Goal: Transaction & Acquisition: Purchase product/service

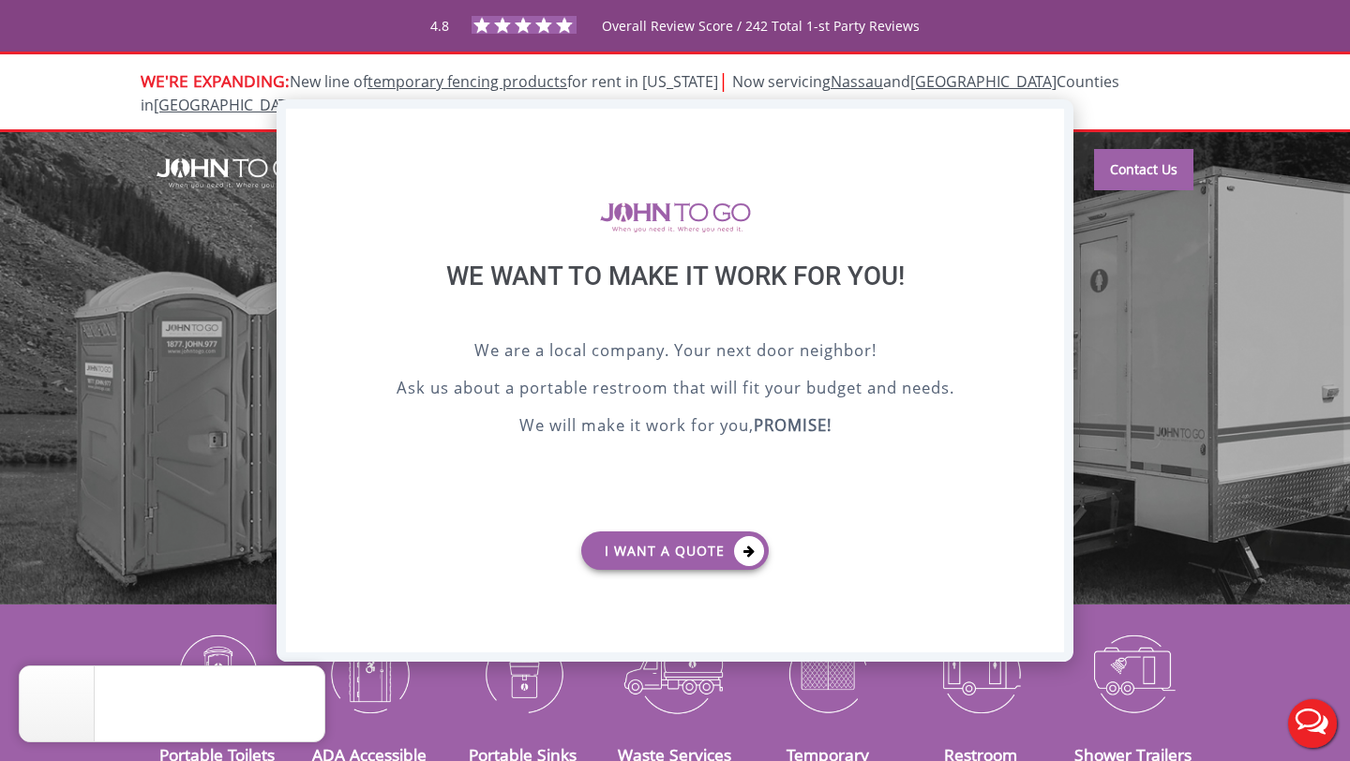
click at [1047, 117] on div "X" at bounding box center [1049, 125] width 29 height 32
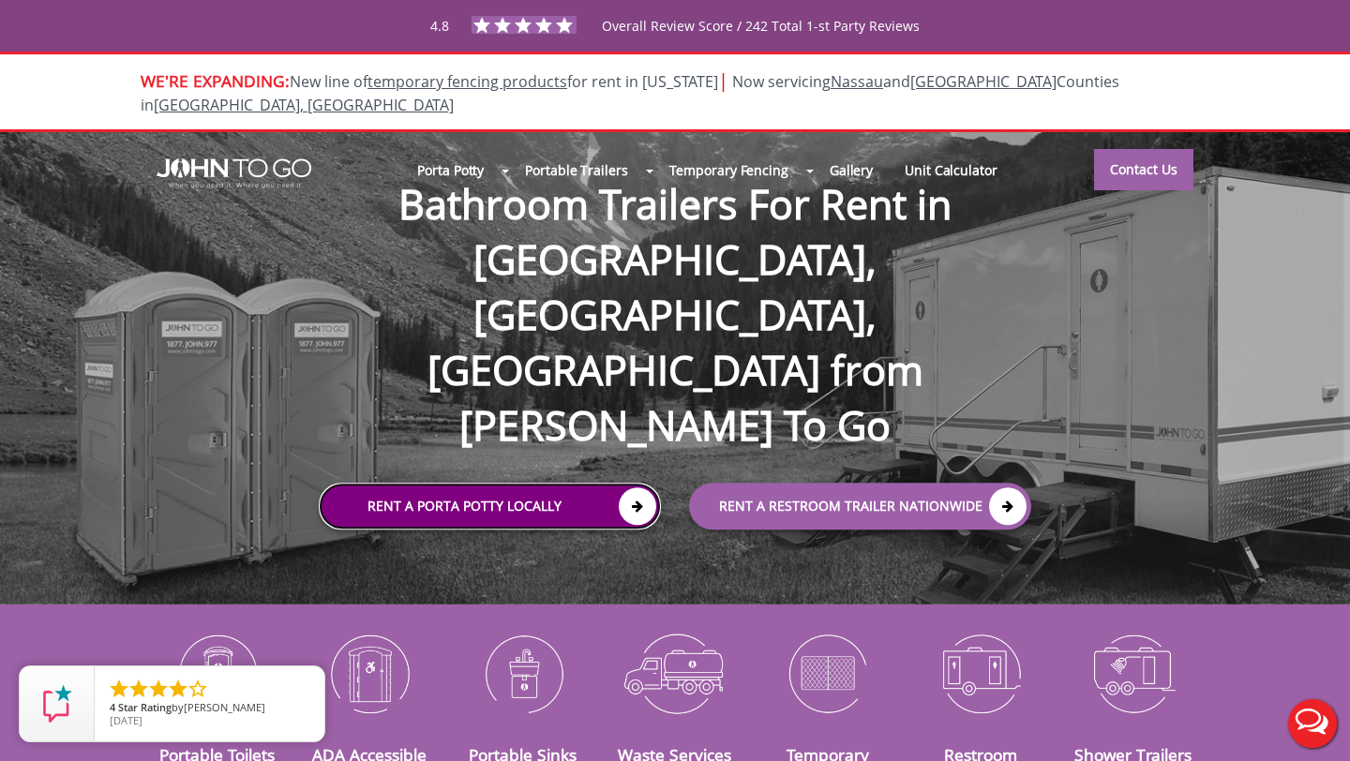
click at [641, 487] on icon at bounding box center [637, 505] width 37 height 37
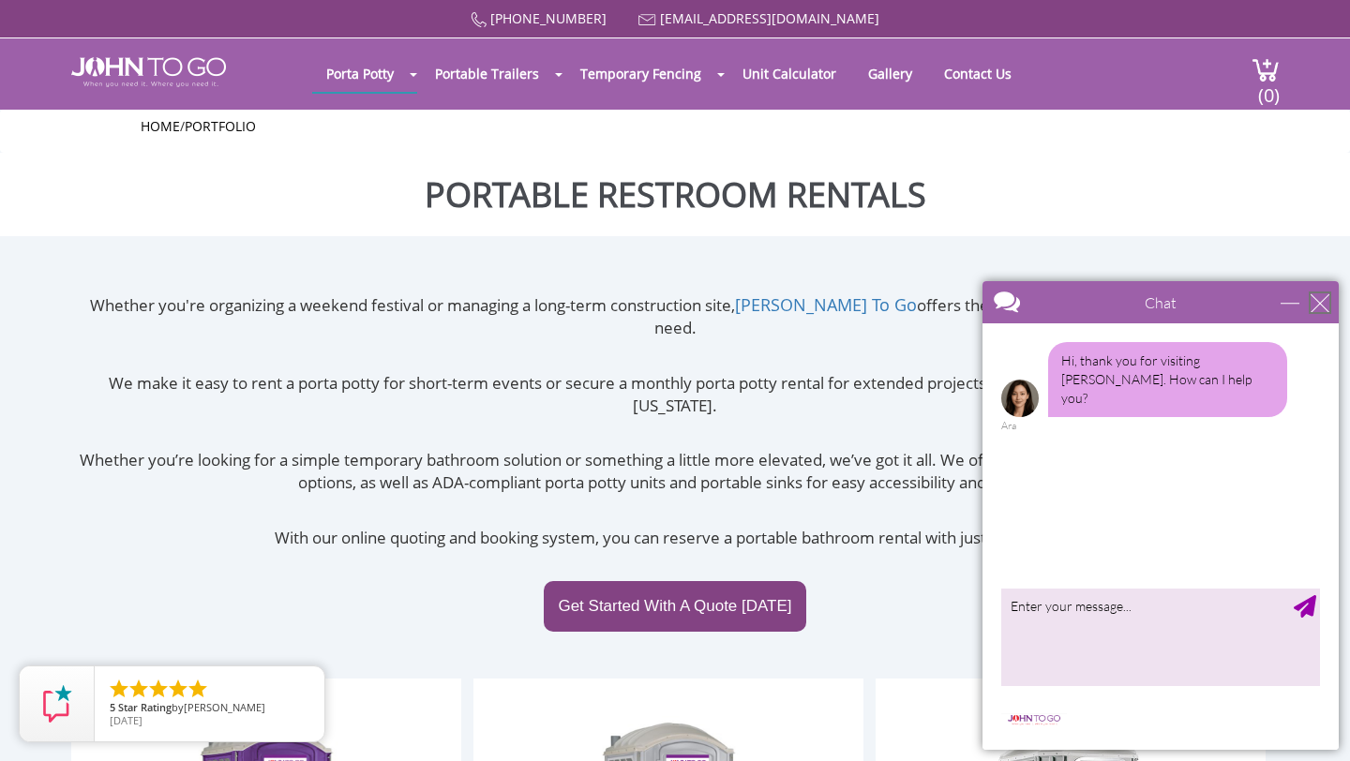
click at [1319, 300] on div "close" at bounding box center [1319, 302] width 19 height 19
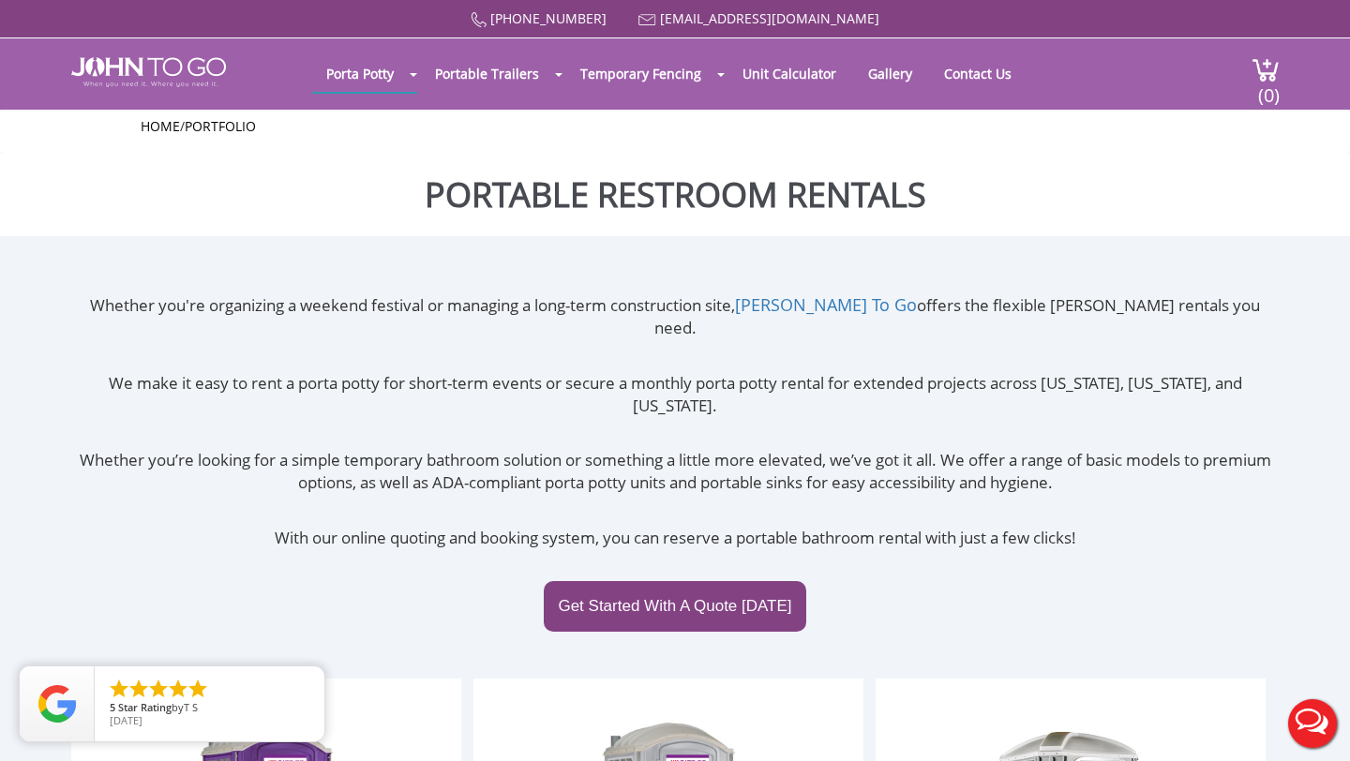
click at [1278, 165] on h1 "Portable Restroom Rentals" at bounding box center [675, 194] width 1350 height 83
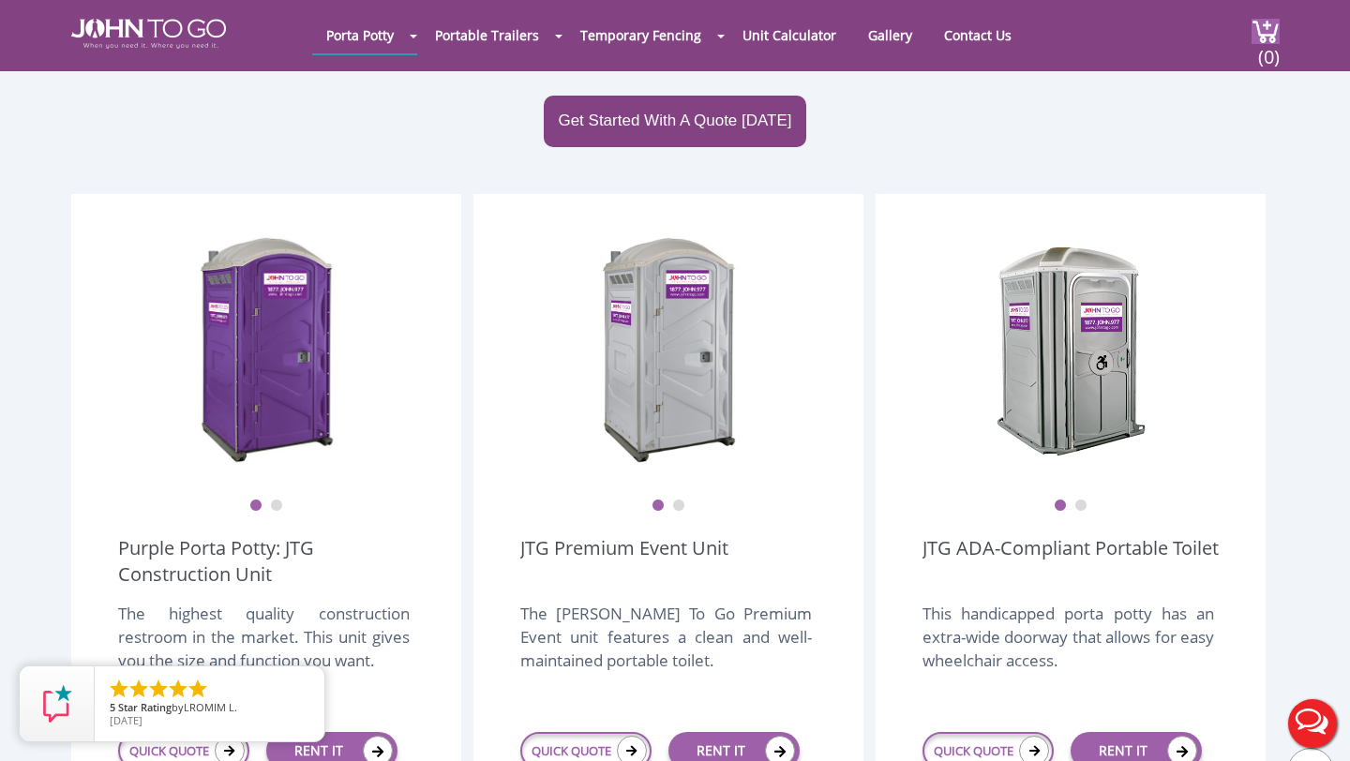
scroll to position [412, 0]
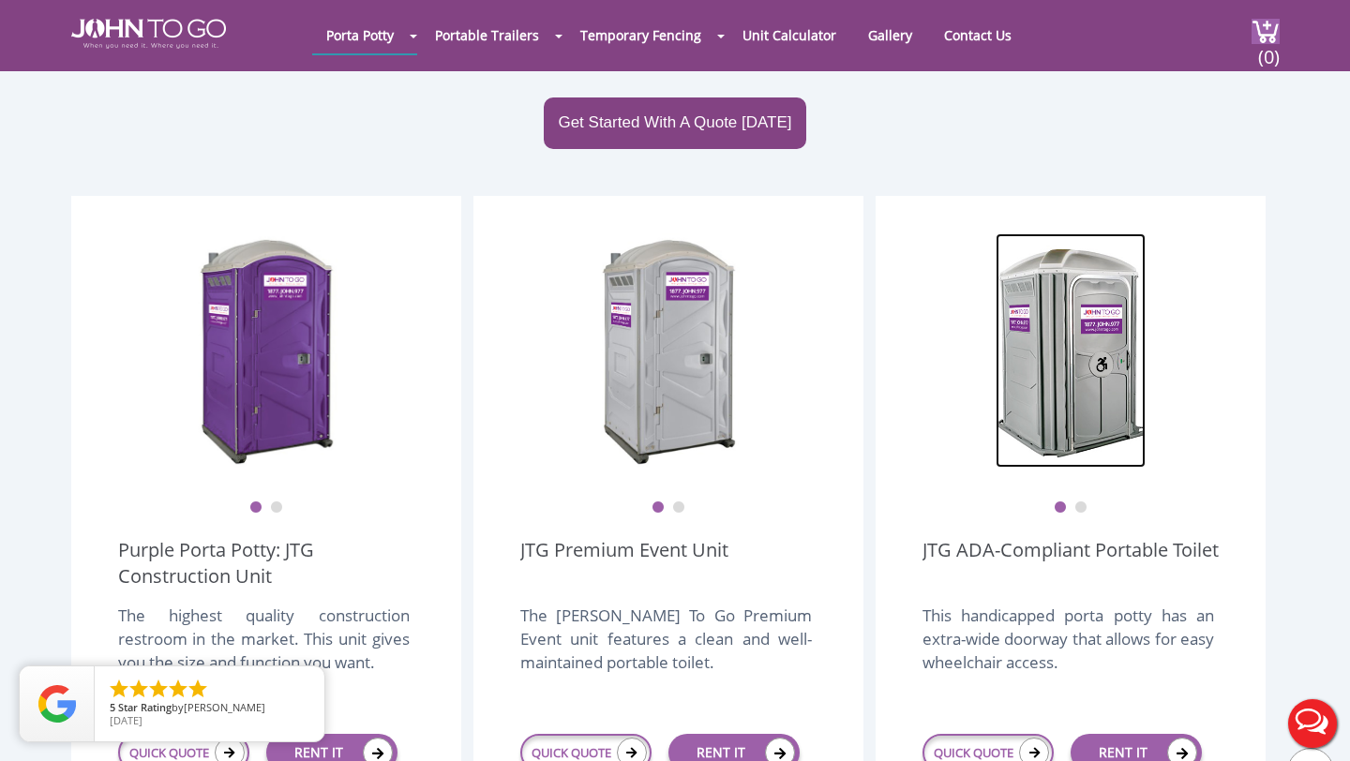
click at [1078, 322] on img at bounding box center [1070, 350] width 150 height 234
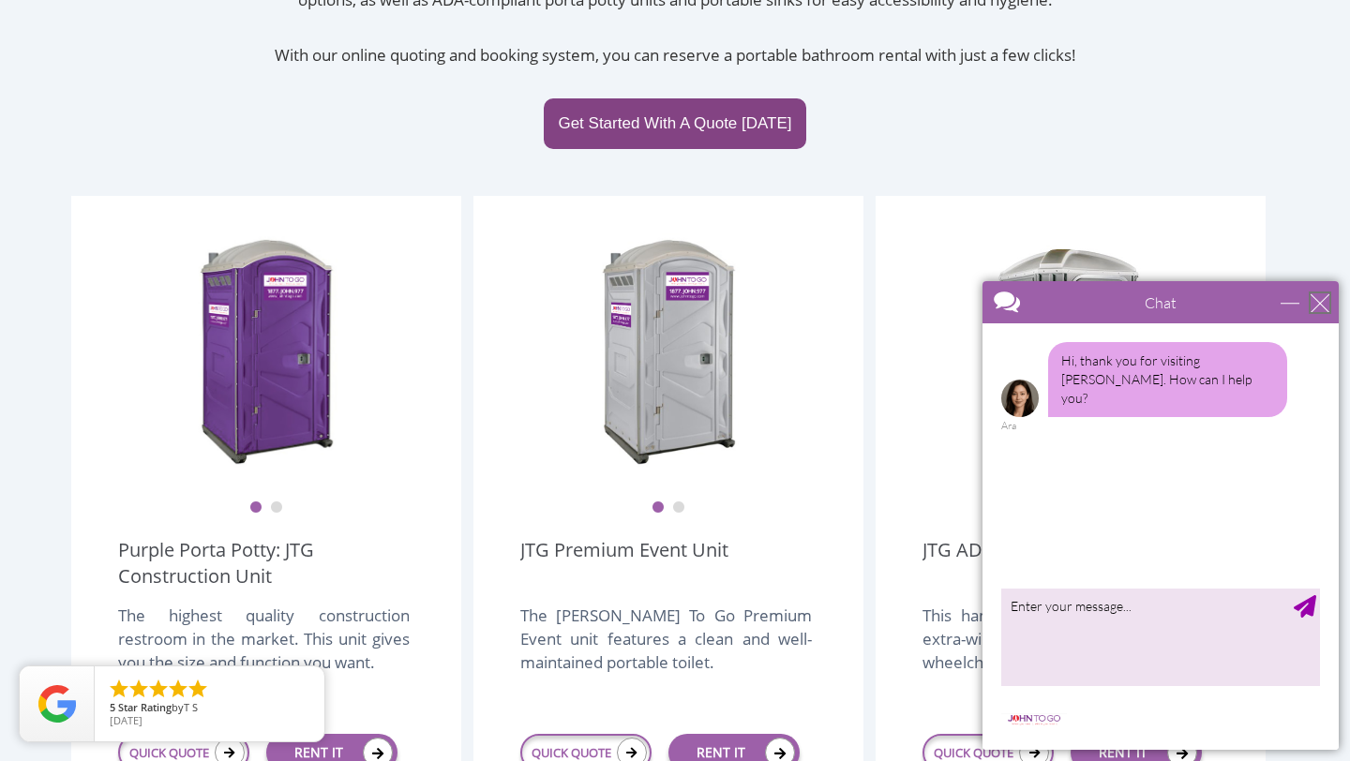
click at [1316, 301] on div "close" at bounding box center [1319, 302] width 19 height 19
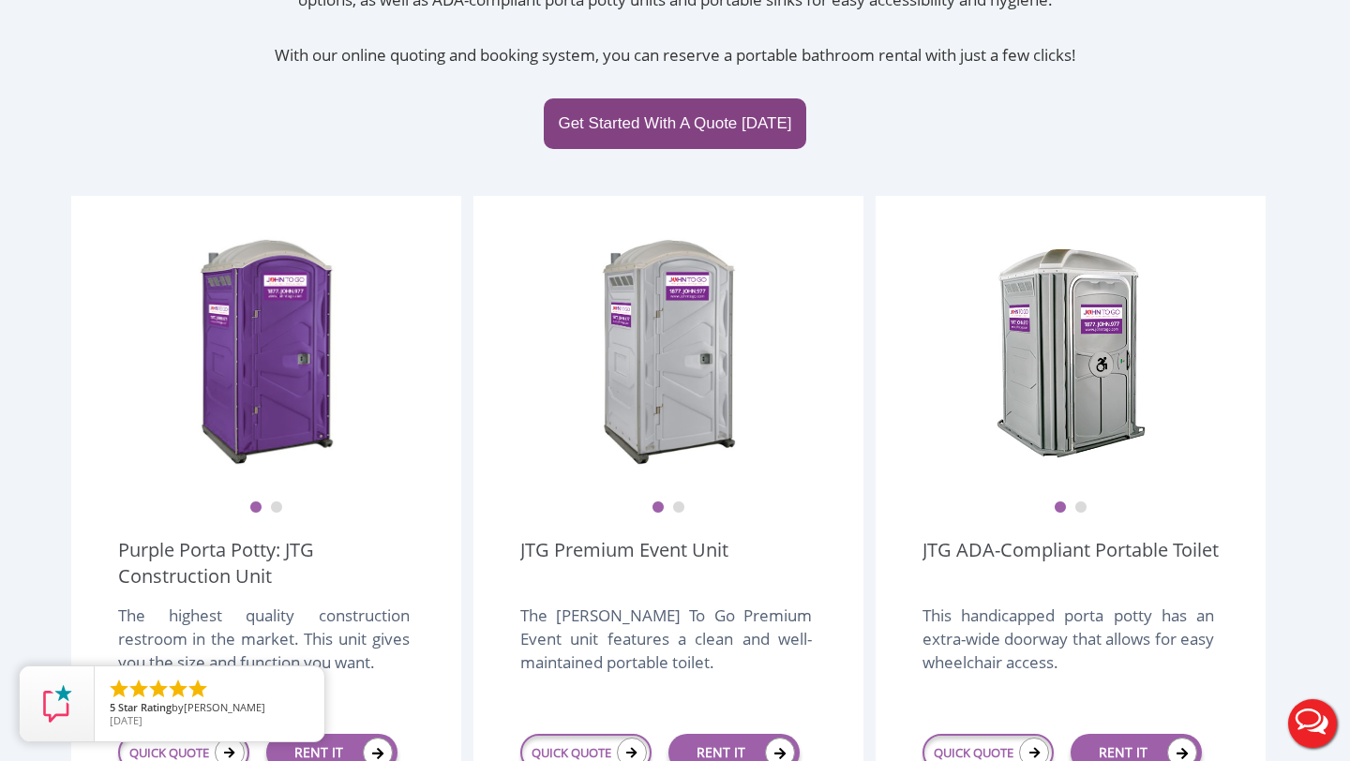
click at [1079, 113] on div "Whether you're organizing a weekend festival or managing a long-term constructi…" at bounding box center [675, 4] width 1208 height 386
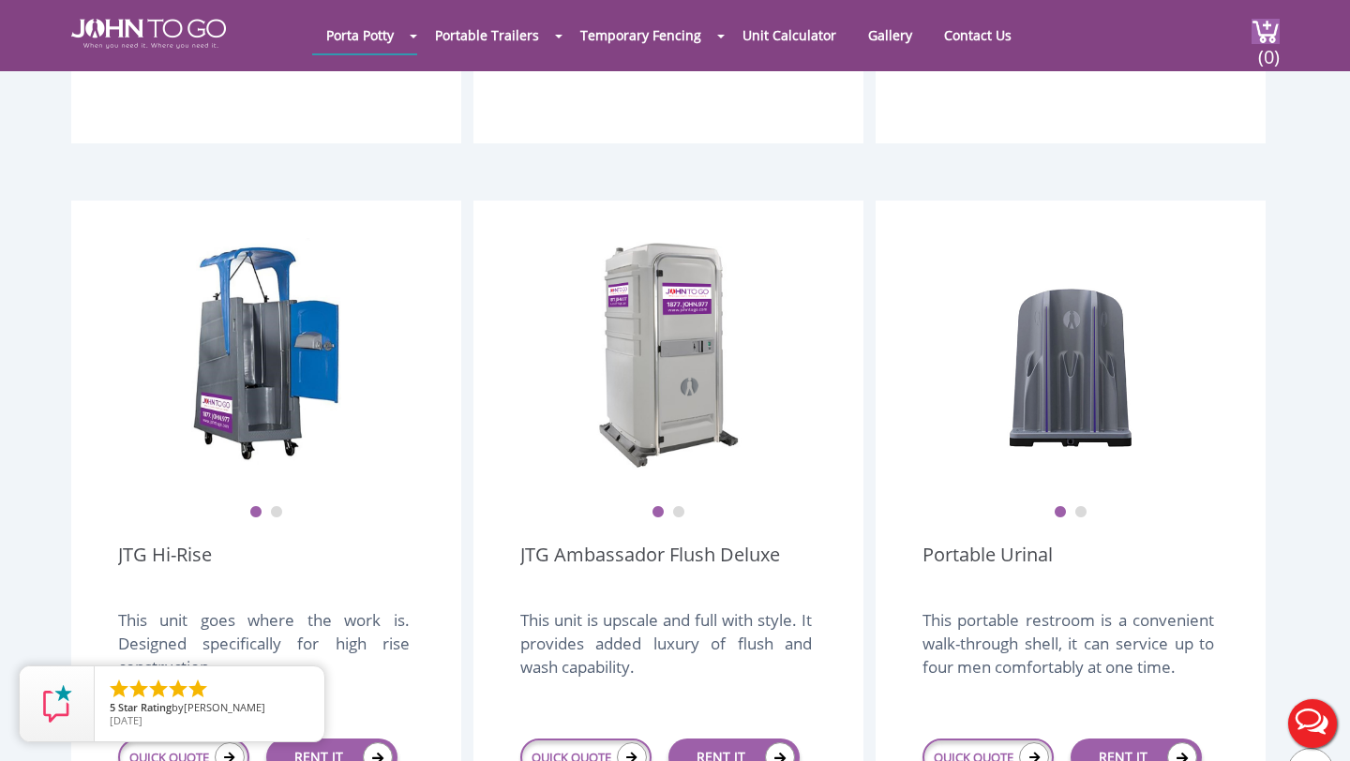
scroll to position [1237, 0]
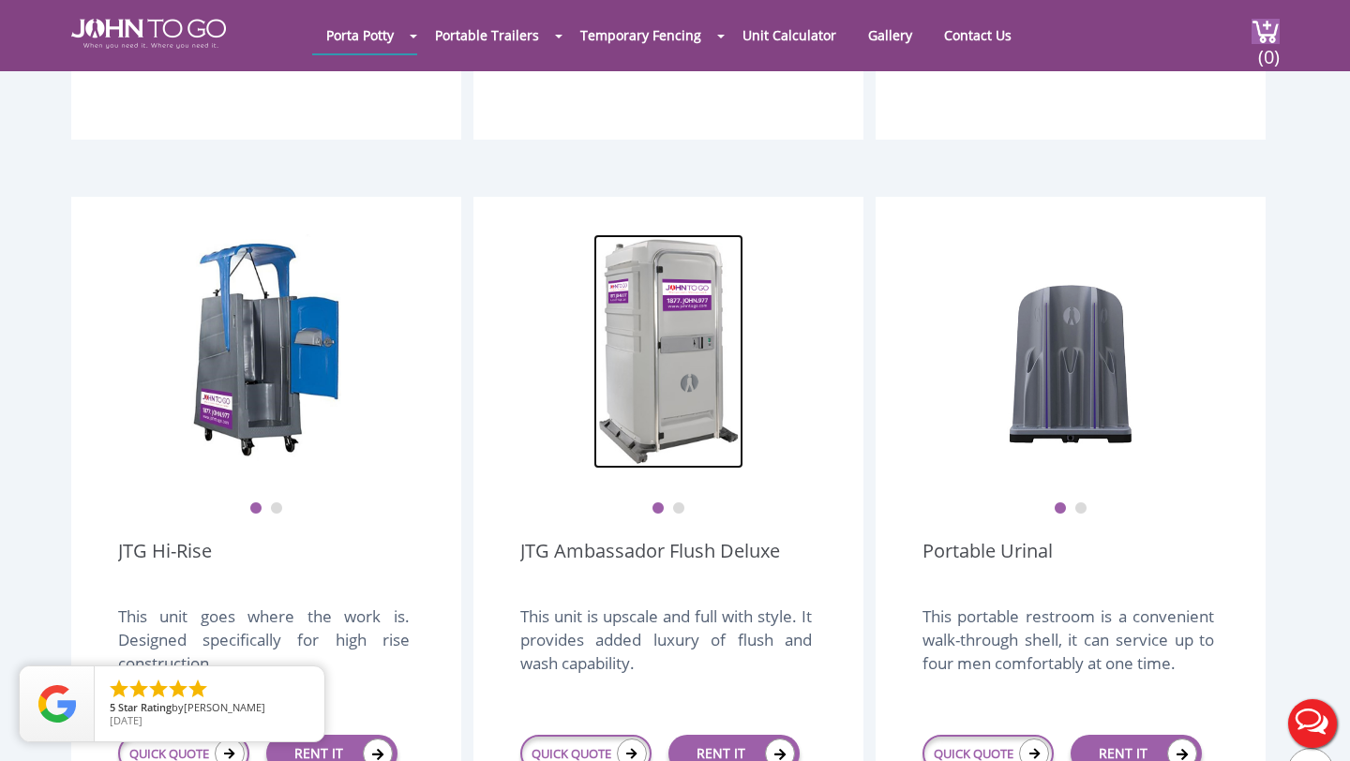
click at [711, 304] on img at bounding box center [668, 351] width 150 height 234
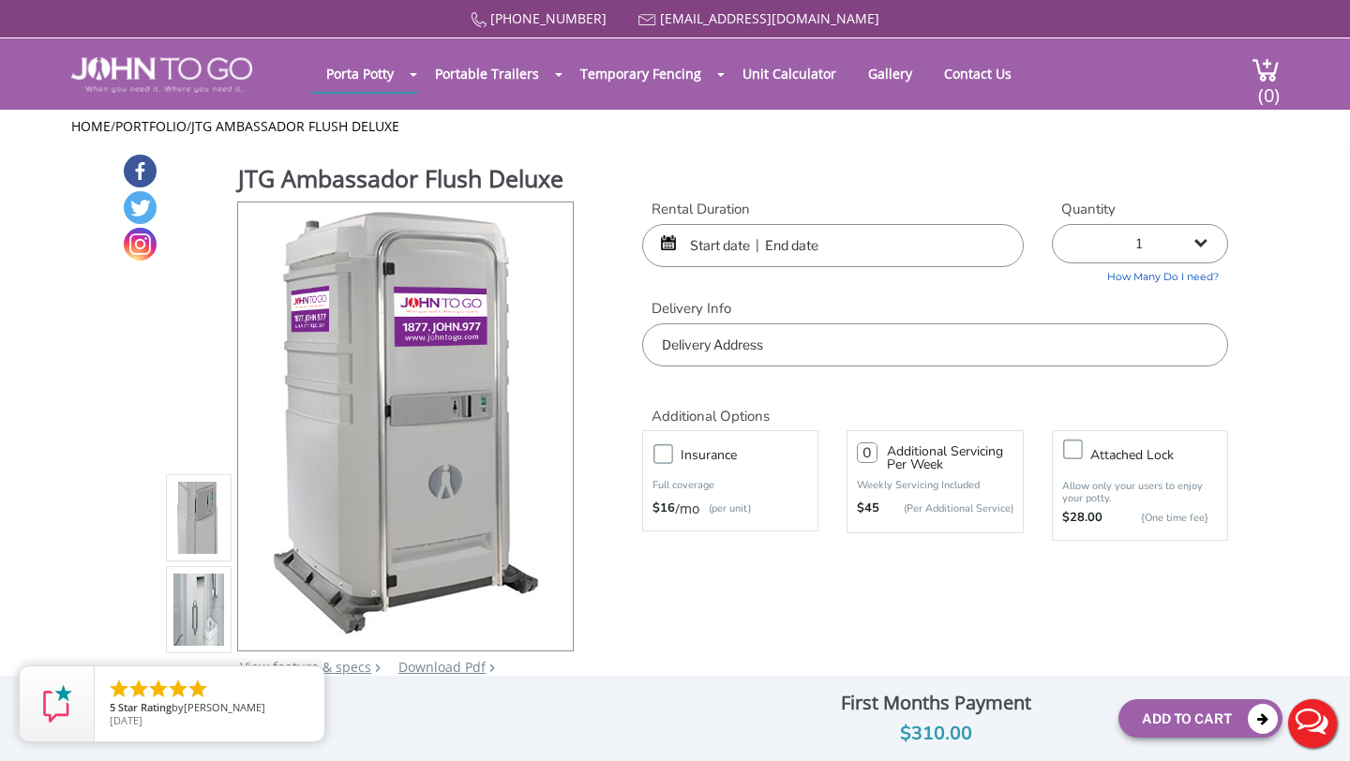
click at [637, 607] on div "JTG Ambassador Flush Deluxe View feature & specs Download Pdf Product PDF Addon…" at bounding box center [675, 426] width 1106 height 547
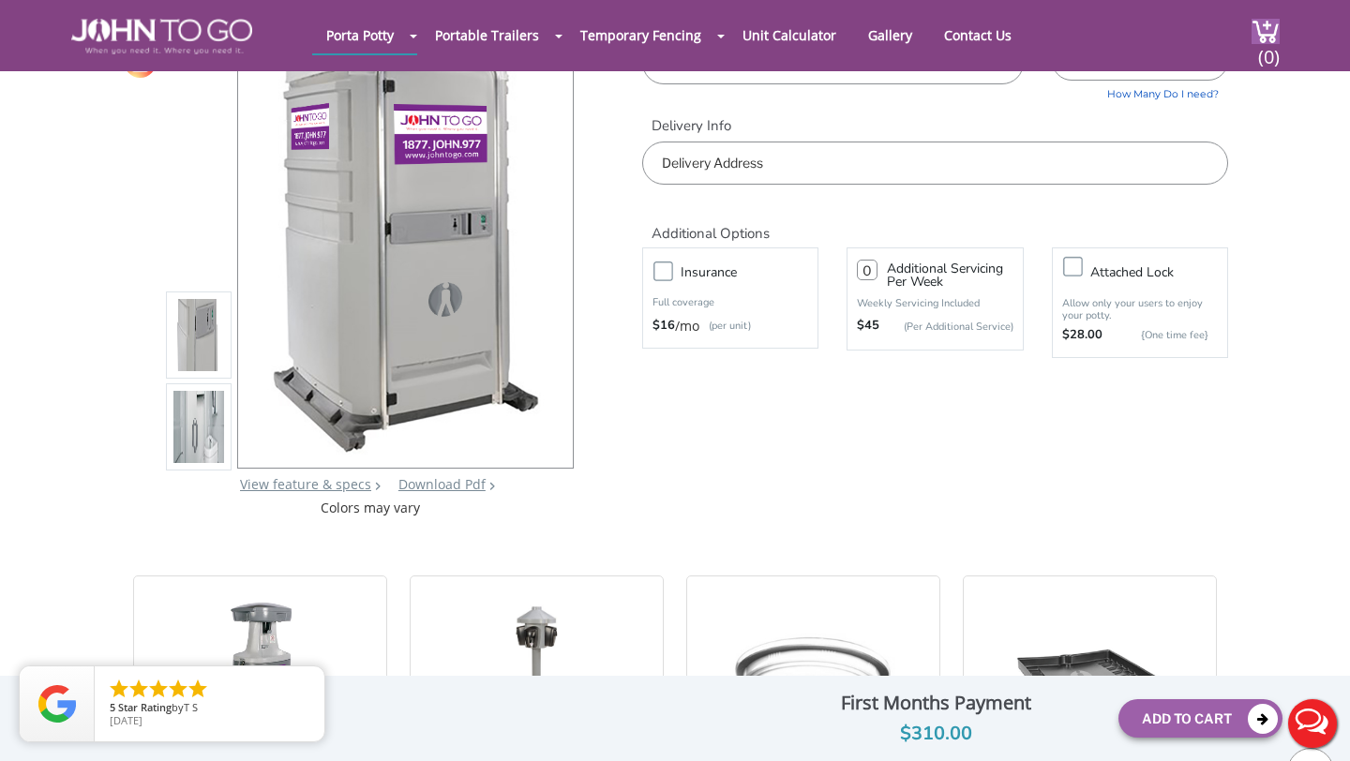
scroll to position [75, 0]
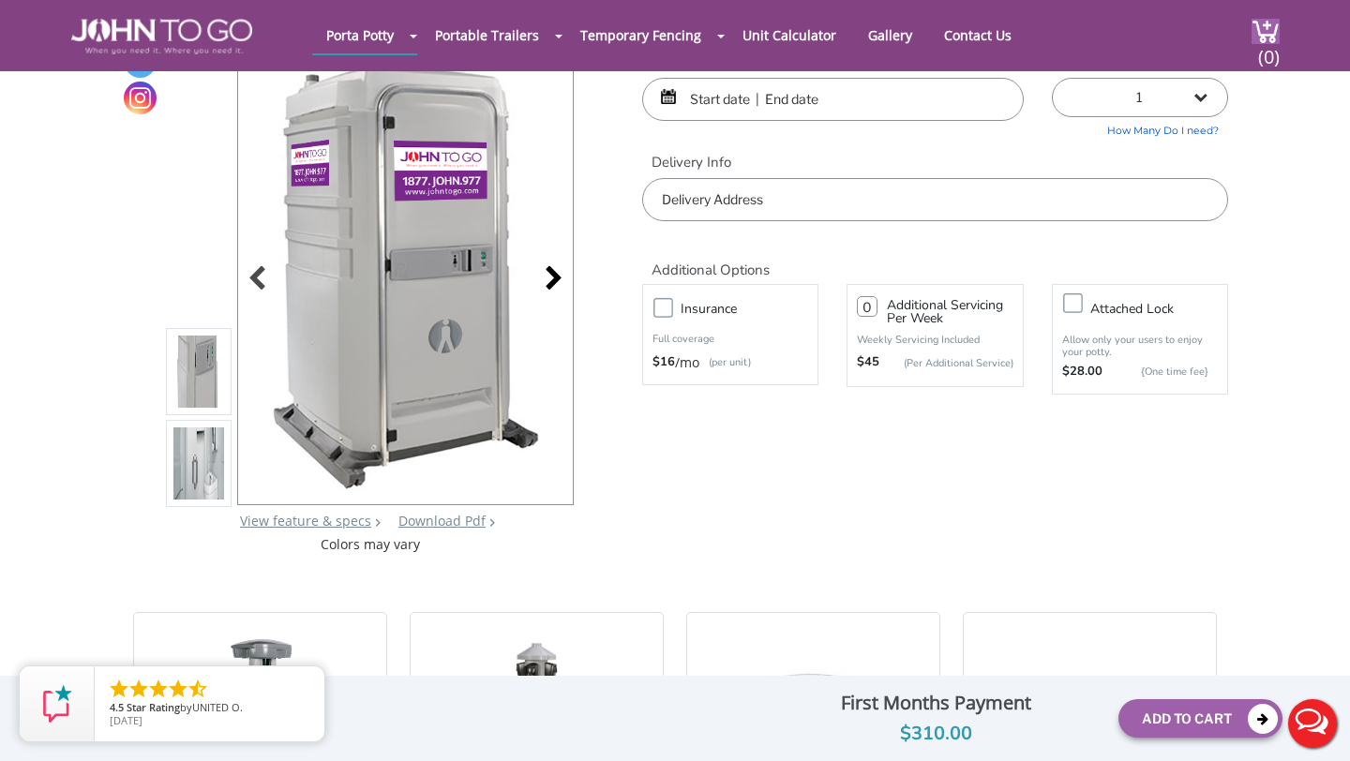
click at [551, 273] on div at bounding box center [548, 280] width 26 height 26
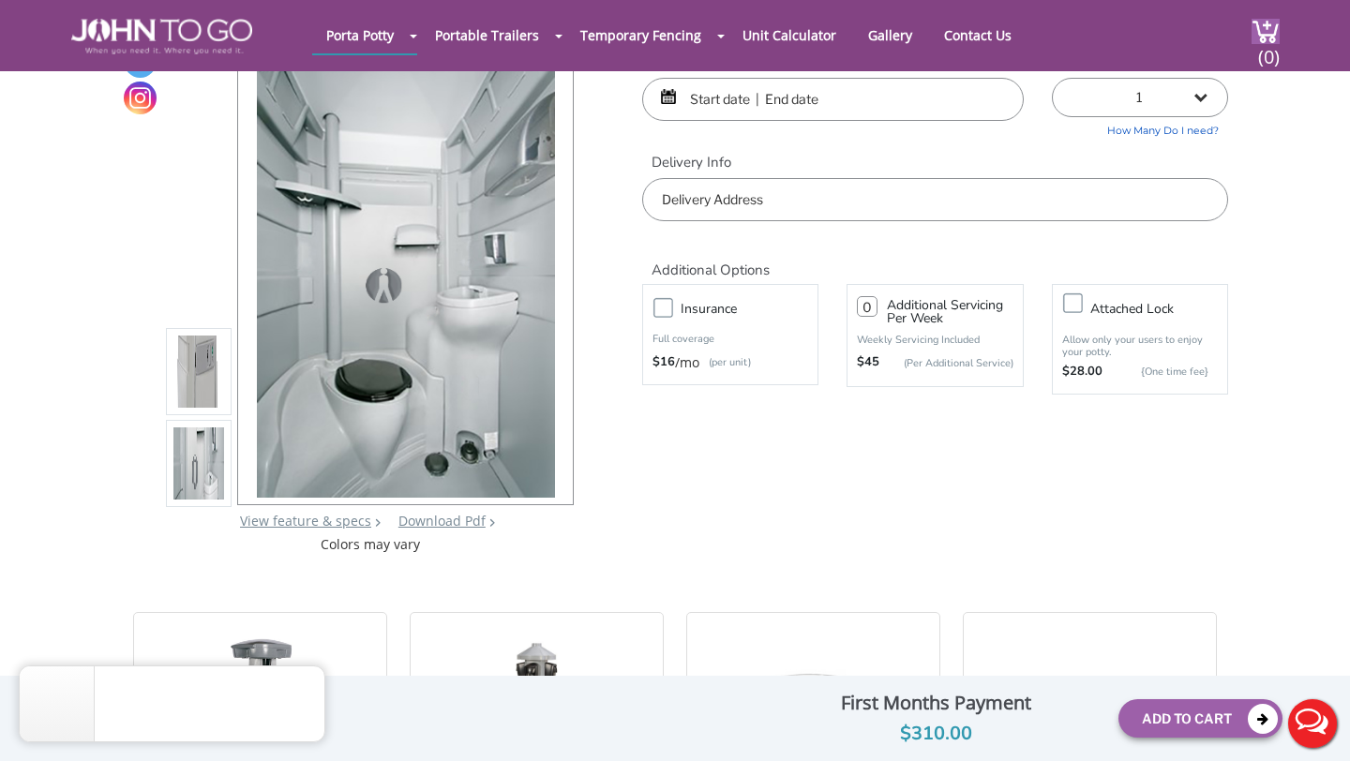
click at [551, 273] on img at bounding box center [406, 277] width 298 height 442
click at [753, 199] on input "text" at bounding box center [935, 199] width 586 height 43
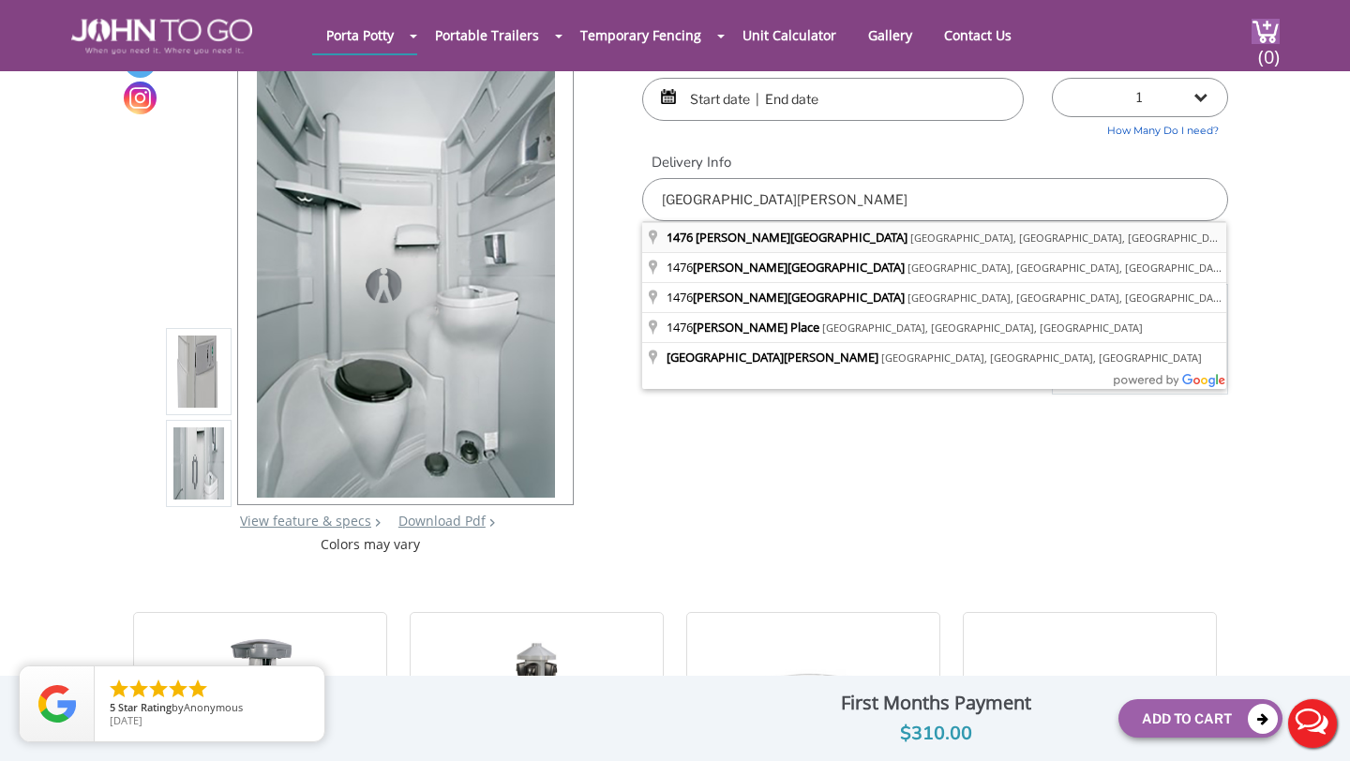
type input "1476 Gregory Avenue, Union, NJ, USA"
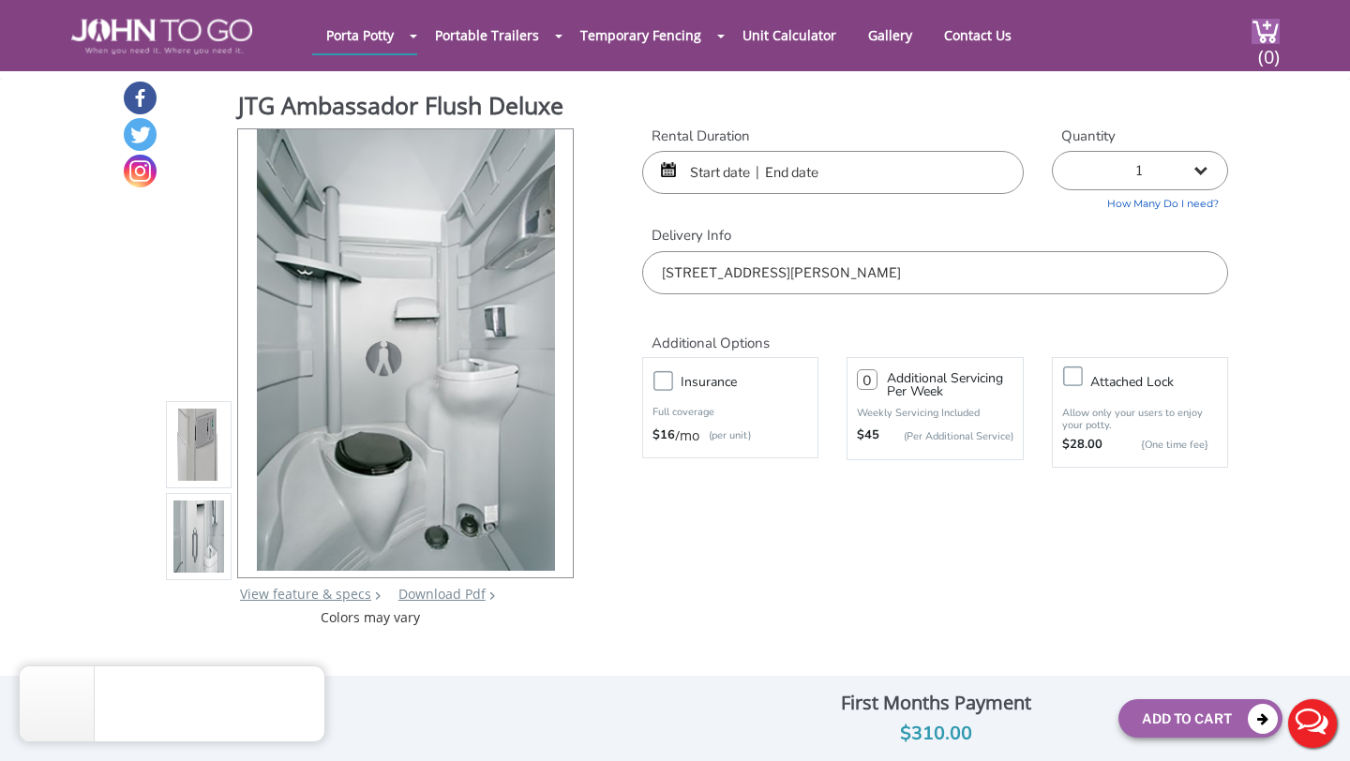
scroll to position [0, 0]
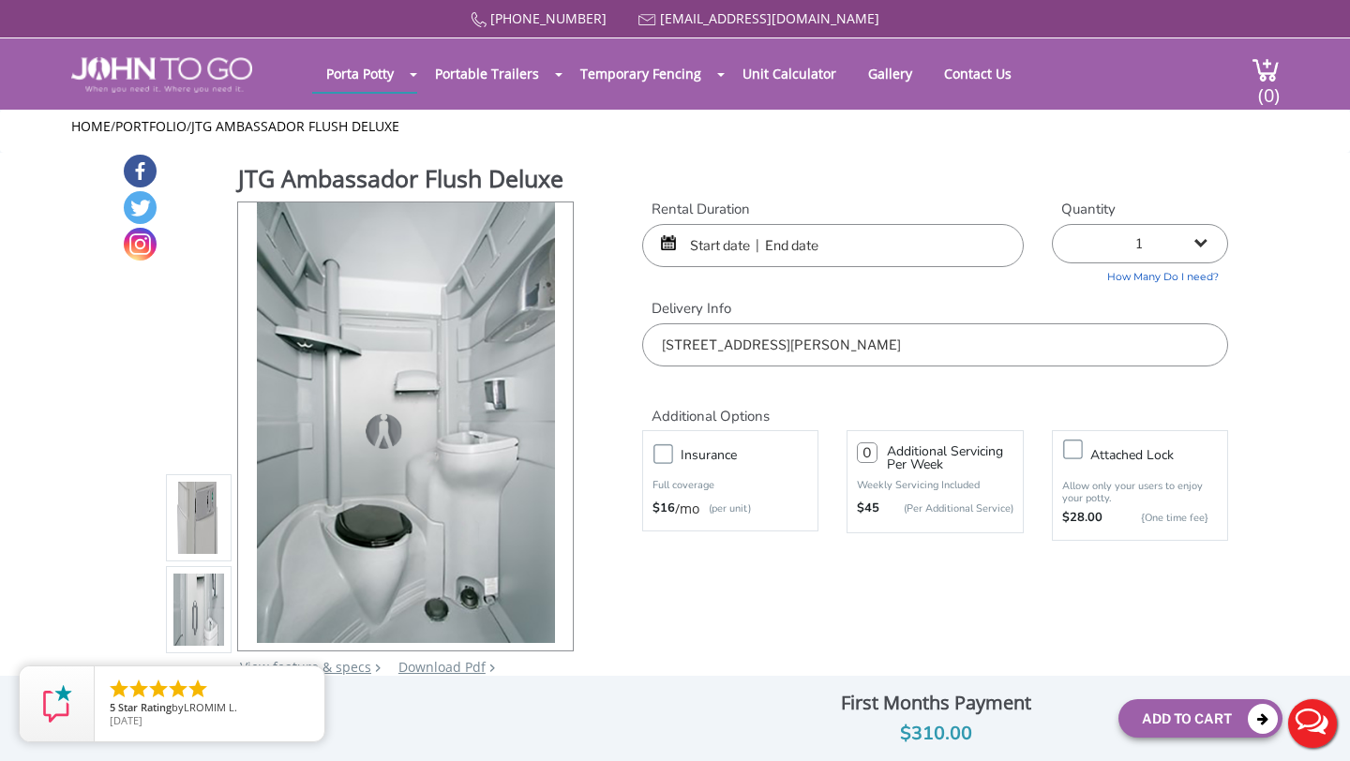
click at [839, 245] on input "text" at bounding box center [833, 245] width 382 height 43
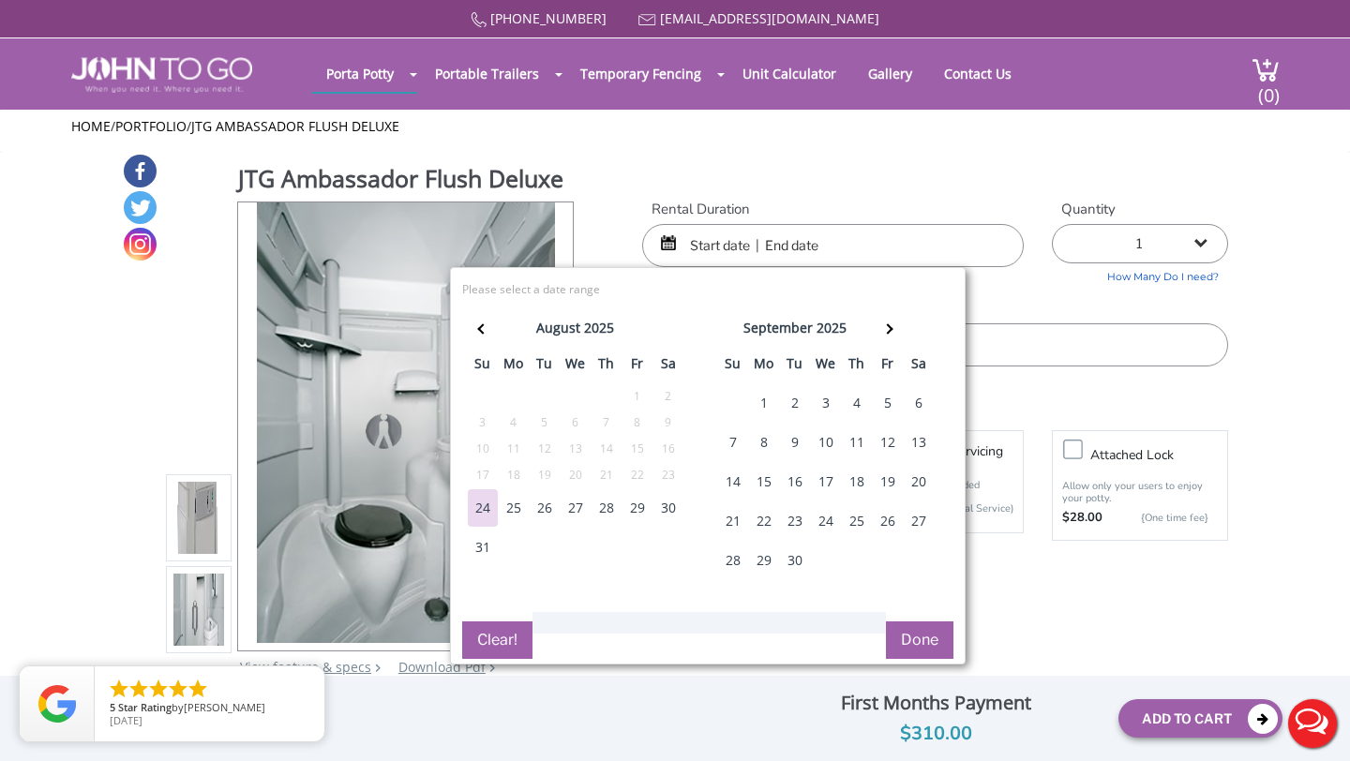
click at [476, 540] on div "31" at bounding box center [483, 547] width 30 height 37
type input "08/31/2025 to 08/31/2025"
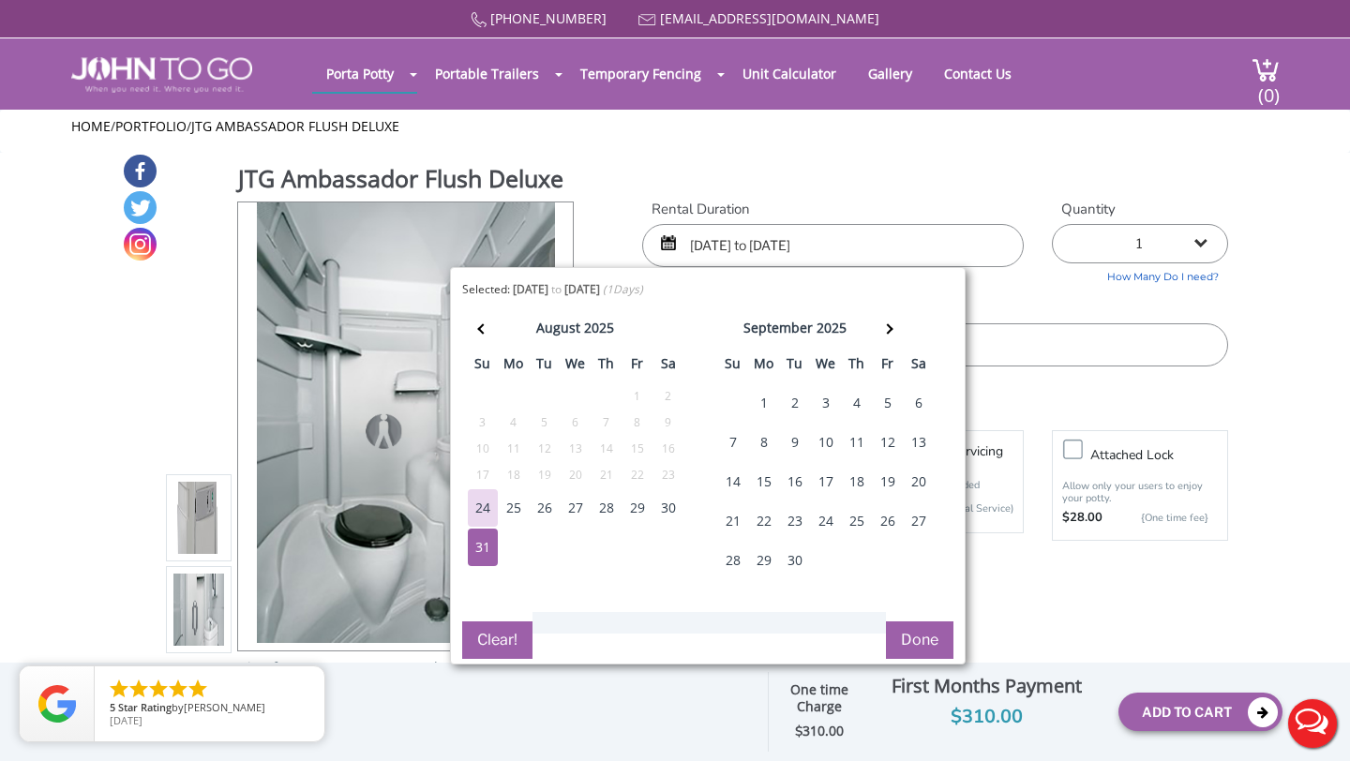
click at [928, 639] on button "Done" at bounding box center [919, 639] width 67 height 37
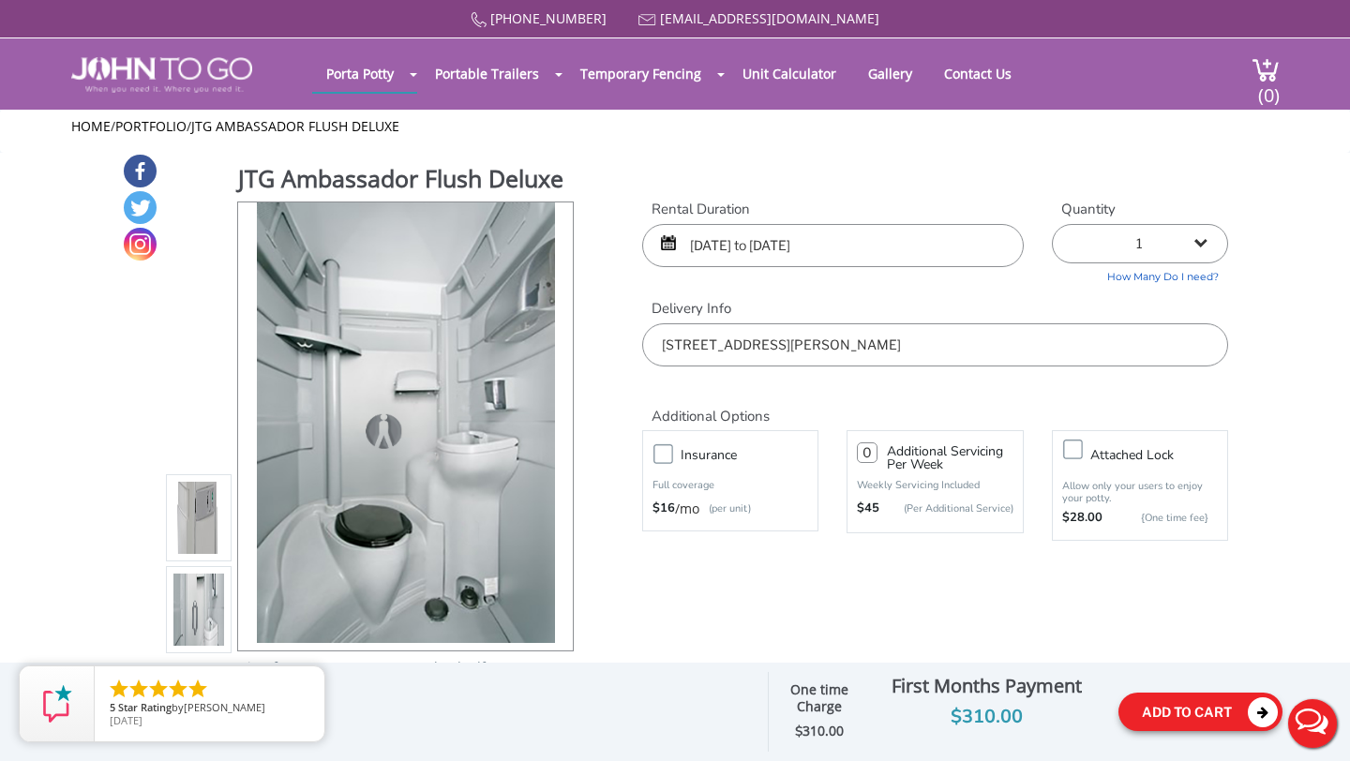
click at [1186, 711] on button "Add To Cart" at bounding box center [1200, 712] width 164 height 38
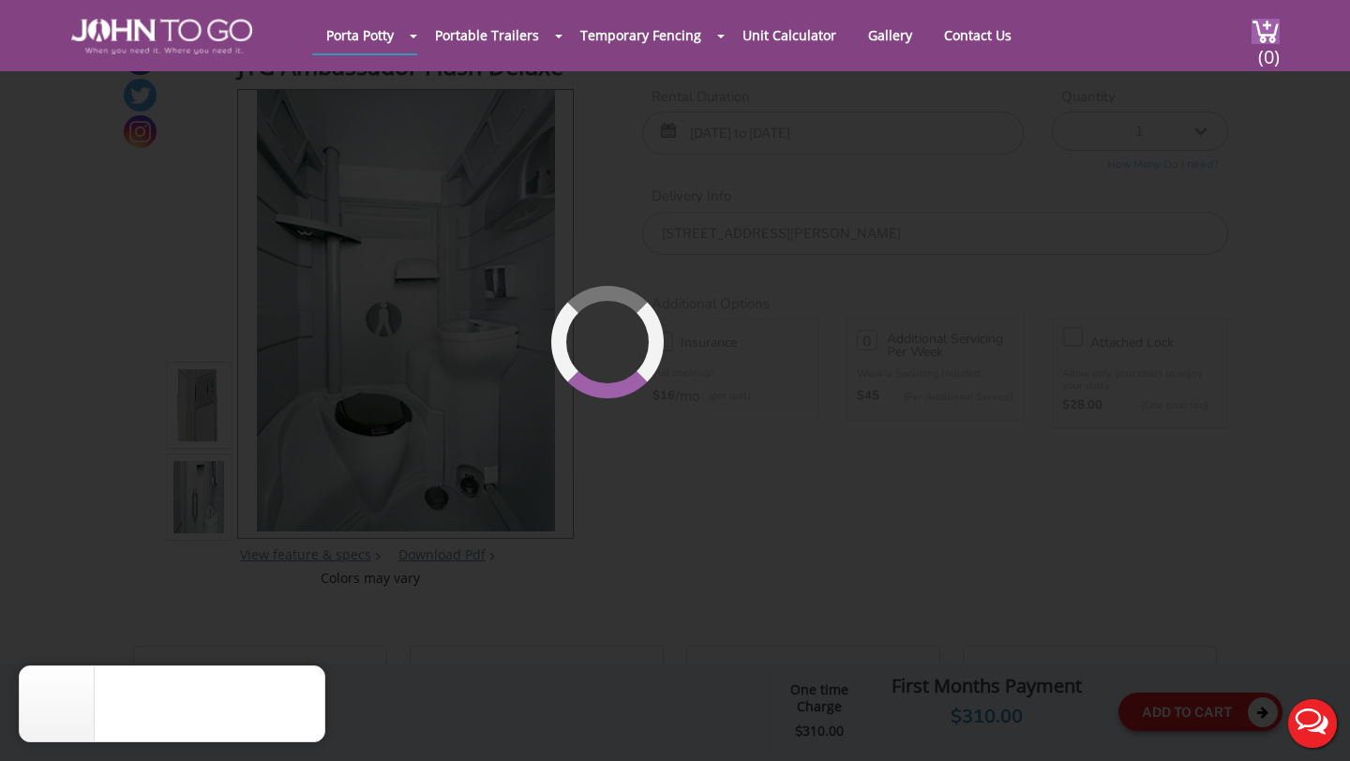
scroll to position [200, 0]
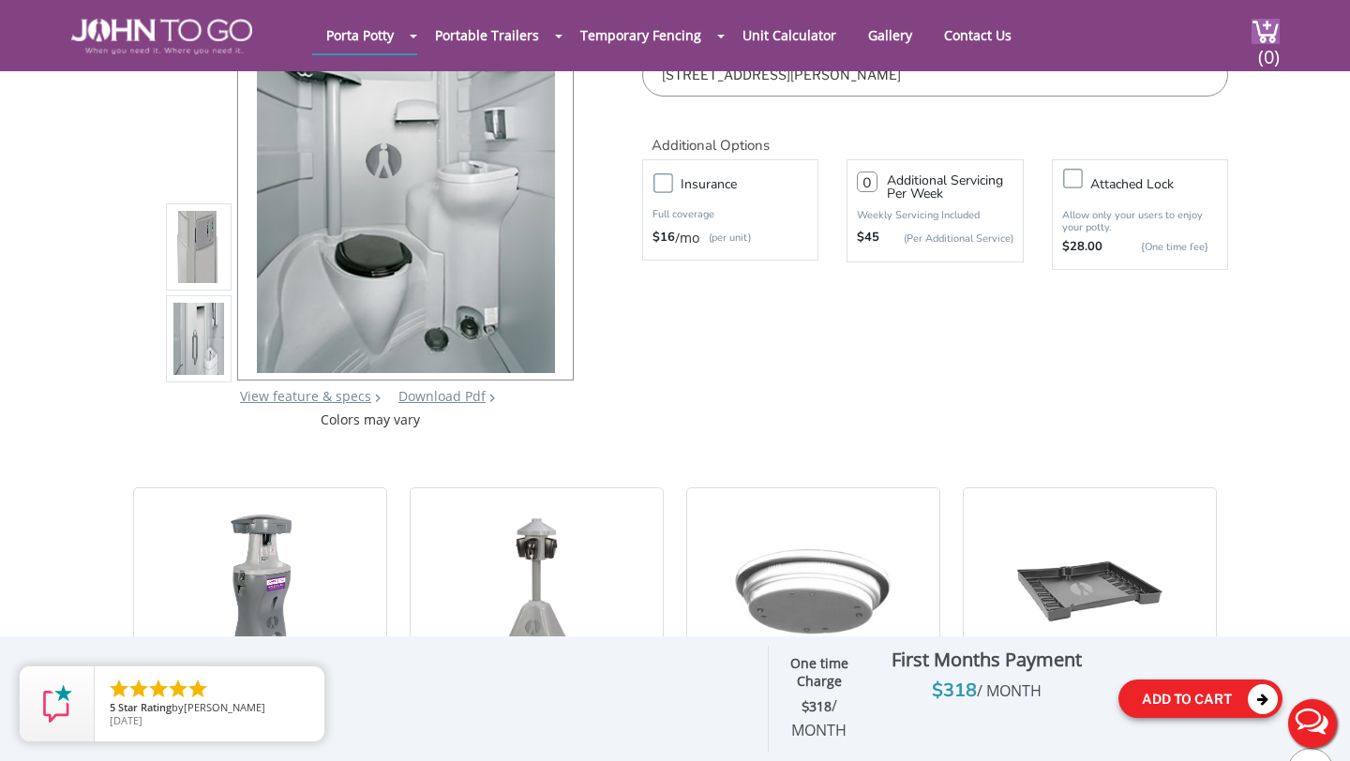
click at [1238, 691] on button "Add To Cart" at bounding box center [1200, 699] width 164 height 38
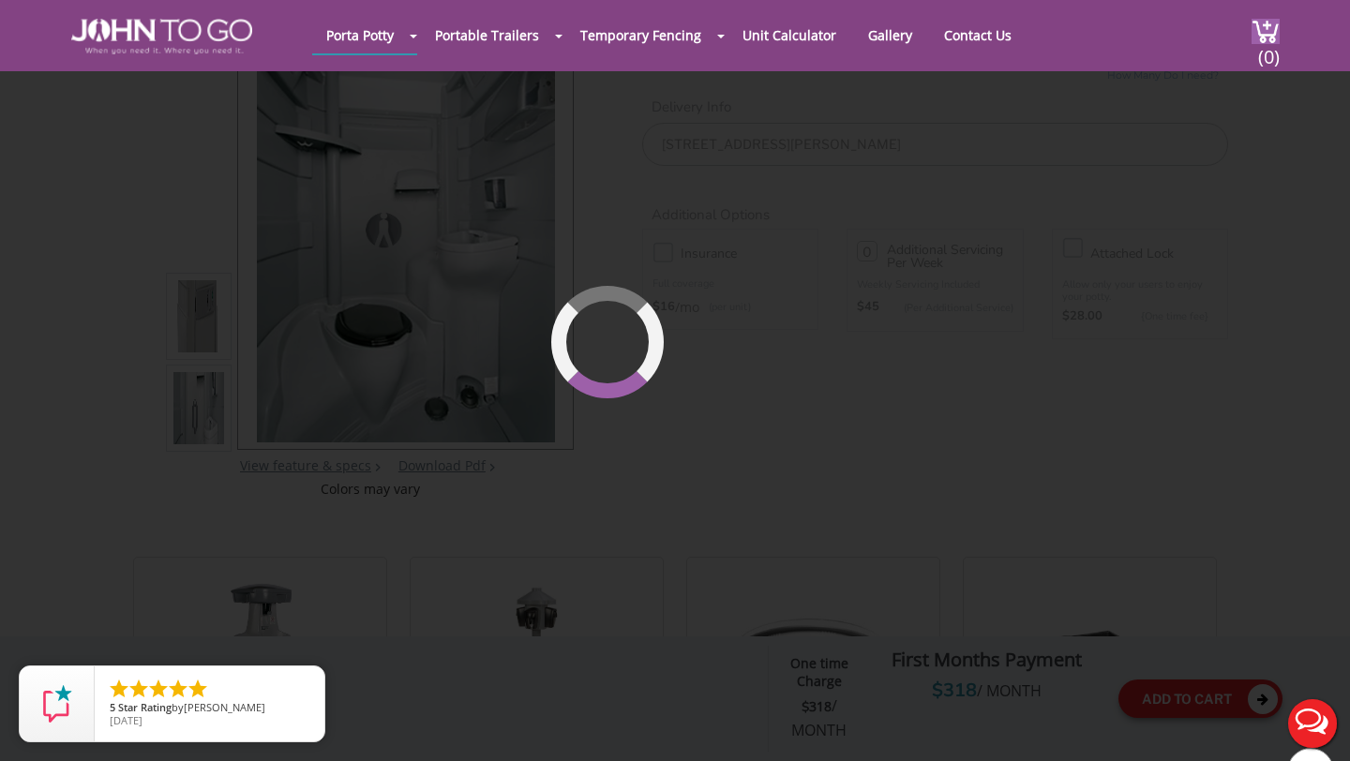
scroll to position [128, 0]
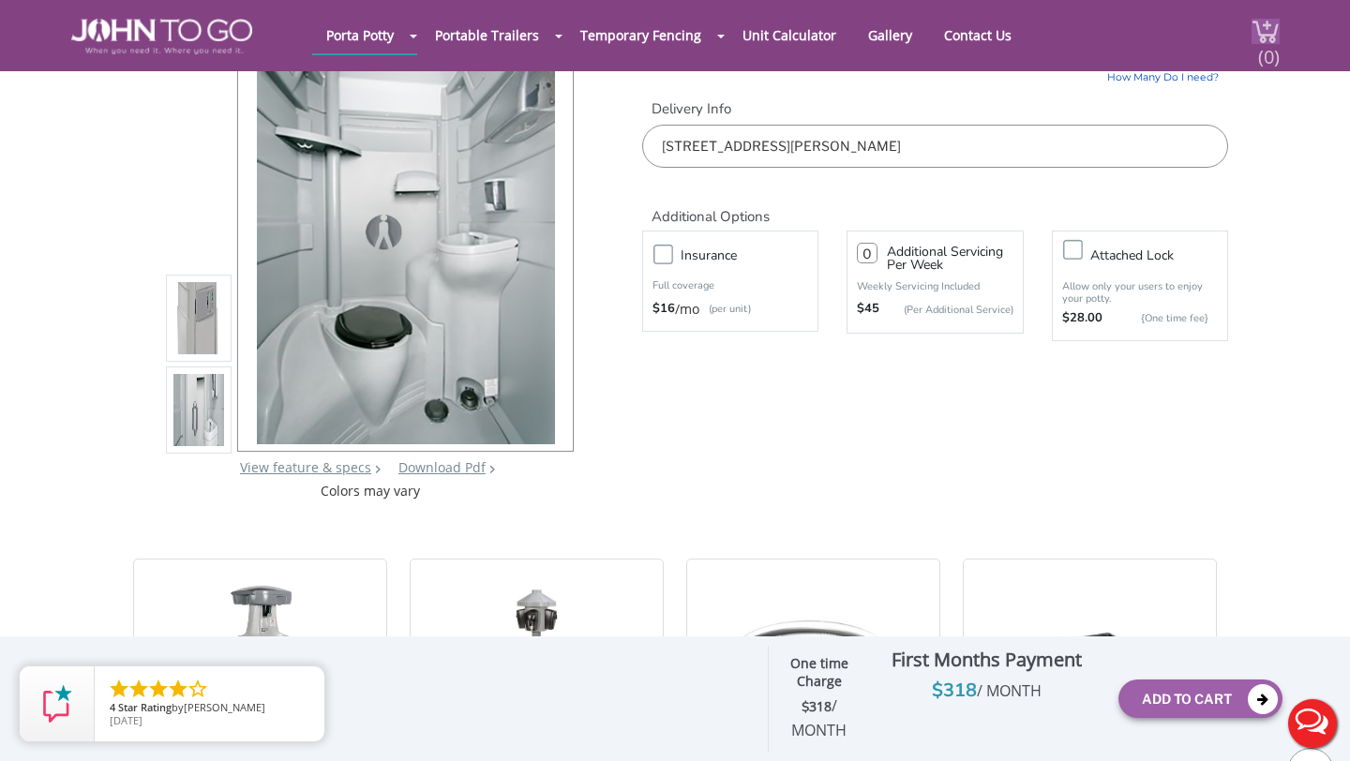
click at [1270, 34] on span "(0)" at bounding box center [1268, 49] width 22 height 40
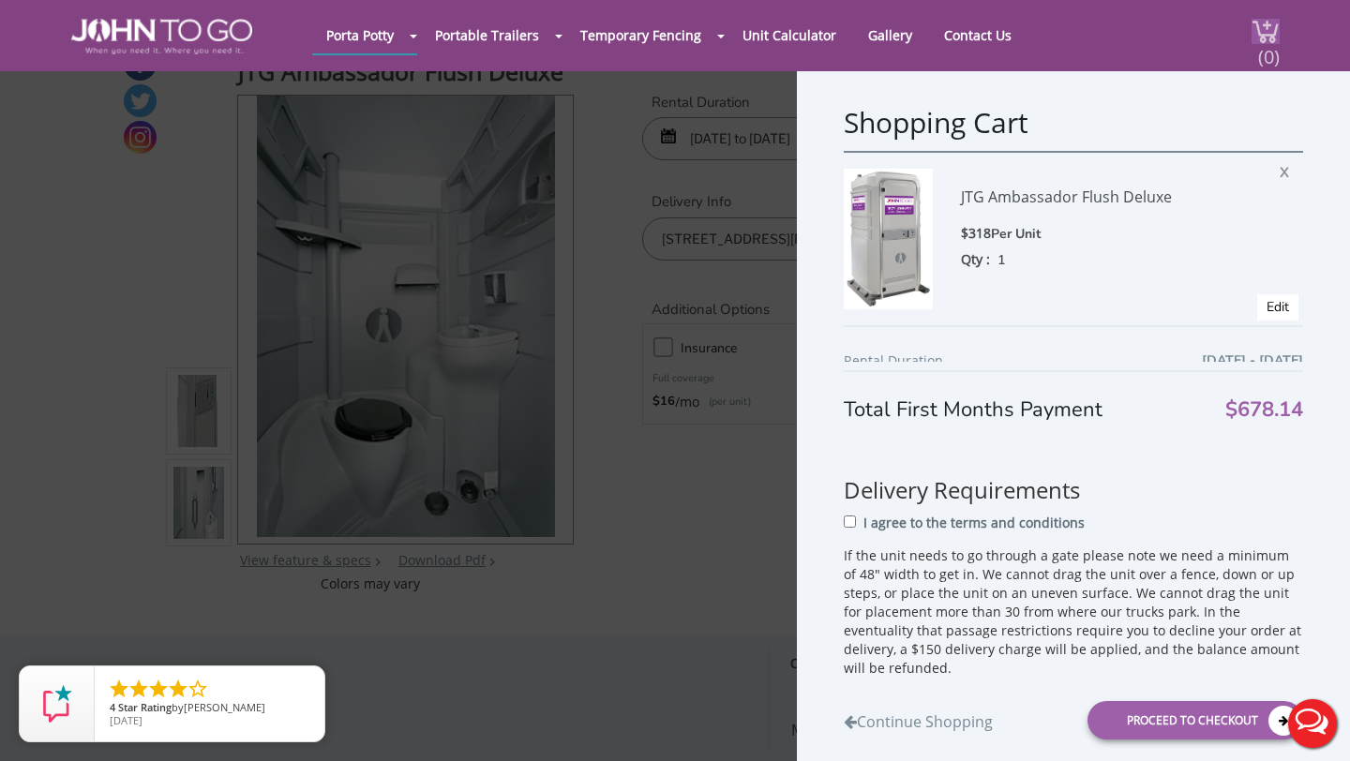
scroll to position [35, 0]
click at [1214, 241] on div "$318 Per Unit" at bounding box center [1112, 234] width 303 height 22
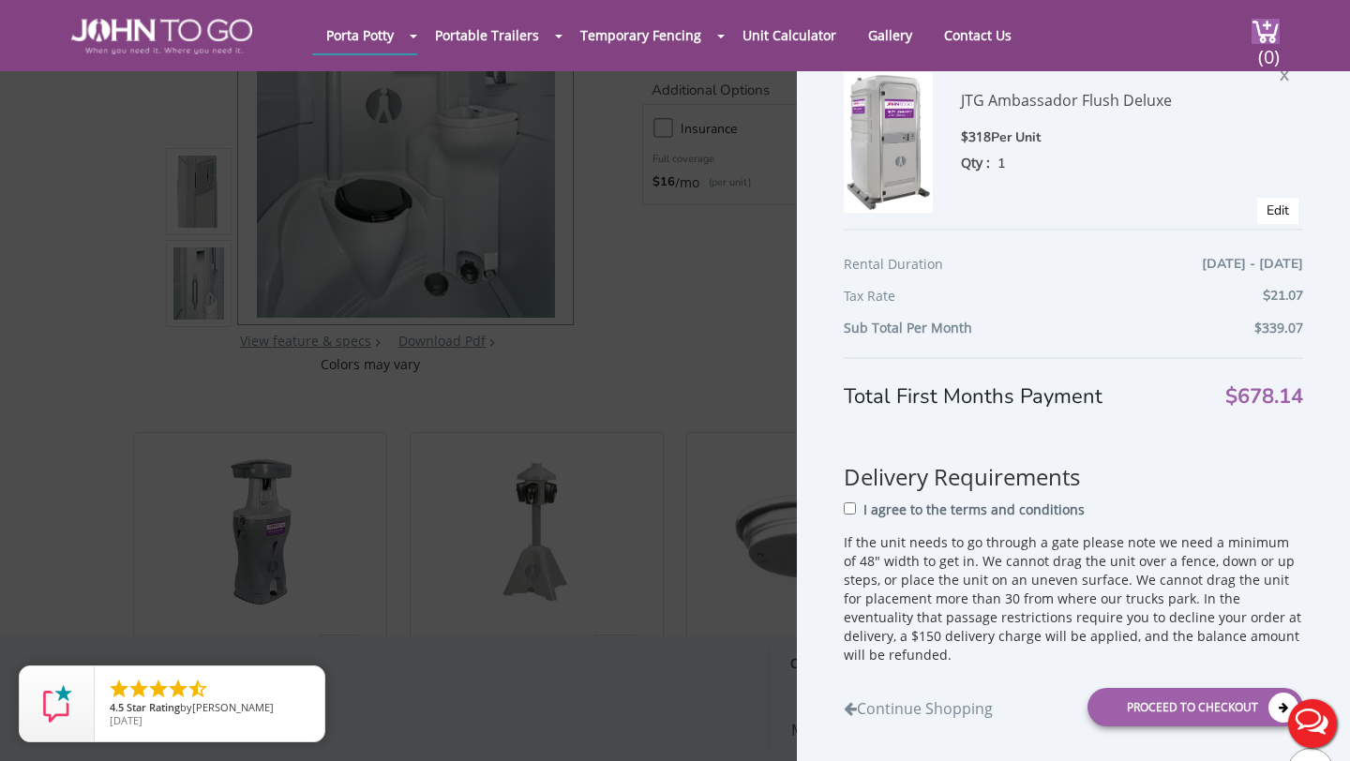
scroll to position [260, 0]
click at [1280, 79] on span "X" at bounding box center [1289, 73] width 19 height 24
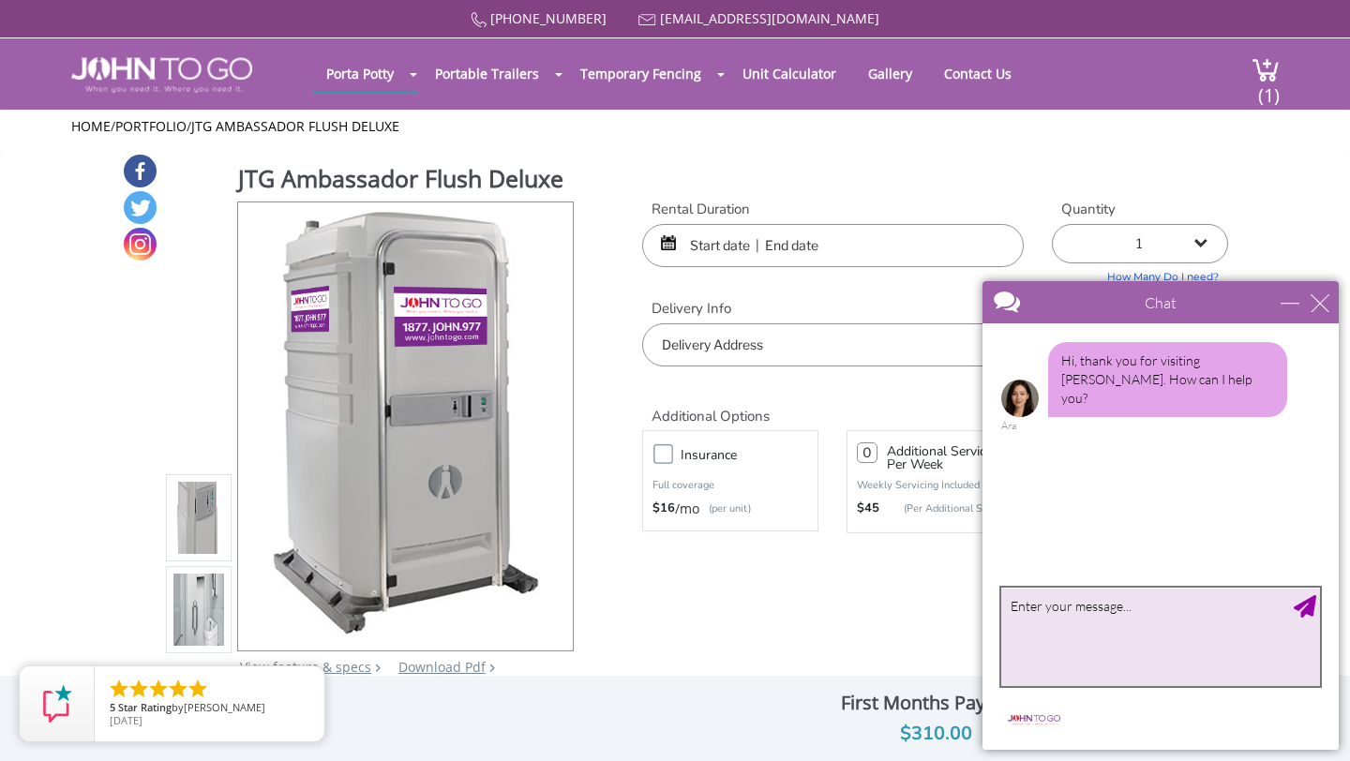
click at [1078, 613] on textarea "type your message" at bounding box center [1160, 637] width 319 height 98
type textarea "I would like to know the one day rental fee for the JTG Ambassador Flush Deluxe…"
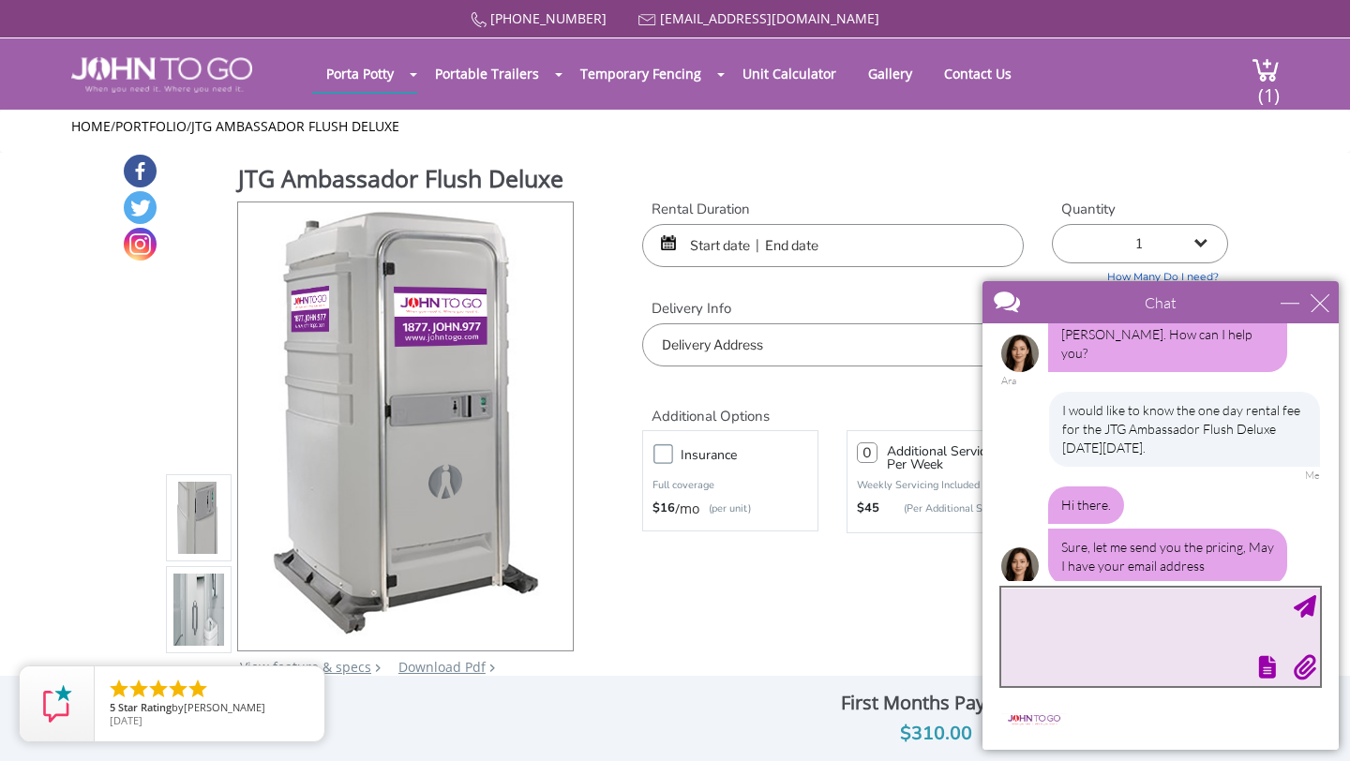
scroll to position [49, 0]
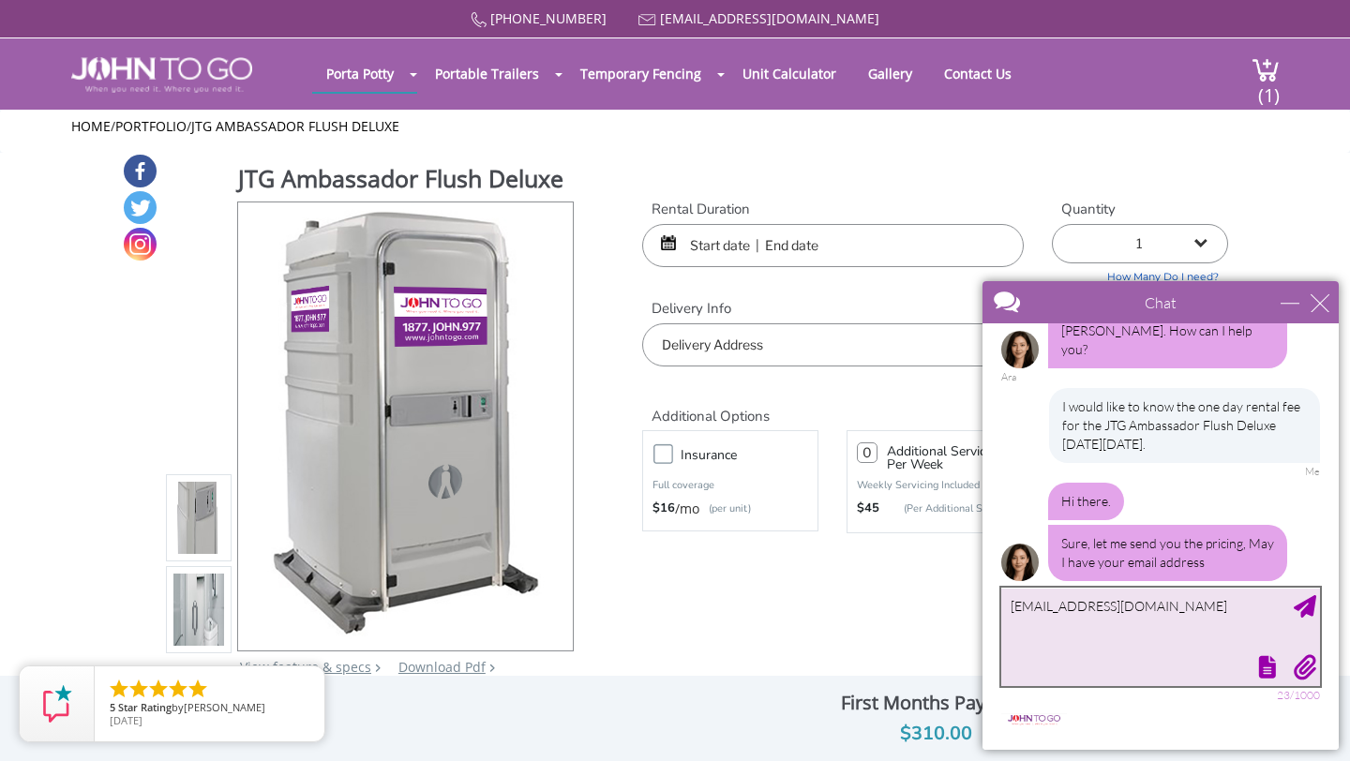
type textarea "[EMAIL_ADDRESS][DOMAIN_NAME]"
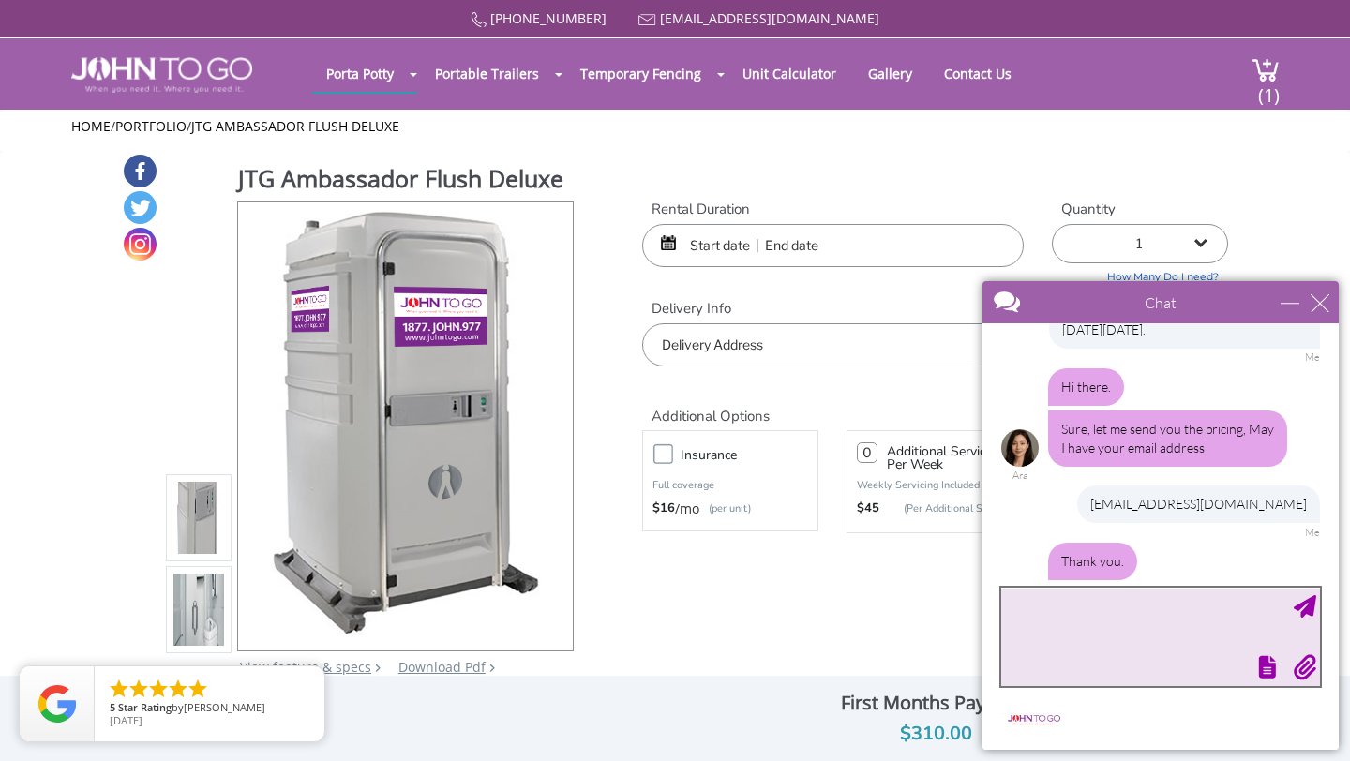
scroll to position [243, 0]
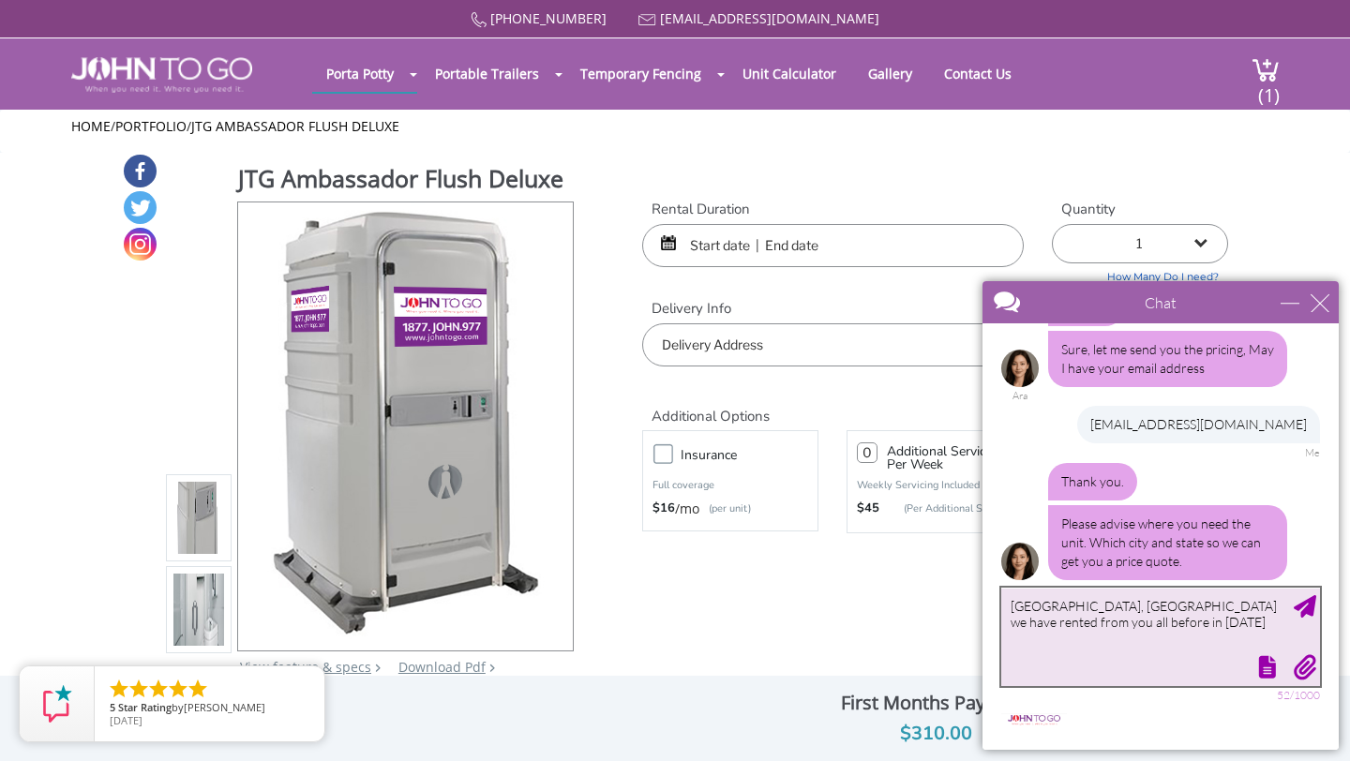
type textarea "Union, NJ we have rented from you all before in 2022."
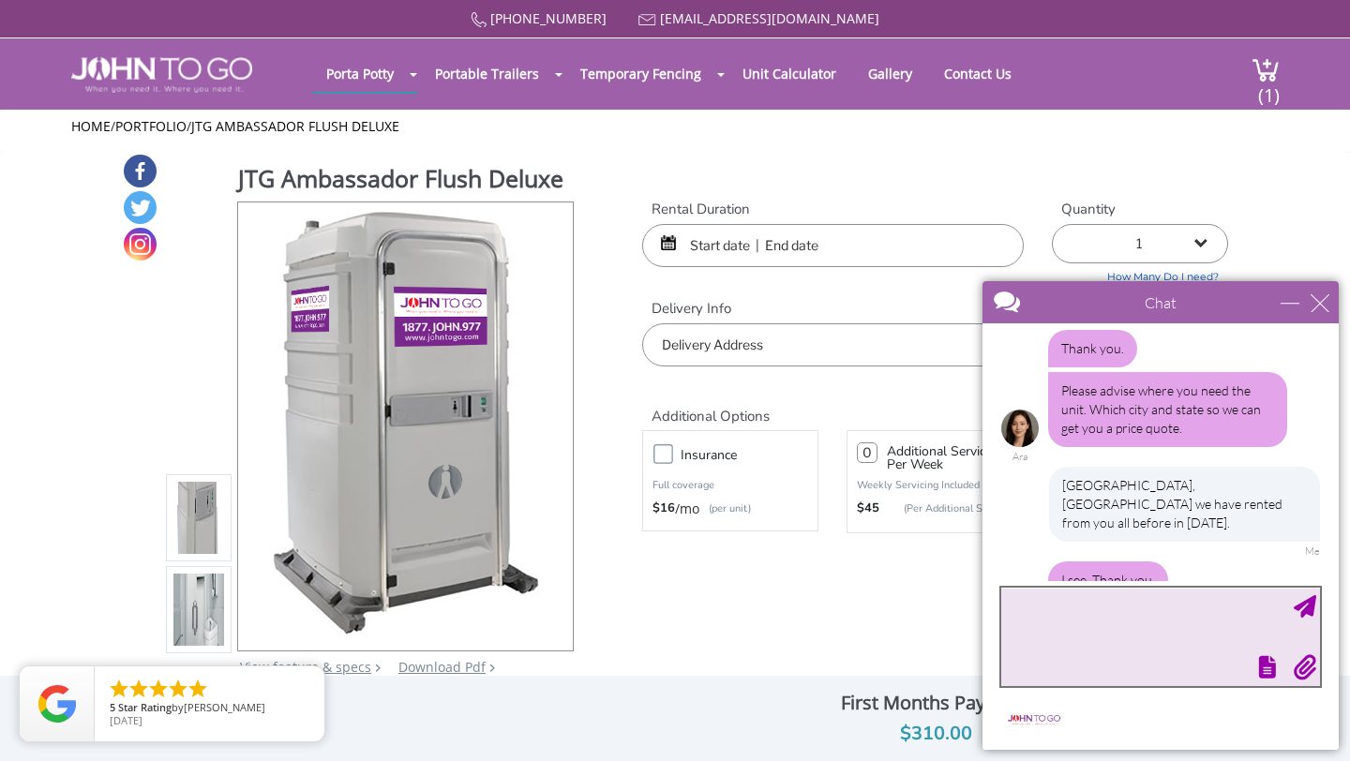
scroll to position [437, 0]
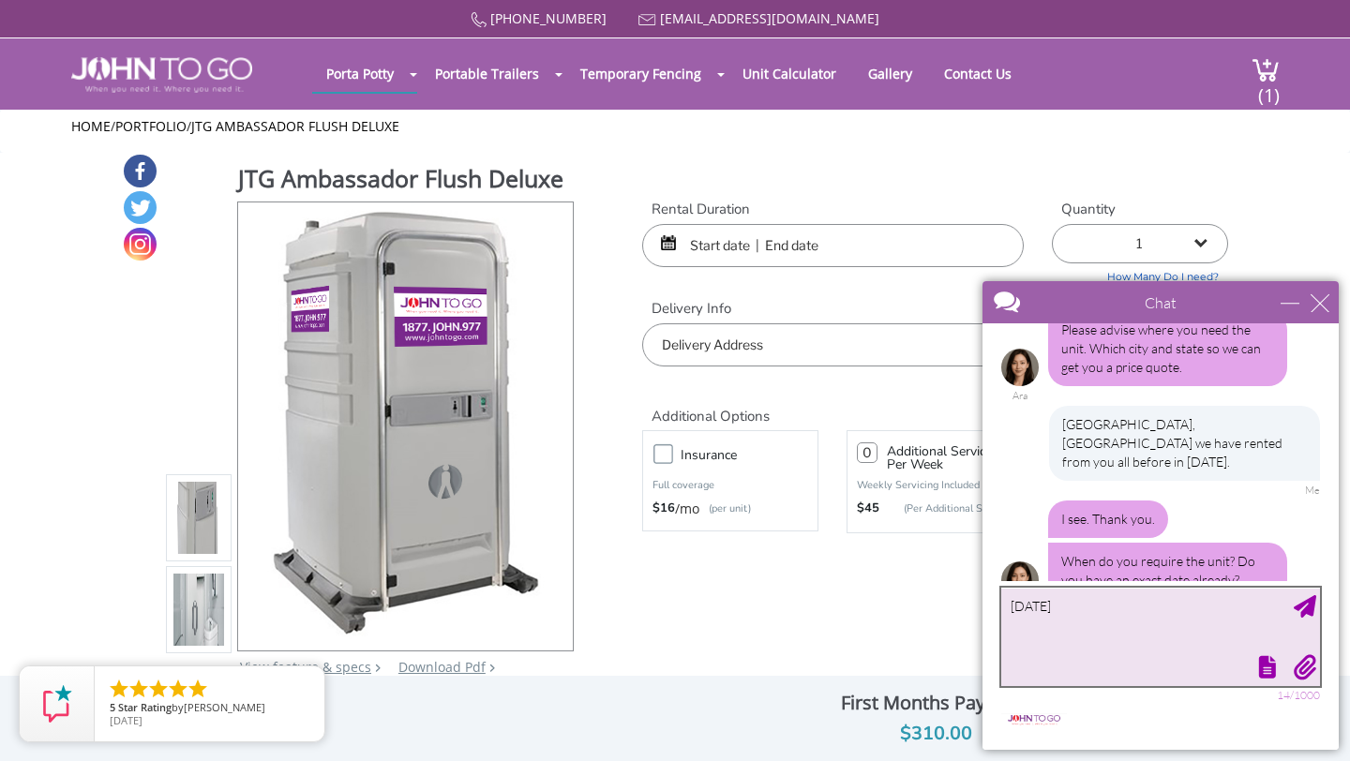
type textarea "August 31, 2025"
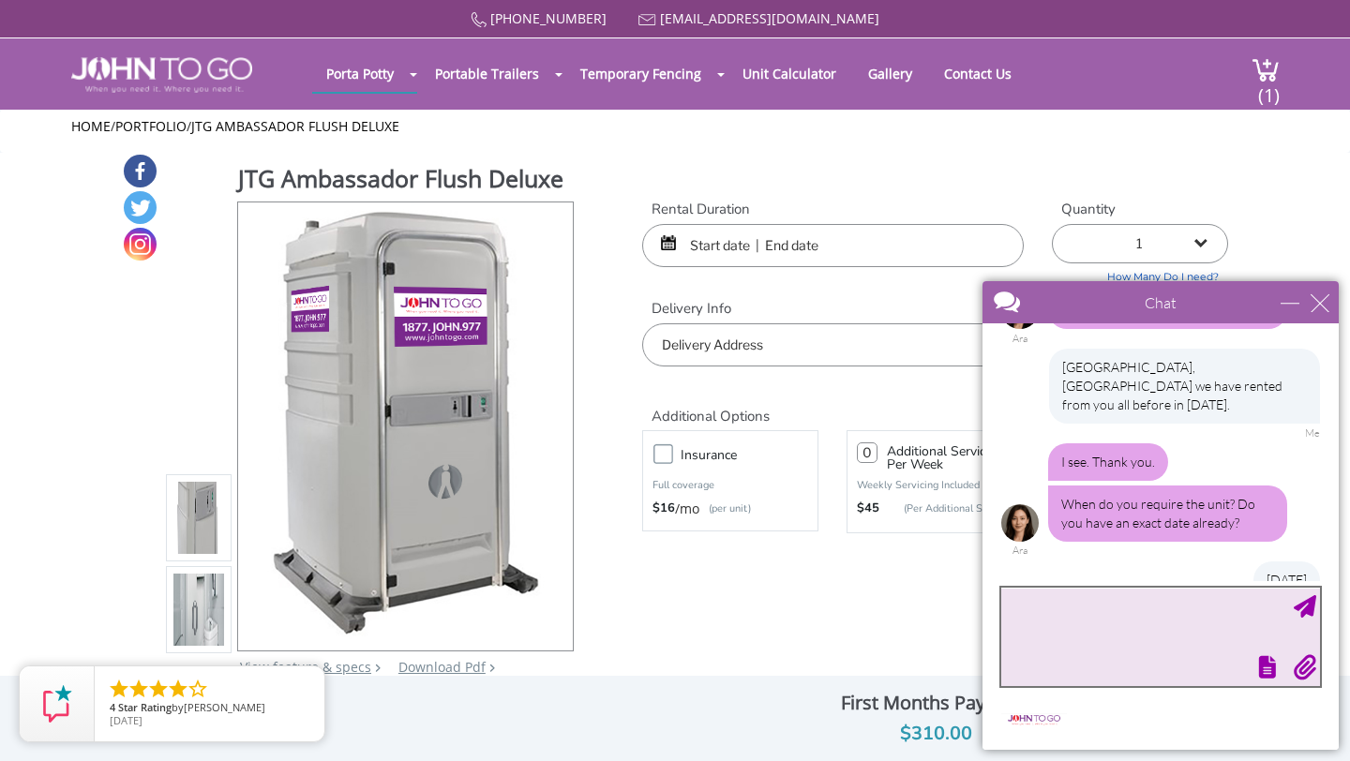
scroll to position [606, 0]
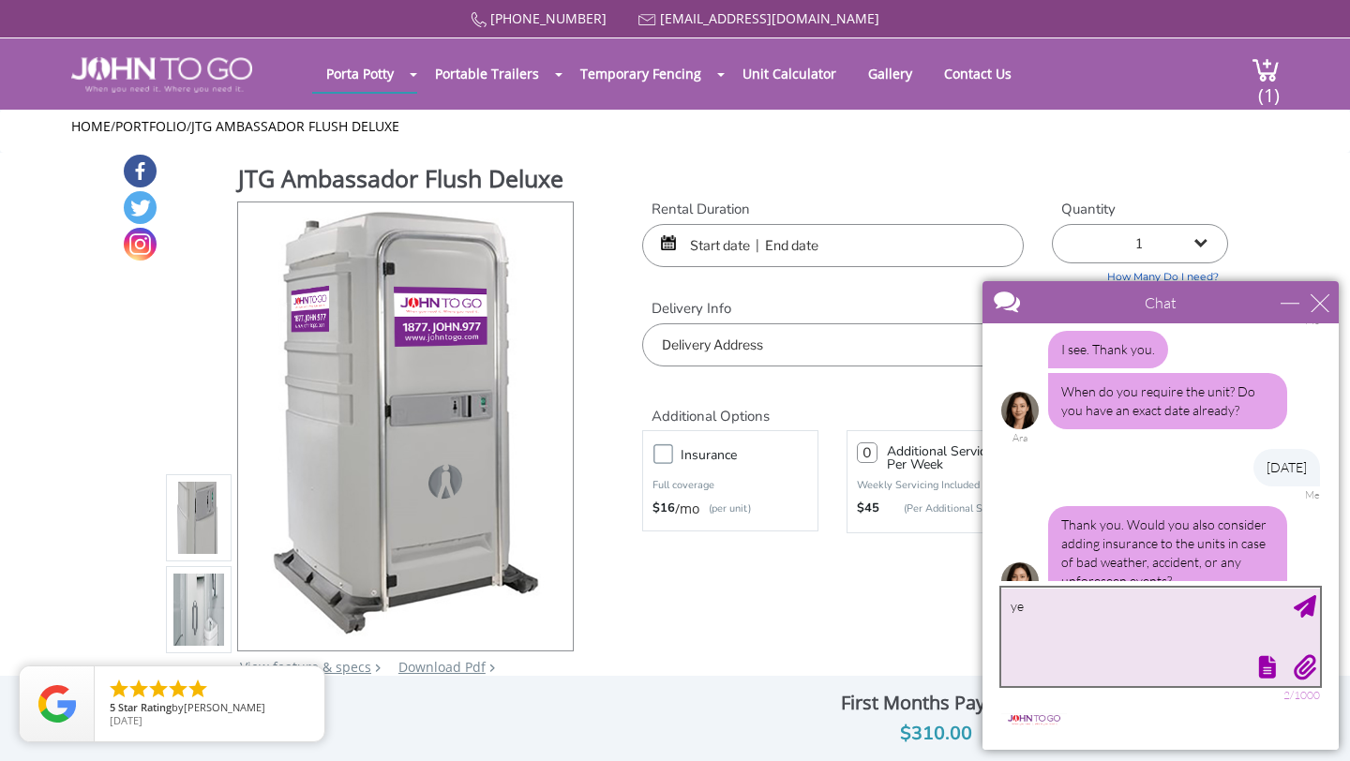
type textarea "yes"
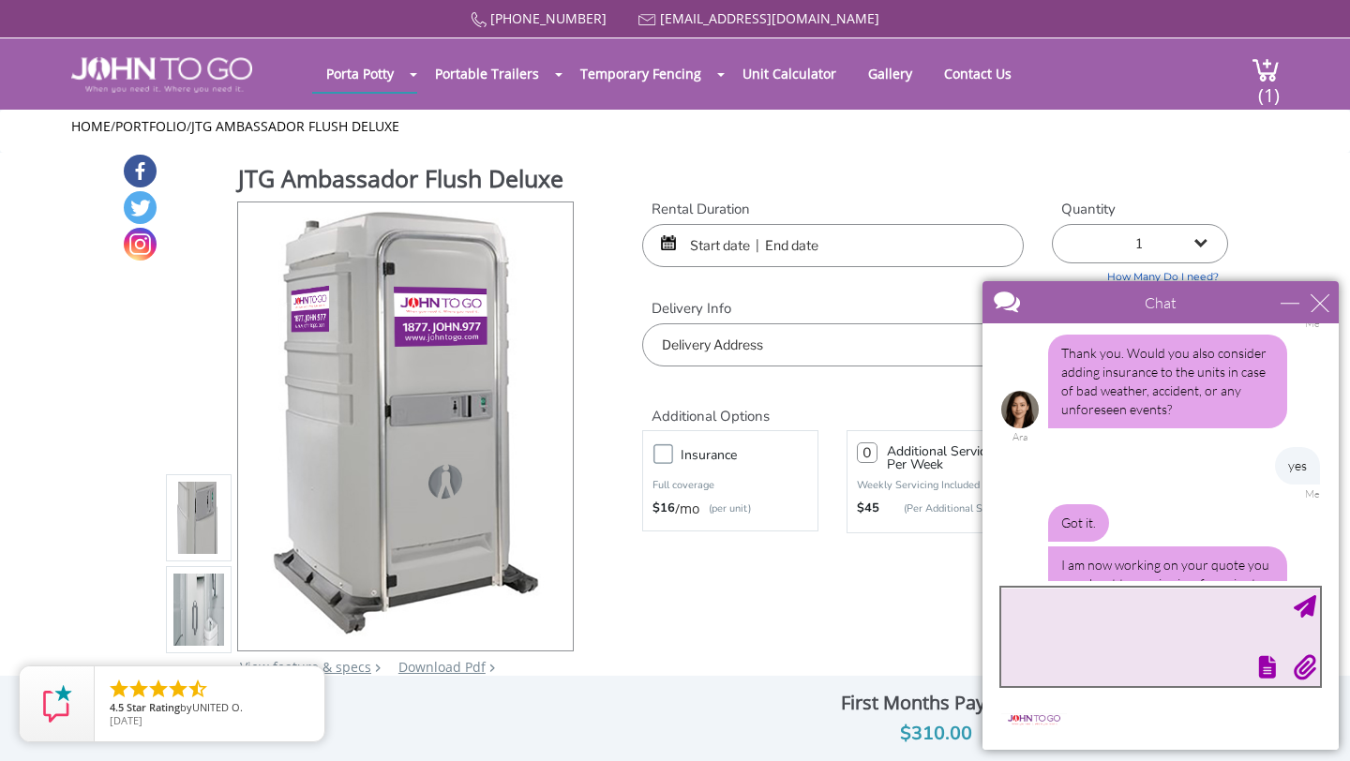
scroll to position [819, 0]
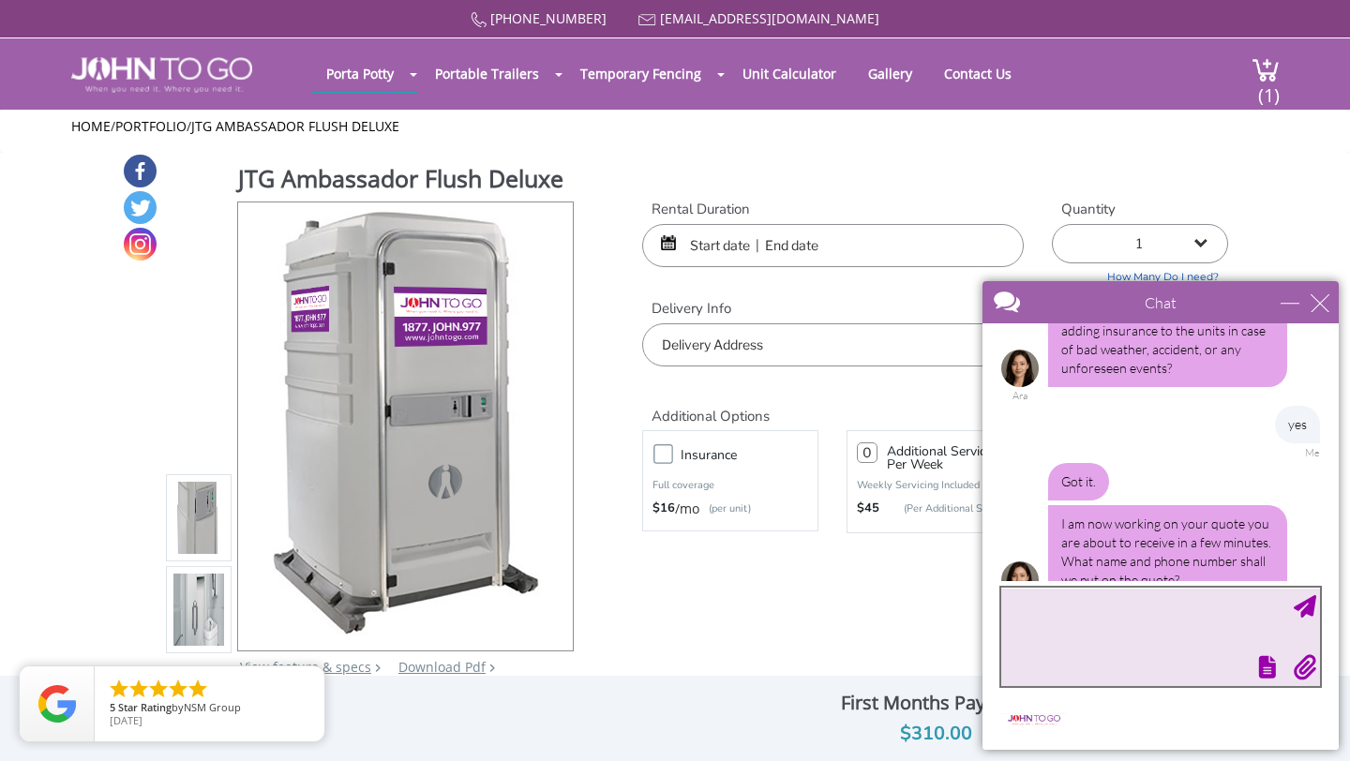
type textarea "3"
type textarea "k"
type textarea "Keyala Crawford 347-713-2112"
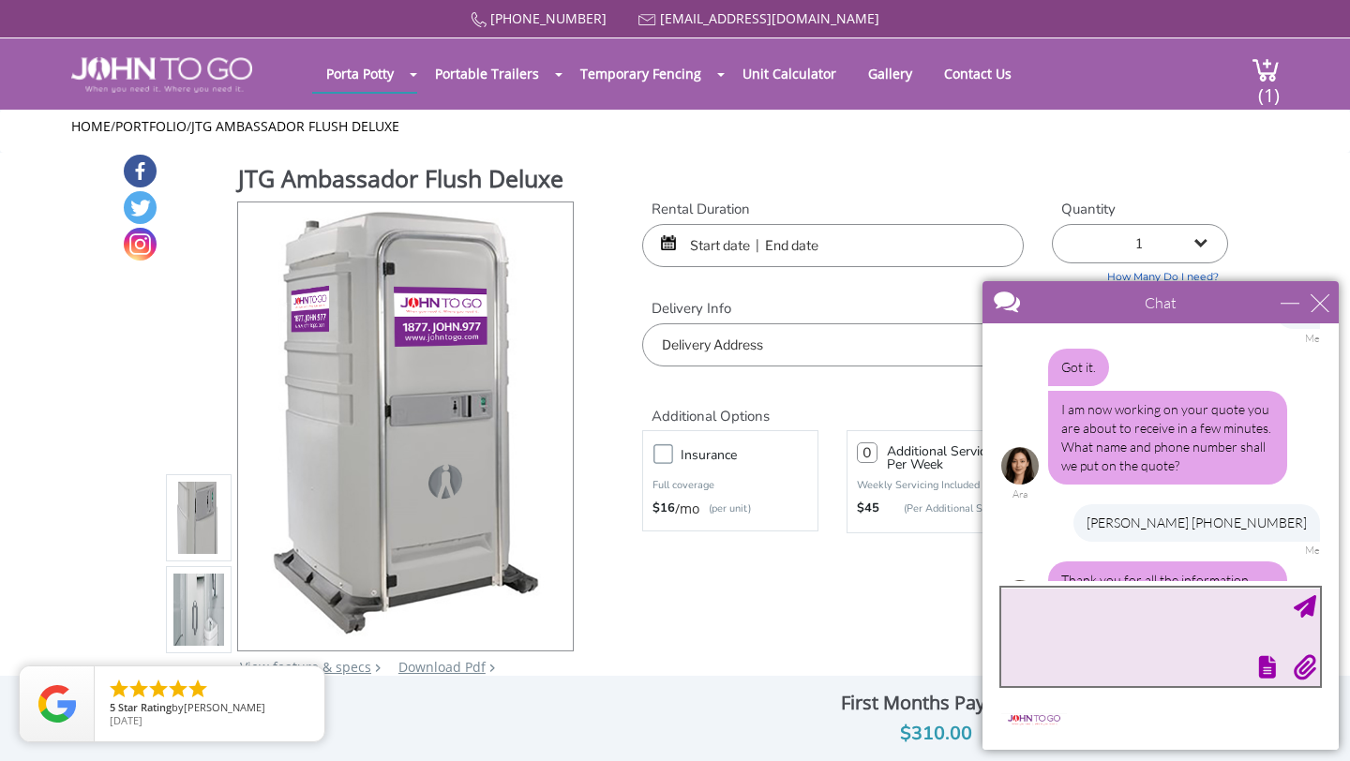
scroll to position [952, 0]
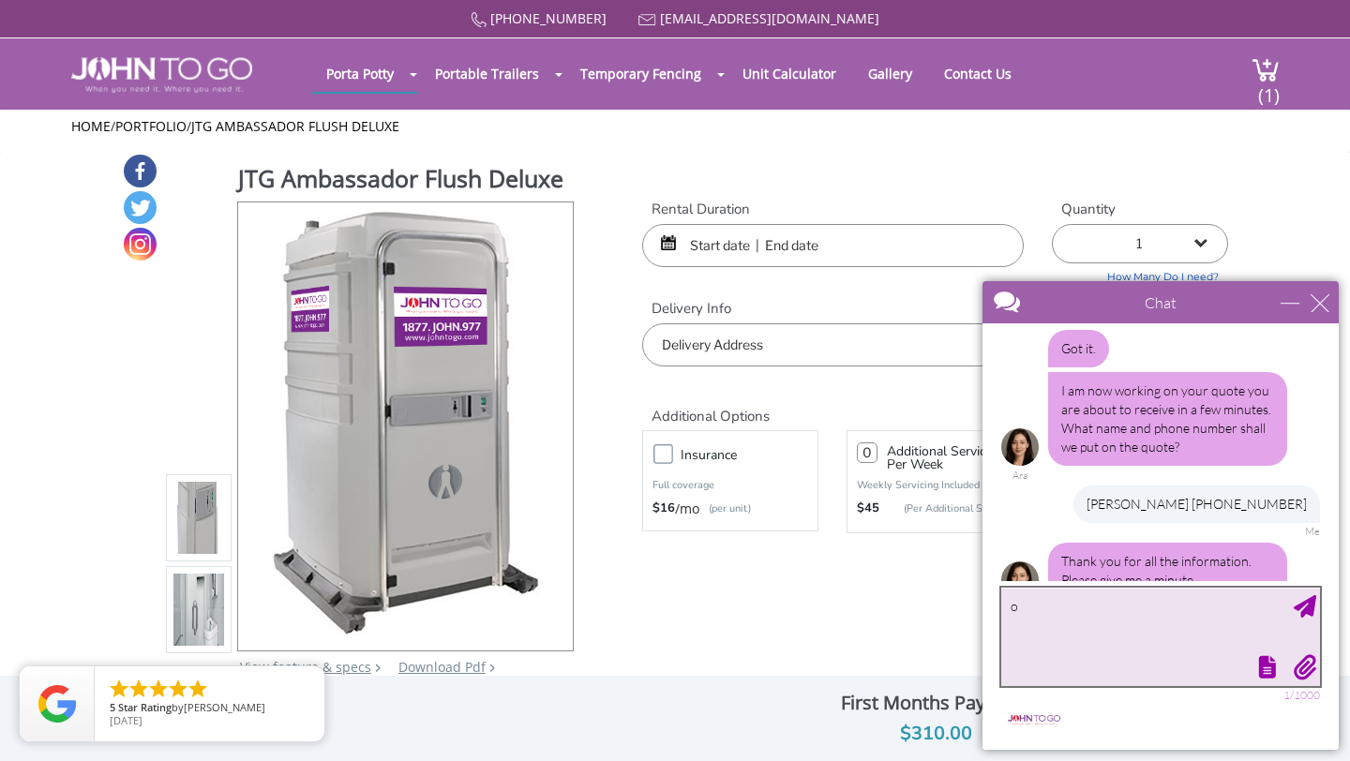
type textarea "ok"
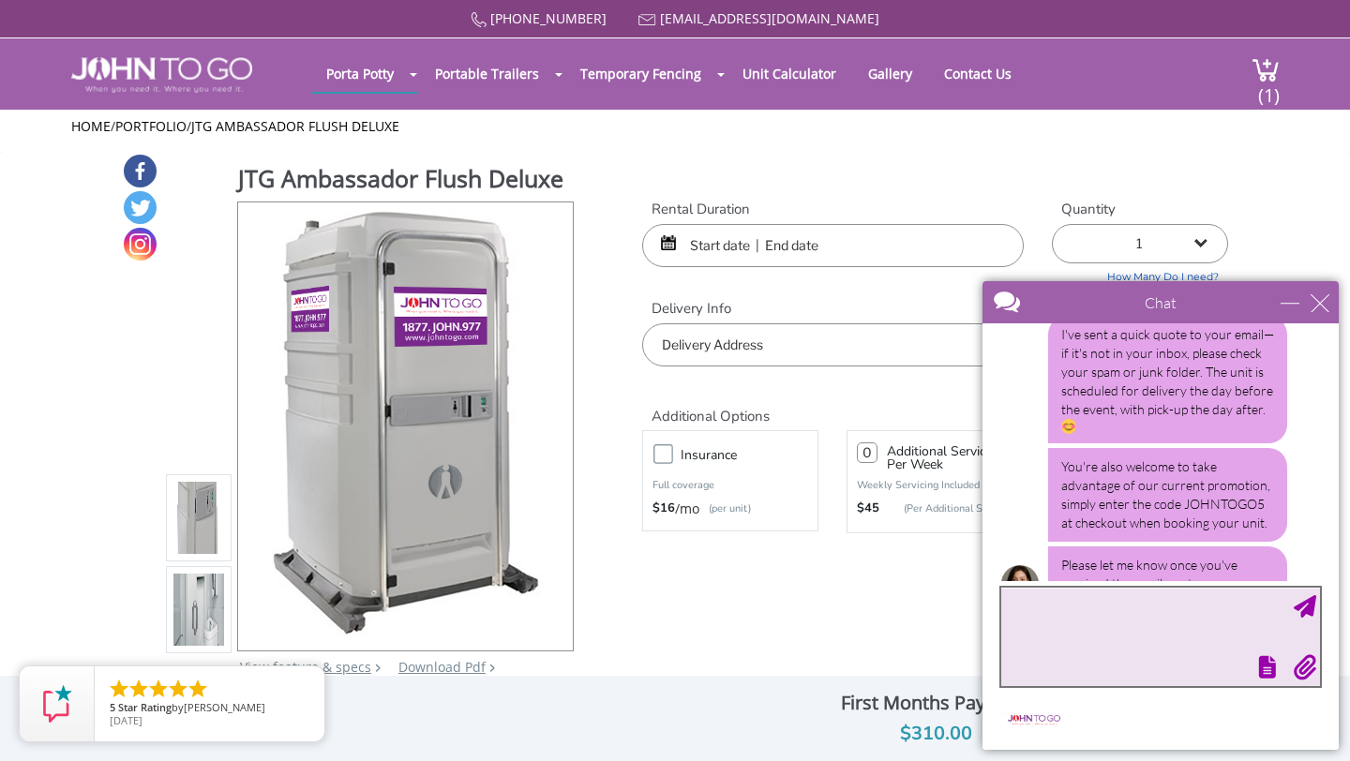
scroll to position [1315, 0]
type textarea "quote received"
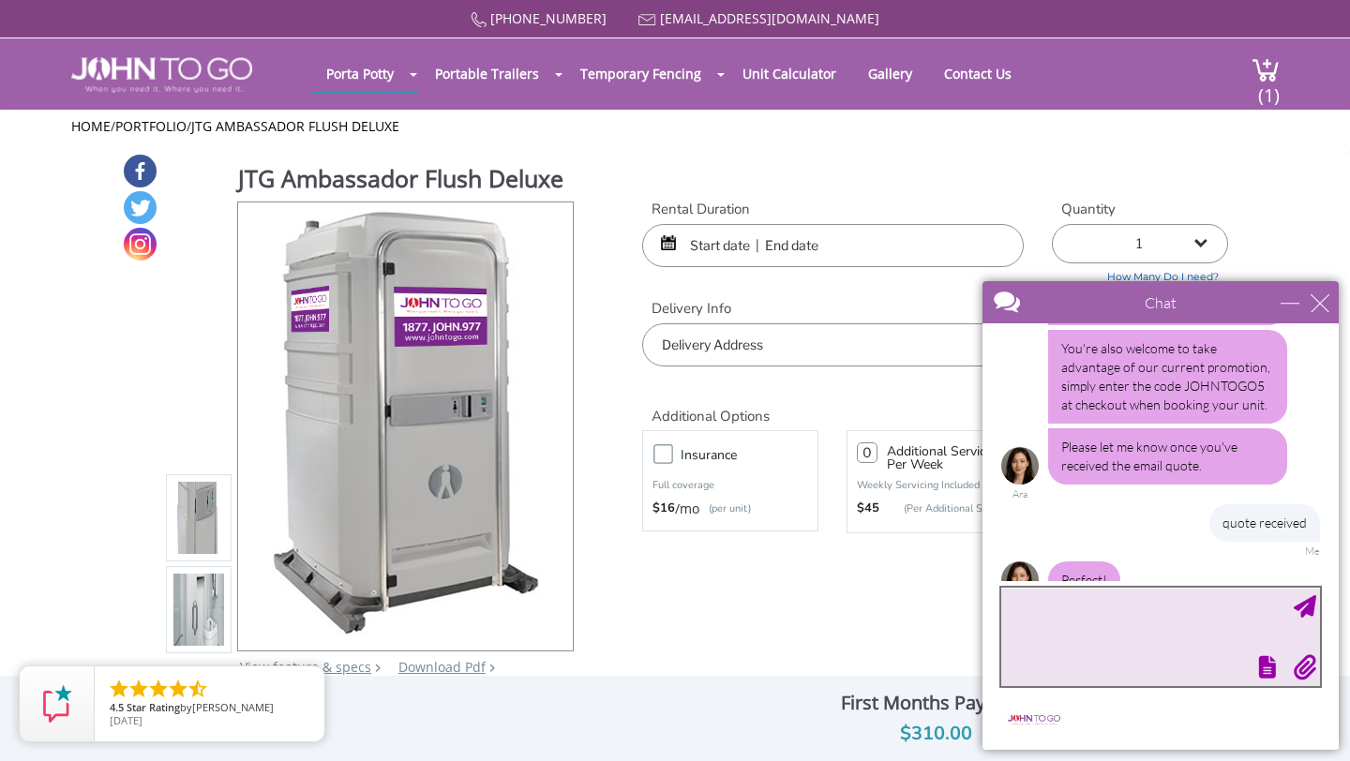
scroll to position [1487, 0]
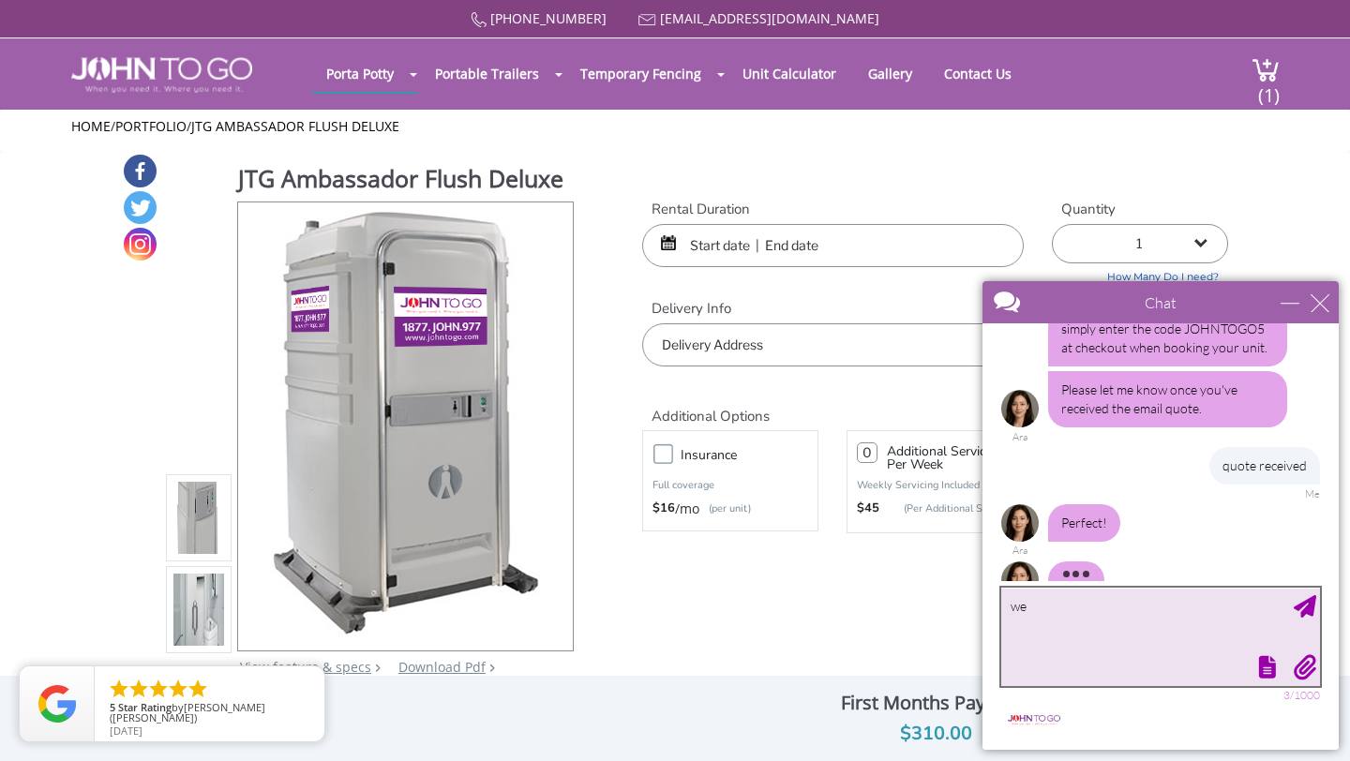
type textarea "w"
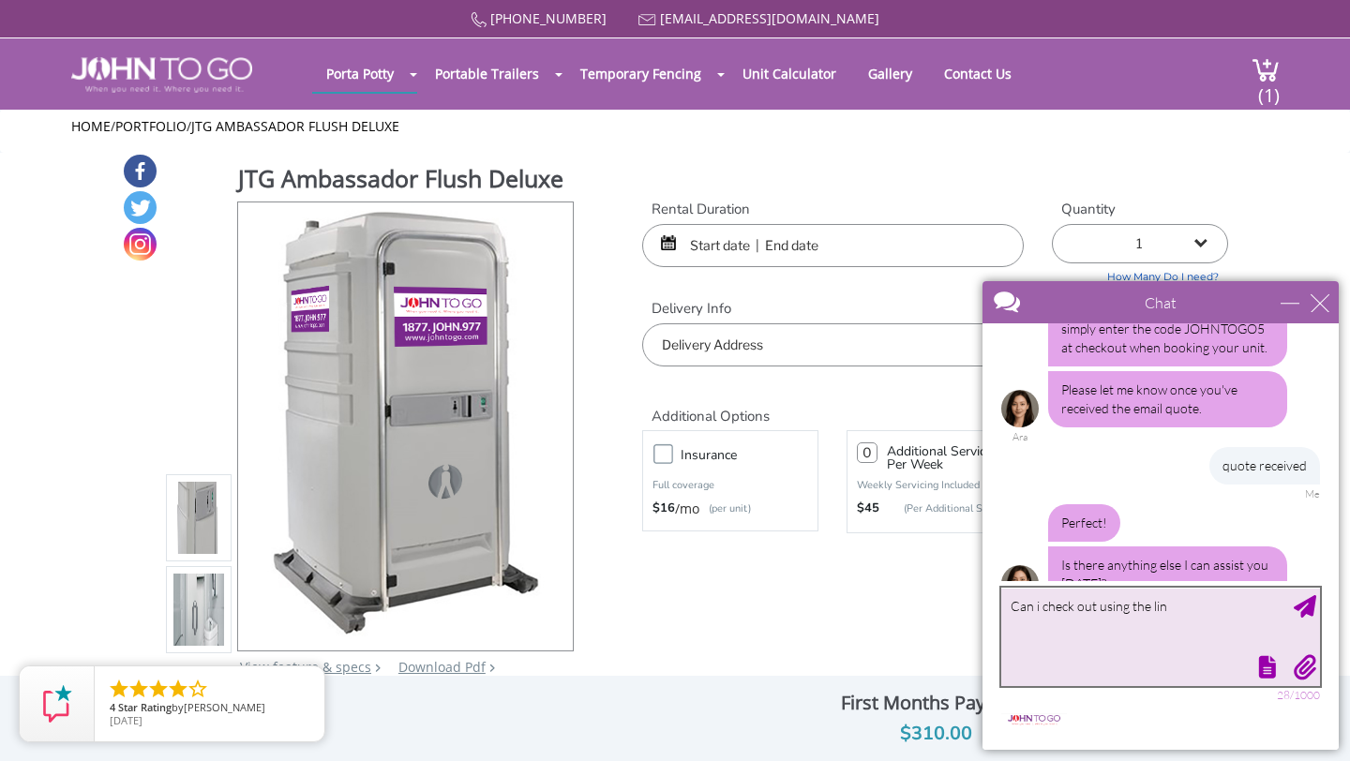
scroll to position [1490, 0]
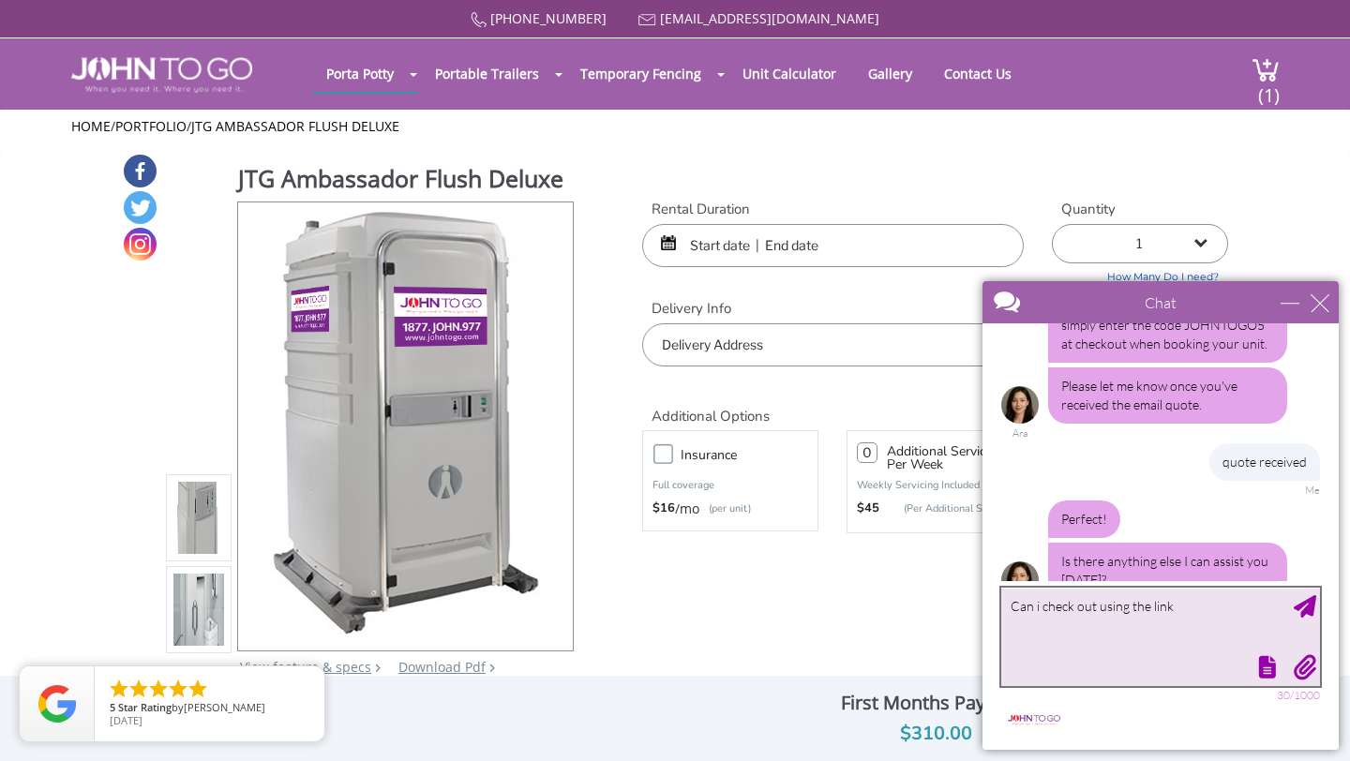
type textarea "Can i check out using the link?"
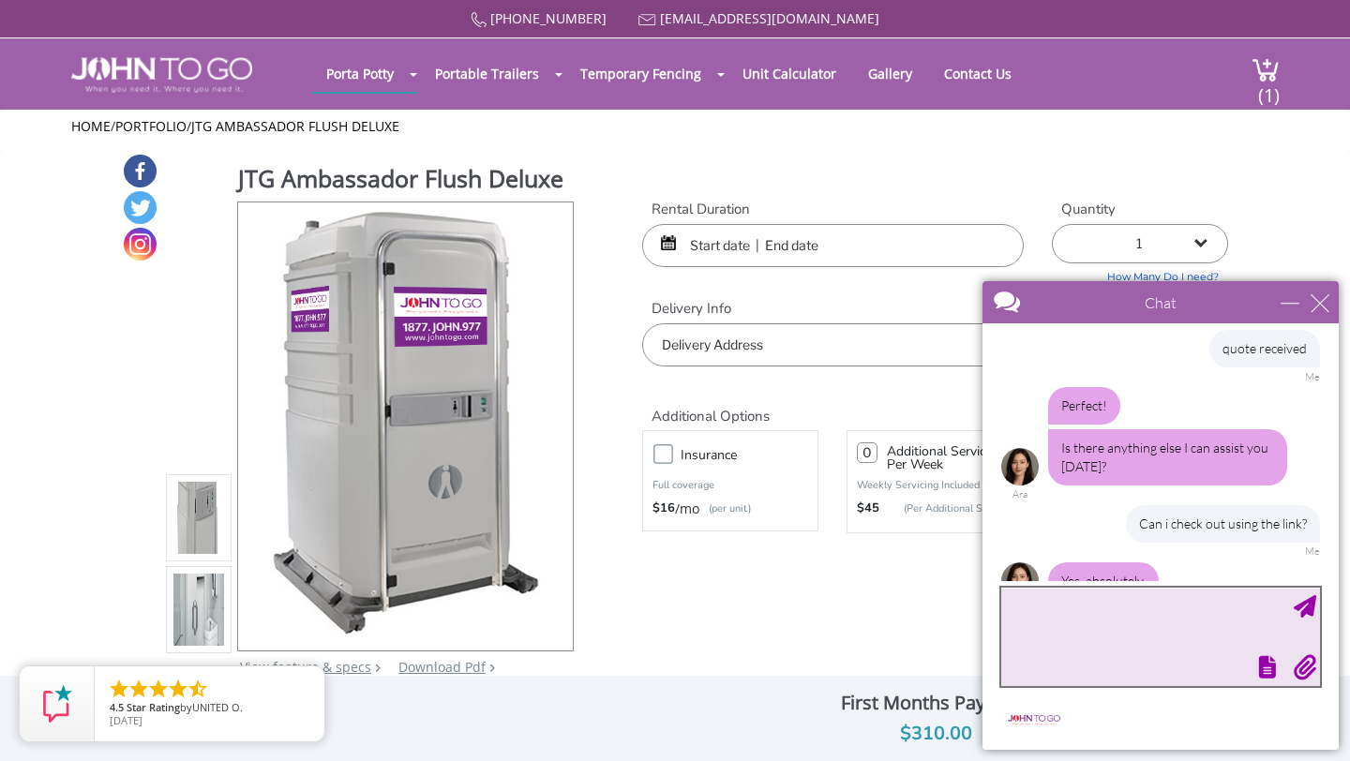
scroll to position [1661, 0]
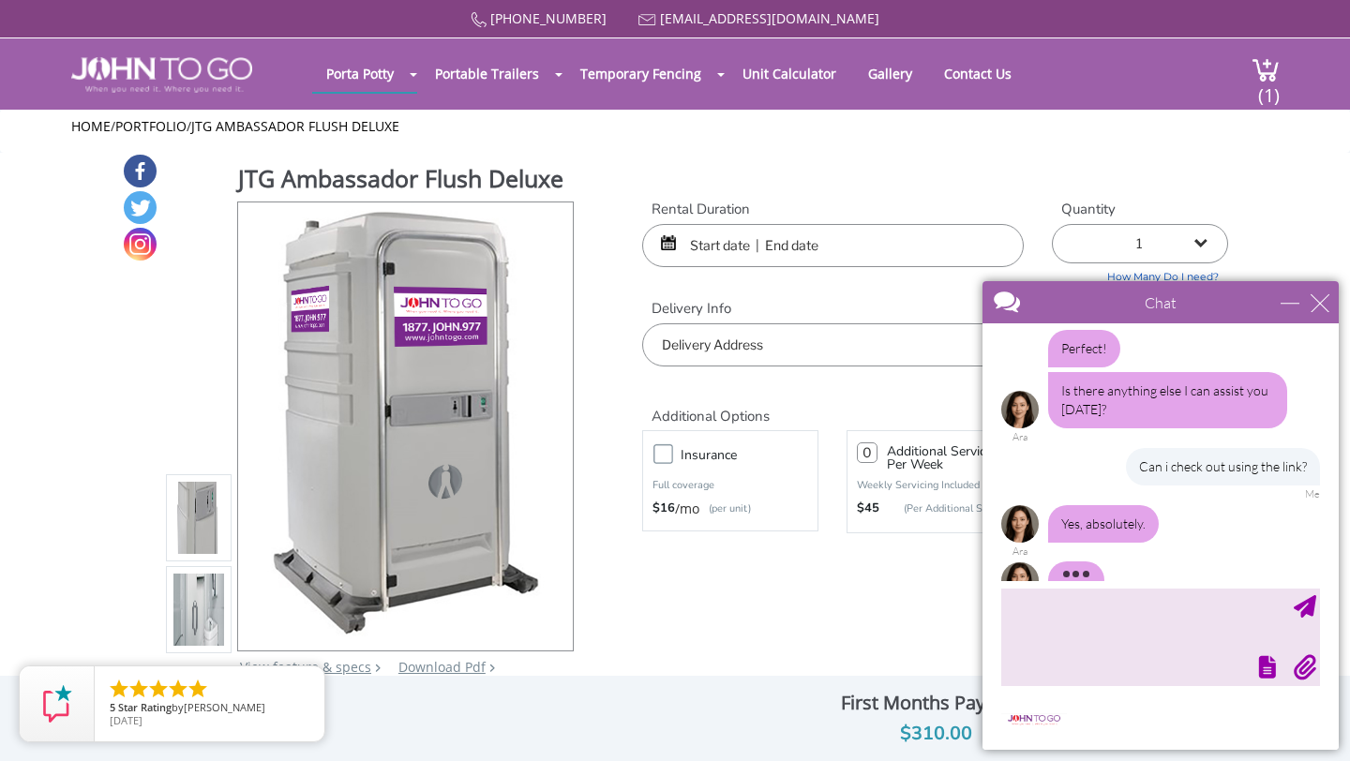
click at [1051, 448] on div "Can i check out using the link? Me" at bounding box center [1160, 474] width 319 height 52
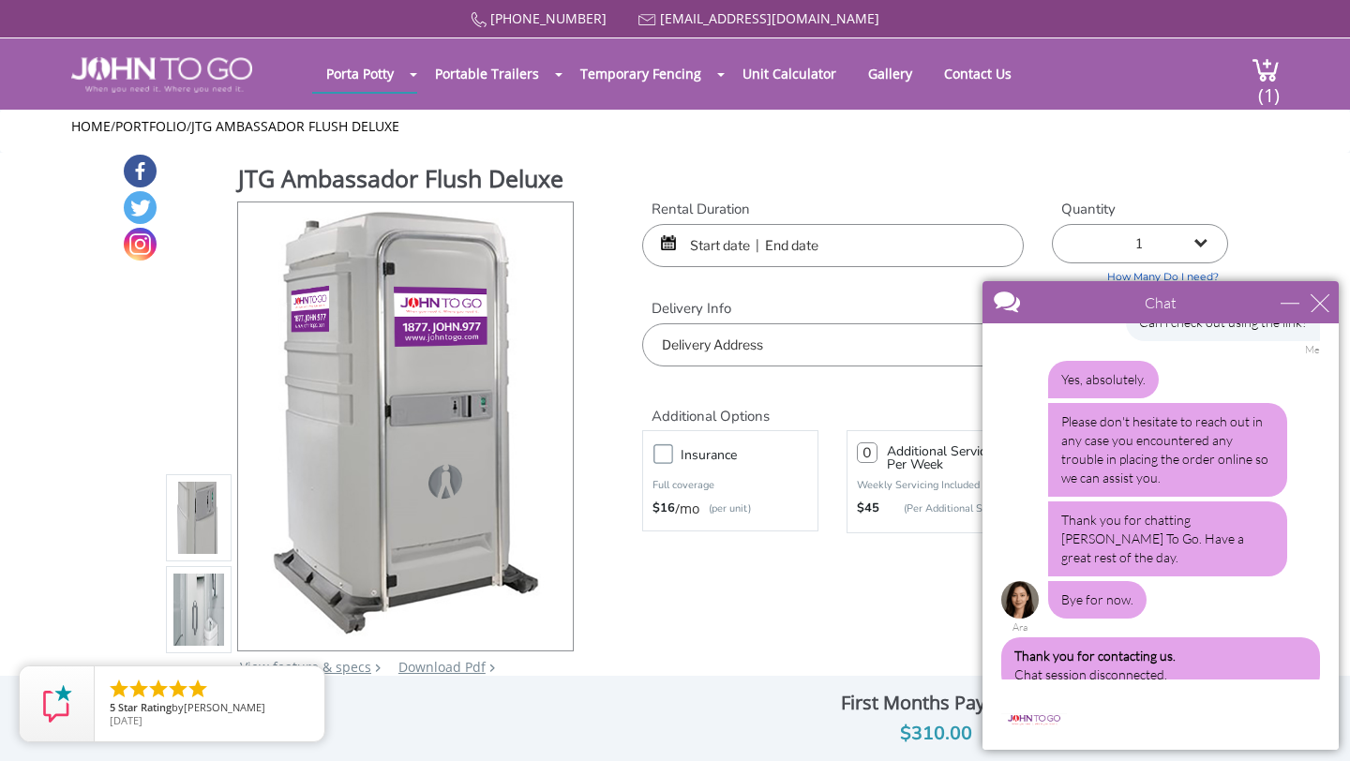
scroll to position [2093, 0]
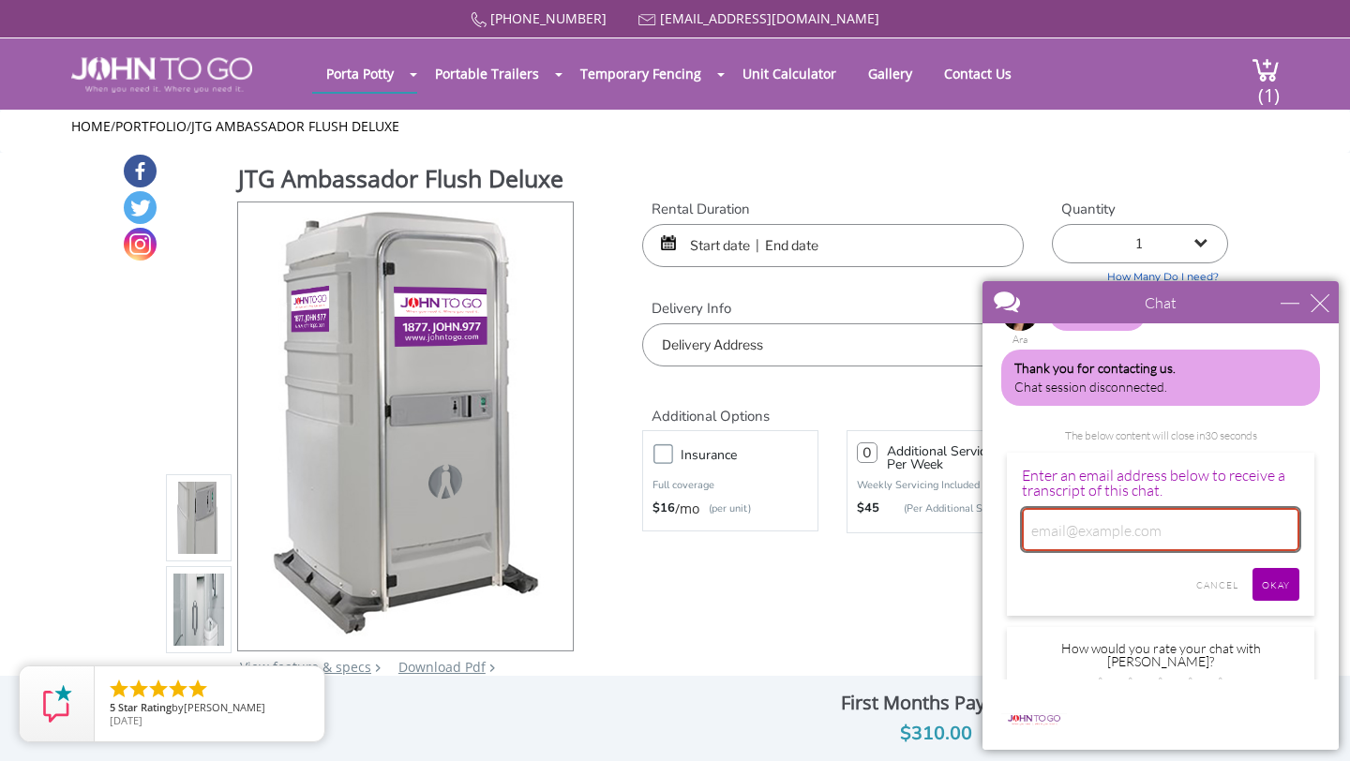
click at [1059, 508] on input "email" at bounding box center [1160, 529] width 277 height 43
type input "[EMAIL_ADDRESS][DOMAIN_NAME]"
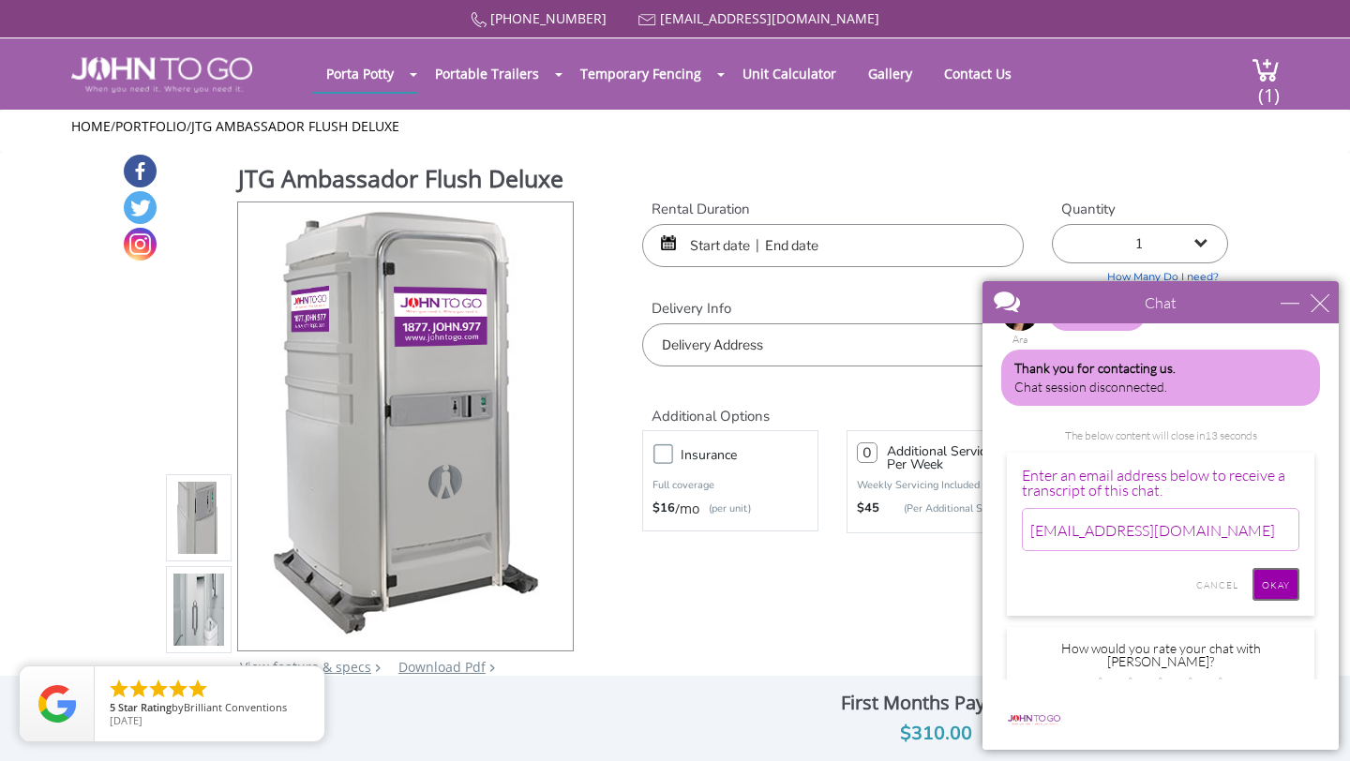
click at [1273, 568] on input "Okay" at bounding box center [1275, 584] width 47 height 33
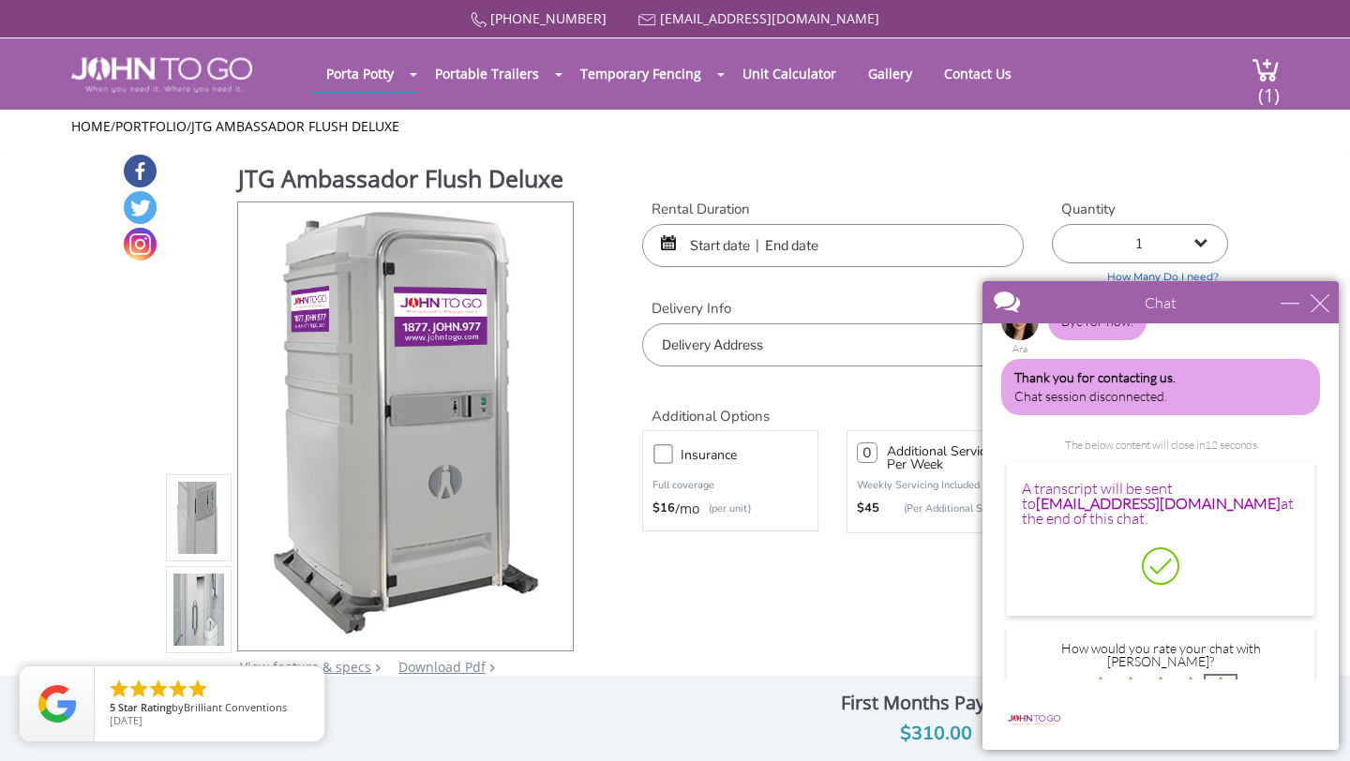
click at [1216, 676] on img at bounding box center [1220, 691] width 30 height 30
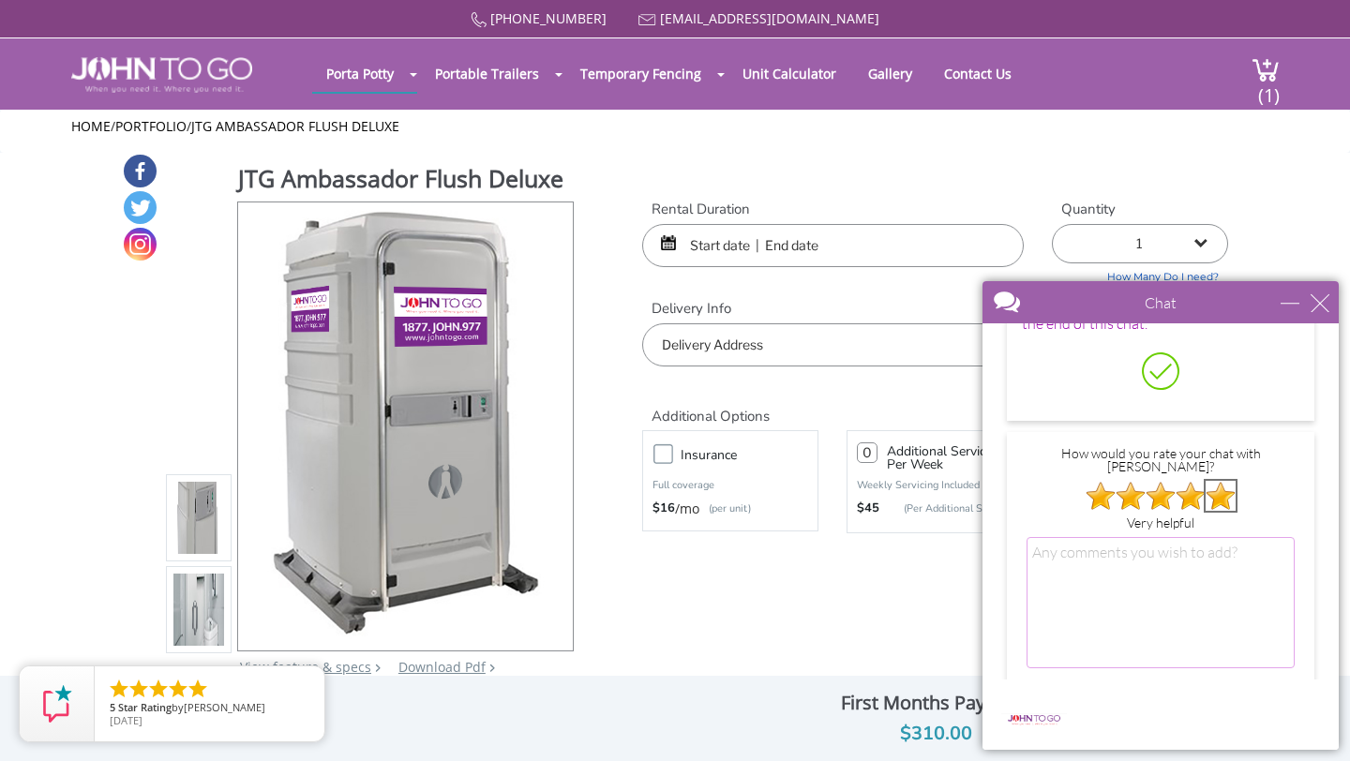
scroll to position [2114, 0]
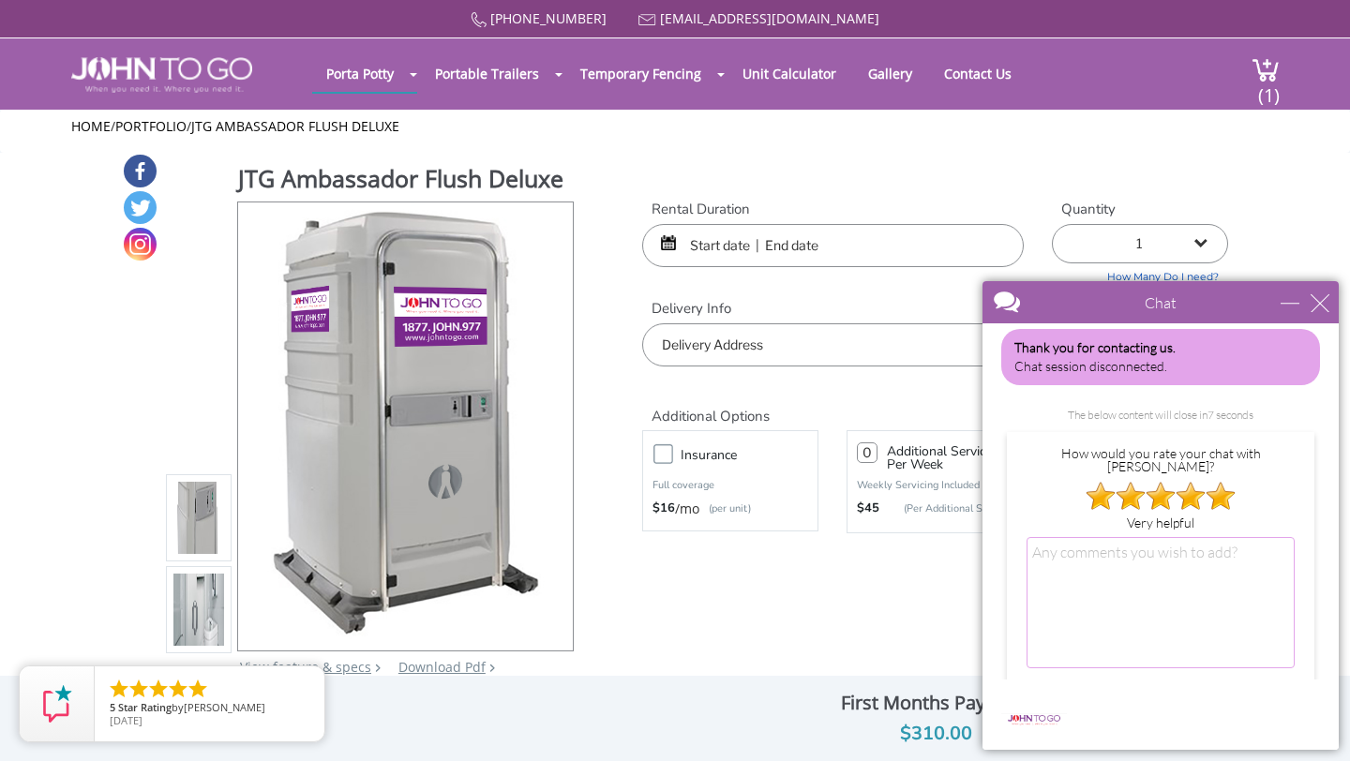
click at [1256, 685] on input "SUBMIT" at bounding box center [1265, 701] width 58 height 33
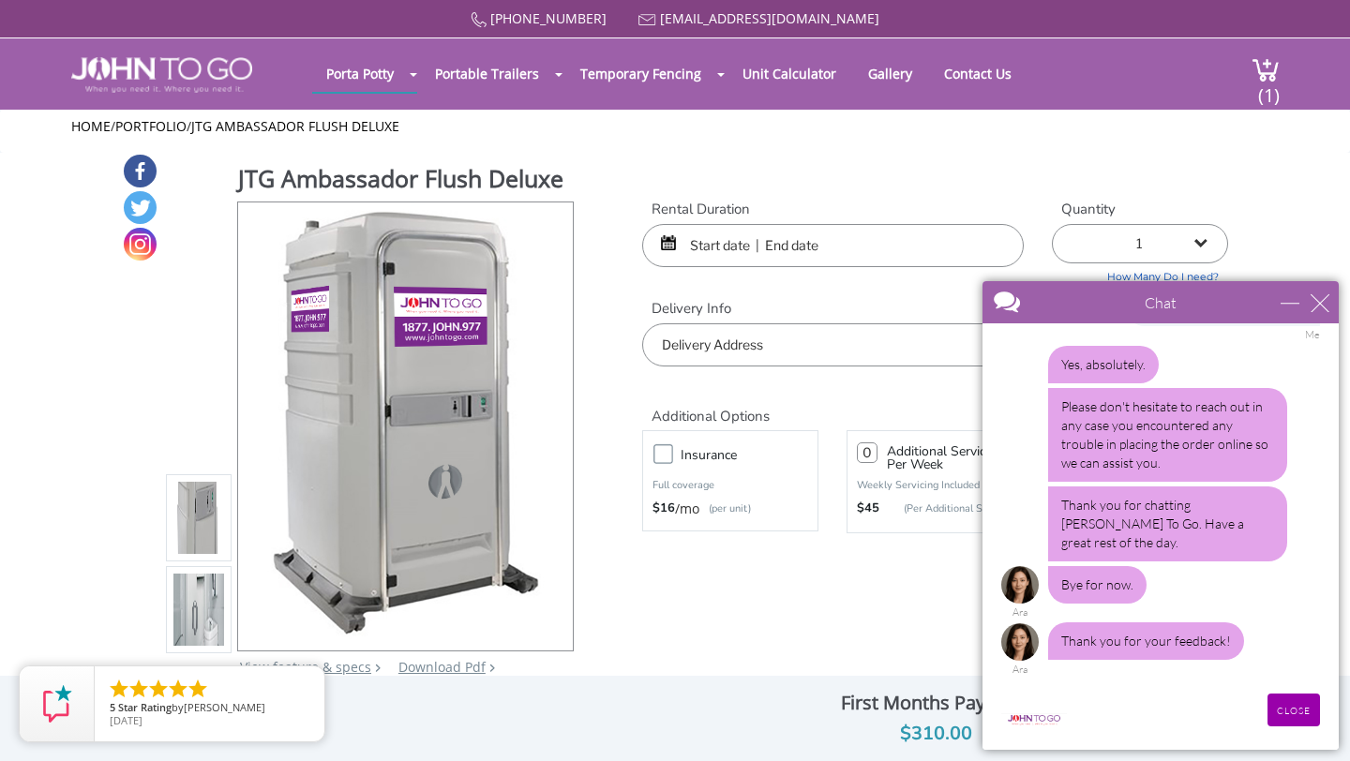
scroll to position [1764, 0]
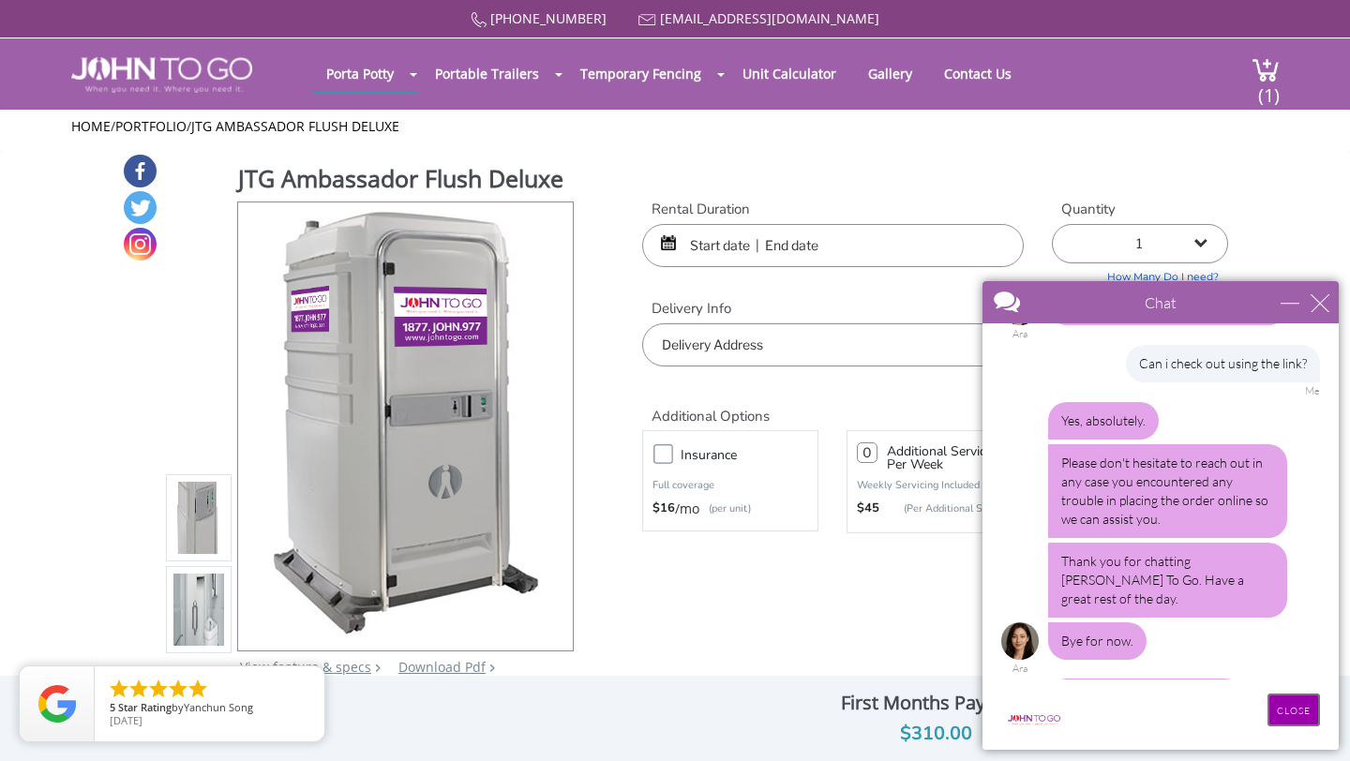
click at [1287, 706] on input "CLOSE" at bounding box center [1293, 710] width 52 height 33
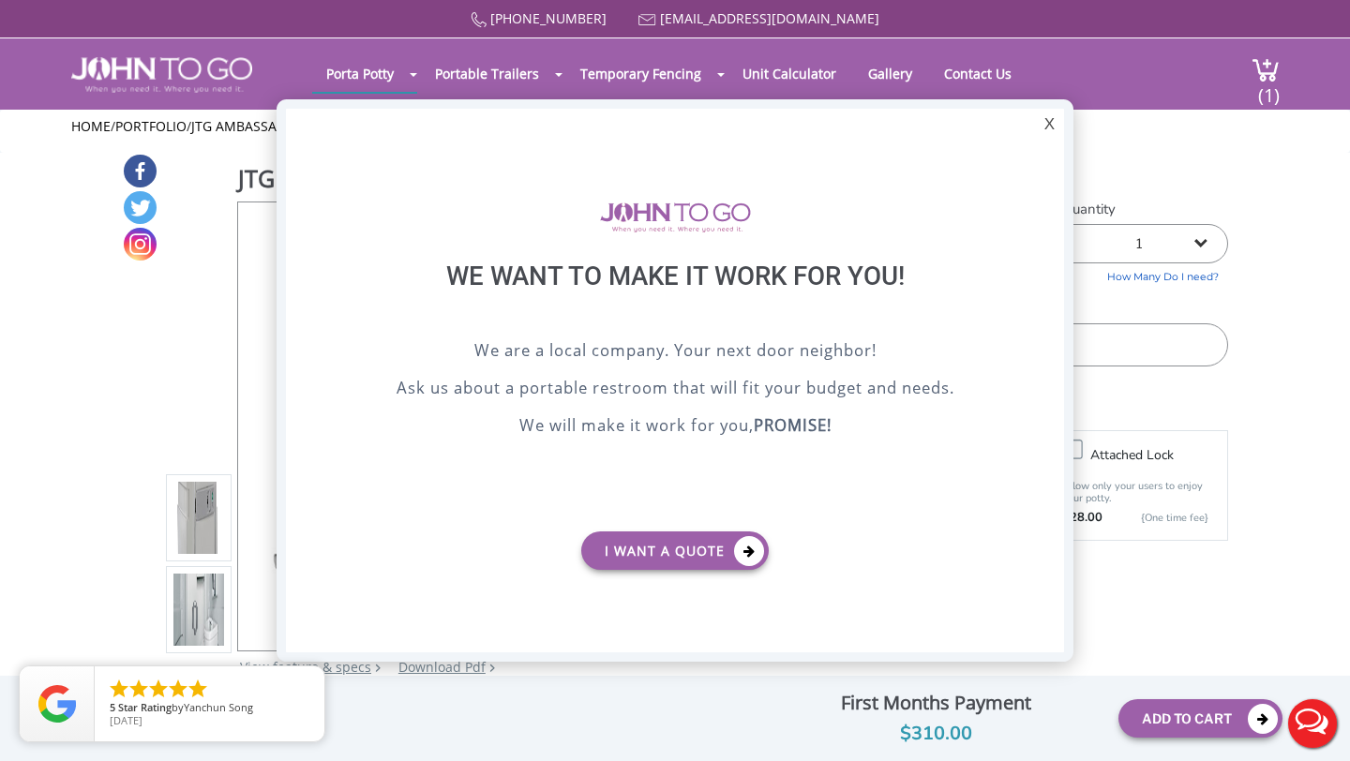
scroll to position [0, 0]
click at [1041, 124] on div "X" at bounding box center [1049, 125] width 29 height 32
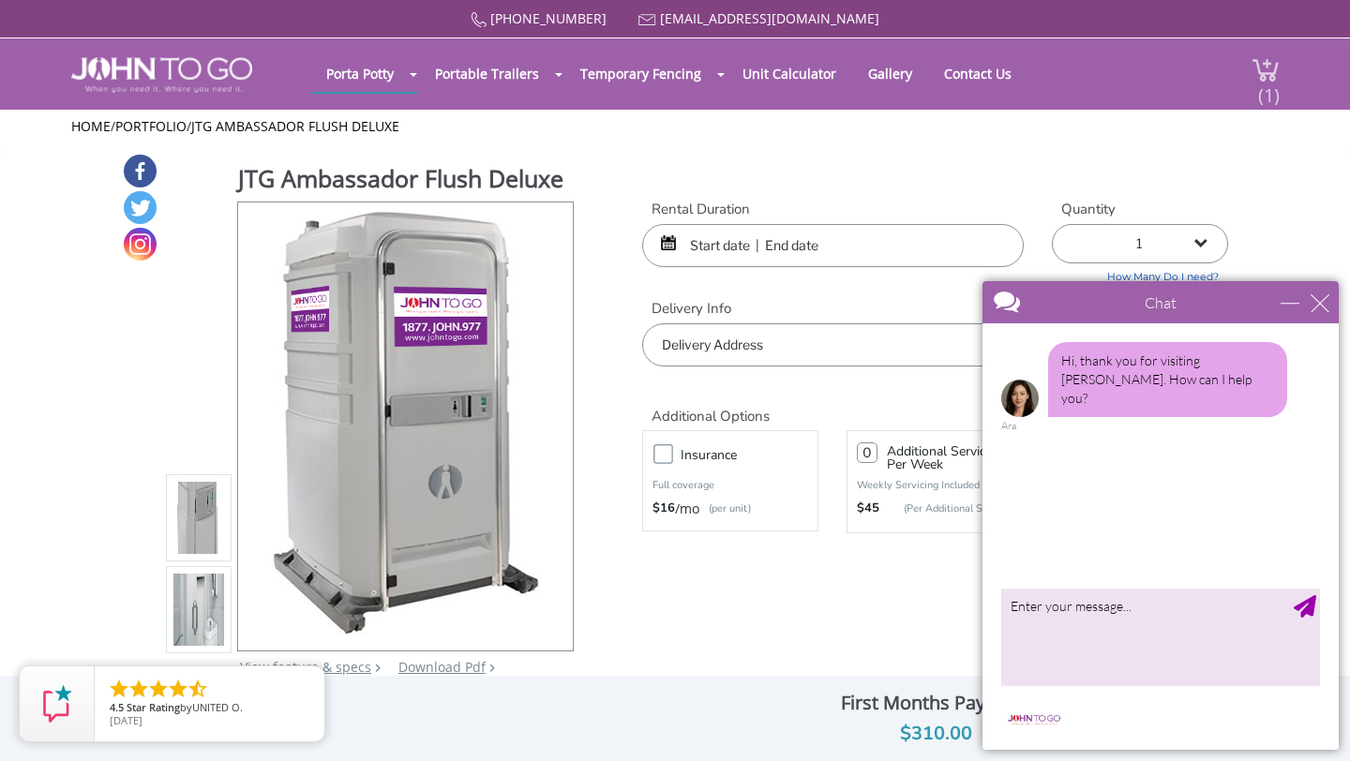
click at [1262, 86] on span "(1)" at bounding box center [1268, 87] width 22 height 40
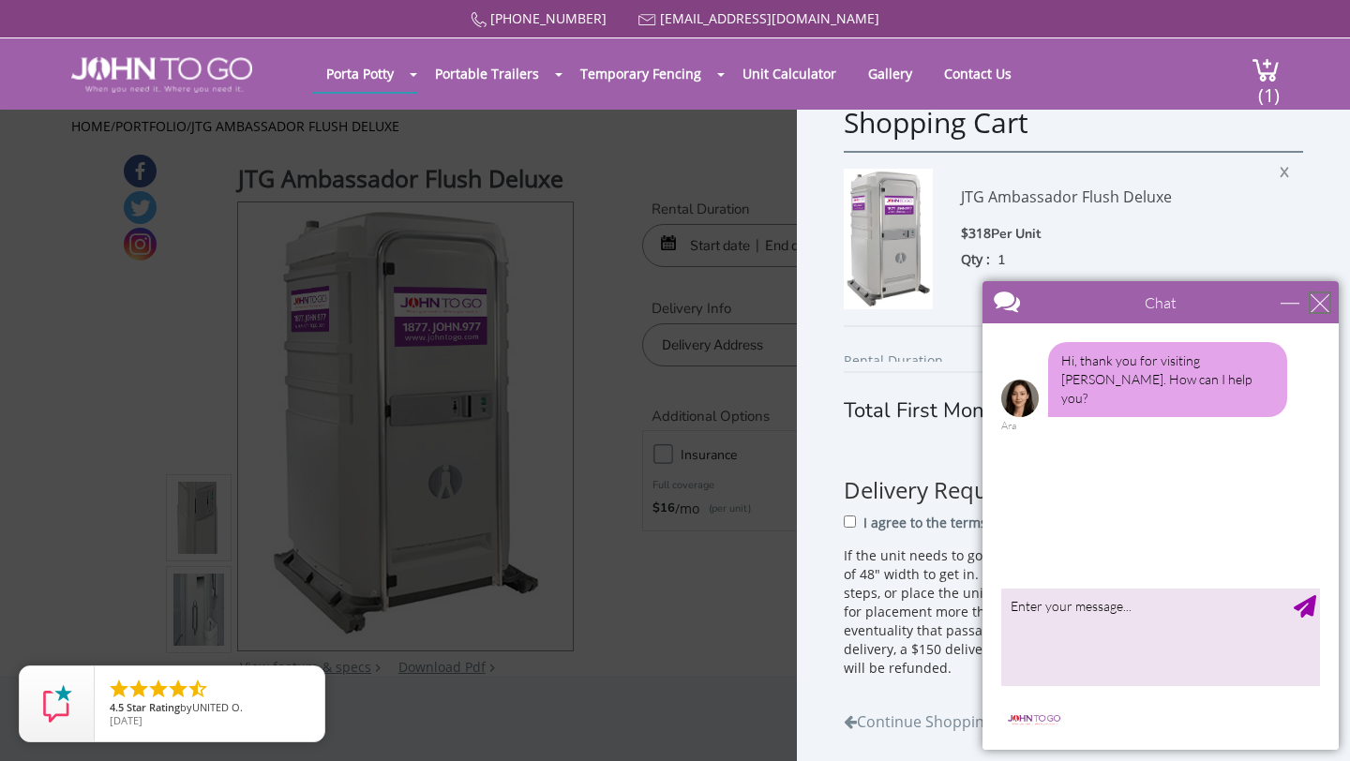
click at [1325, 303] on div "close" at bounding box center [1319, 302] width 19 height 19
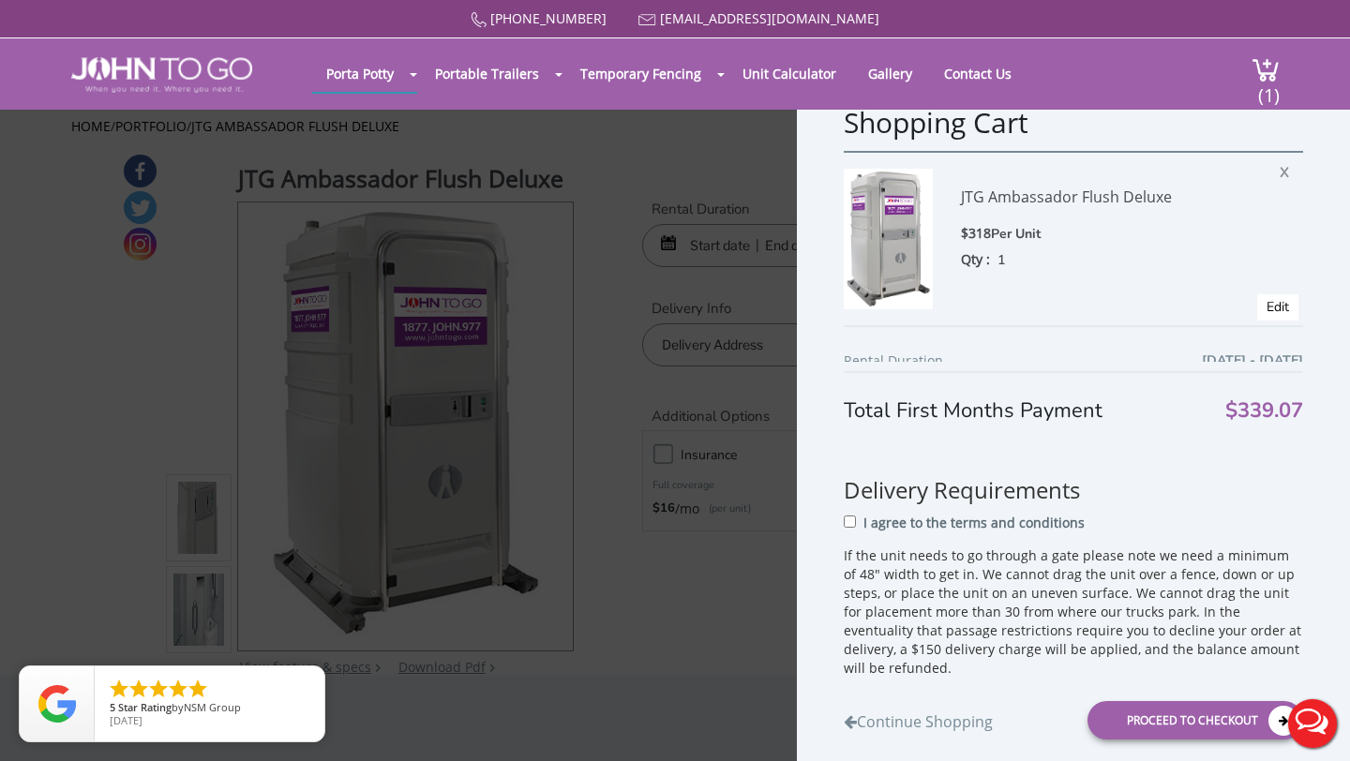
click at [1262, 430] on div "Total First Months Payment $339.07 Delivery Requirements I agree to the terms a…" at bounding box center [1073, 562] width 459 height 401
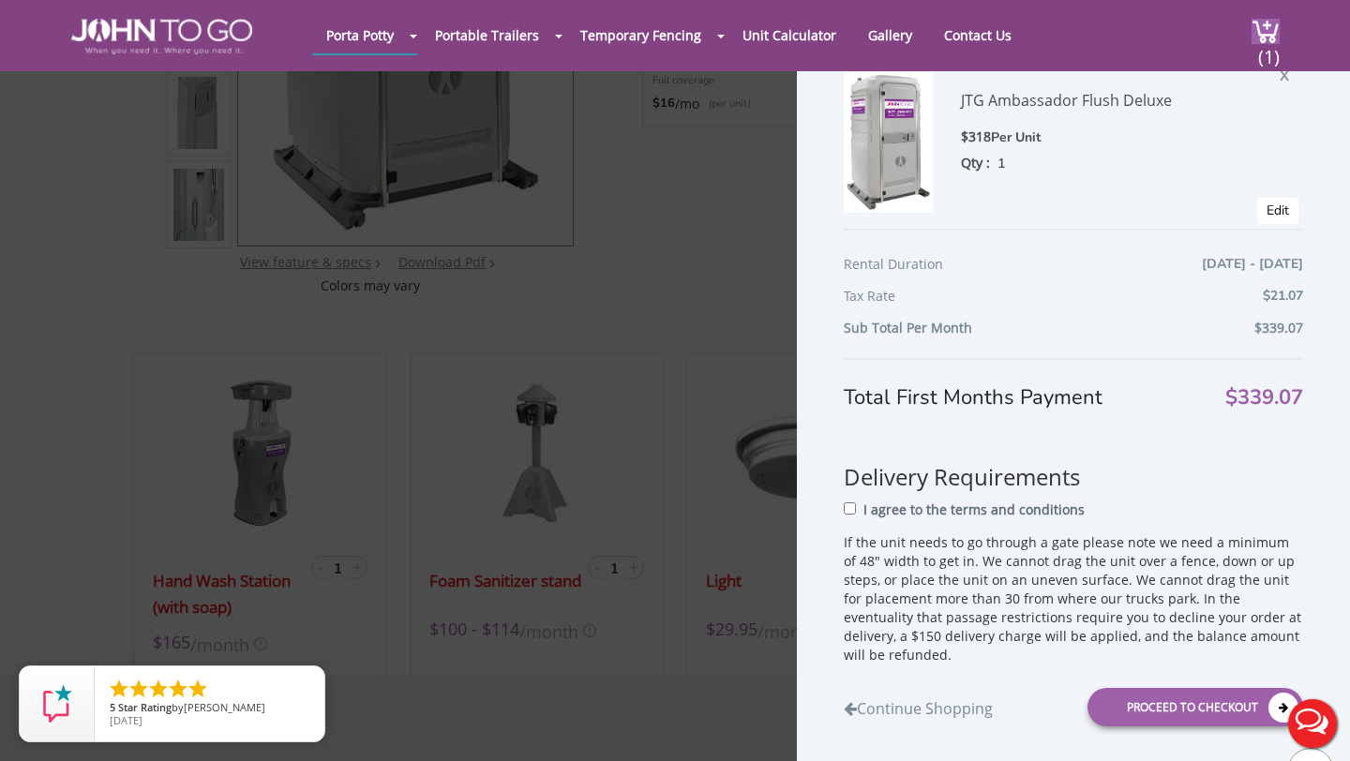
scroll to position [337, 0]
click at [1067, 261] on div "Rental Duration 08/31/2025 - 08/31/2025" at bounding box center [1073, 269] width 459 height 32
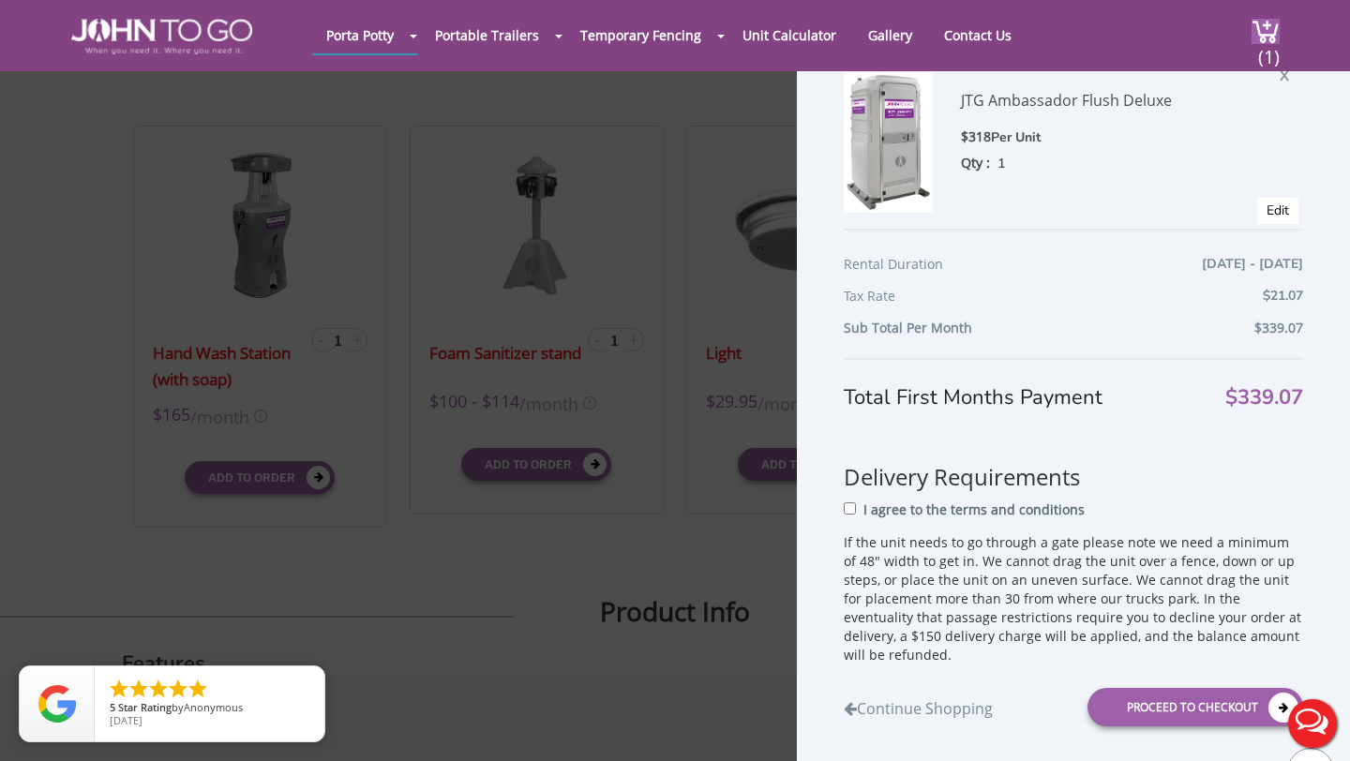
scroll to position [562, 0]
click at [851, 511] on input "I agree to the terms and conditions" at bounding box center [850, 508] width 12 height 12
checkbox input "true"
click at [1151, 710] on div "Proceed to Checkout" at bounding box center [1195, 707] width 216 height 38
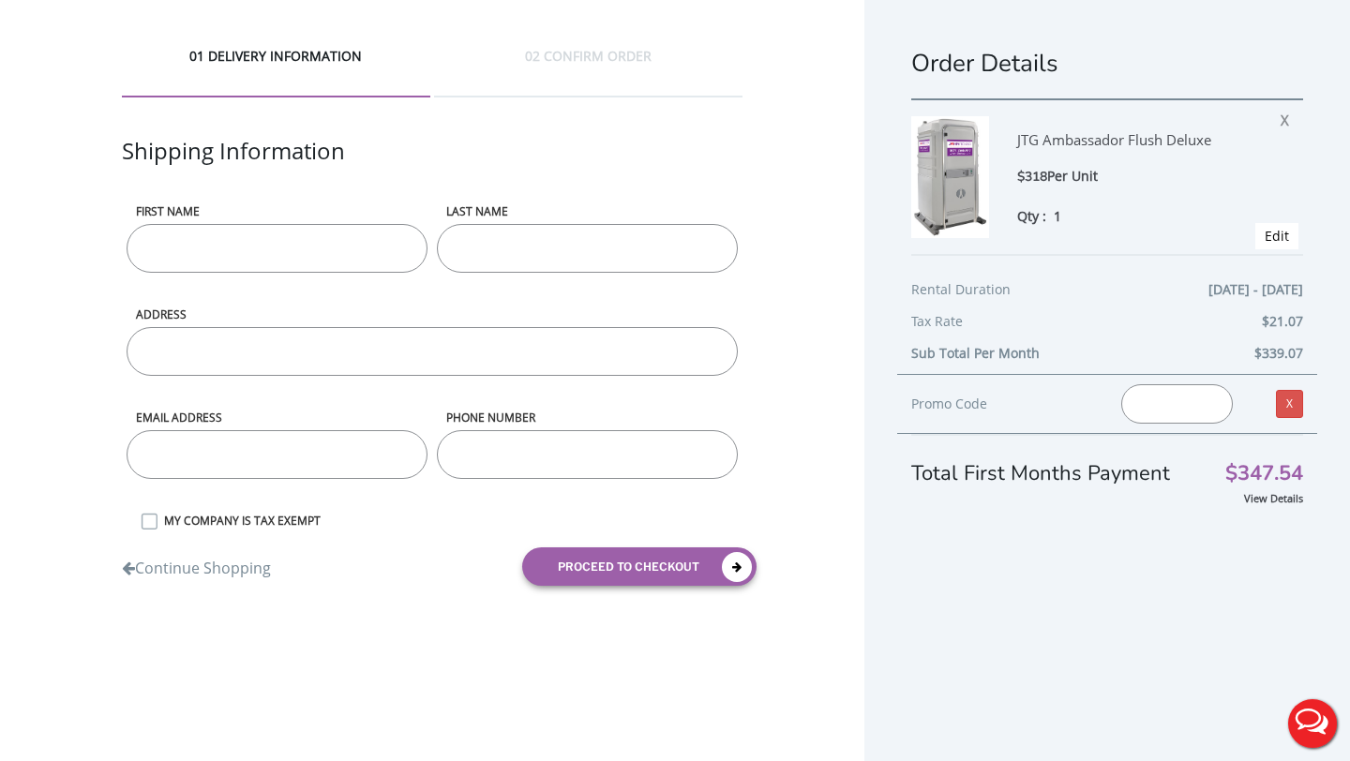
click at [1164, 400] on input "text" at bounding box center [1177, 403] width 112 height 39
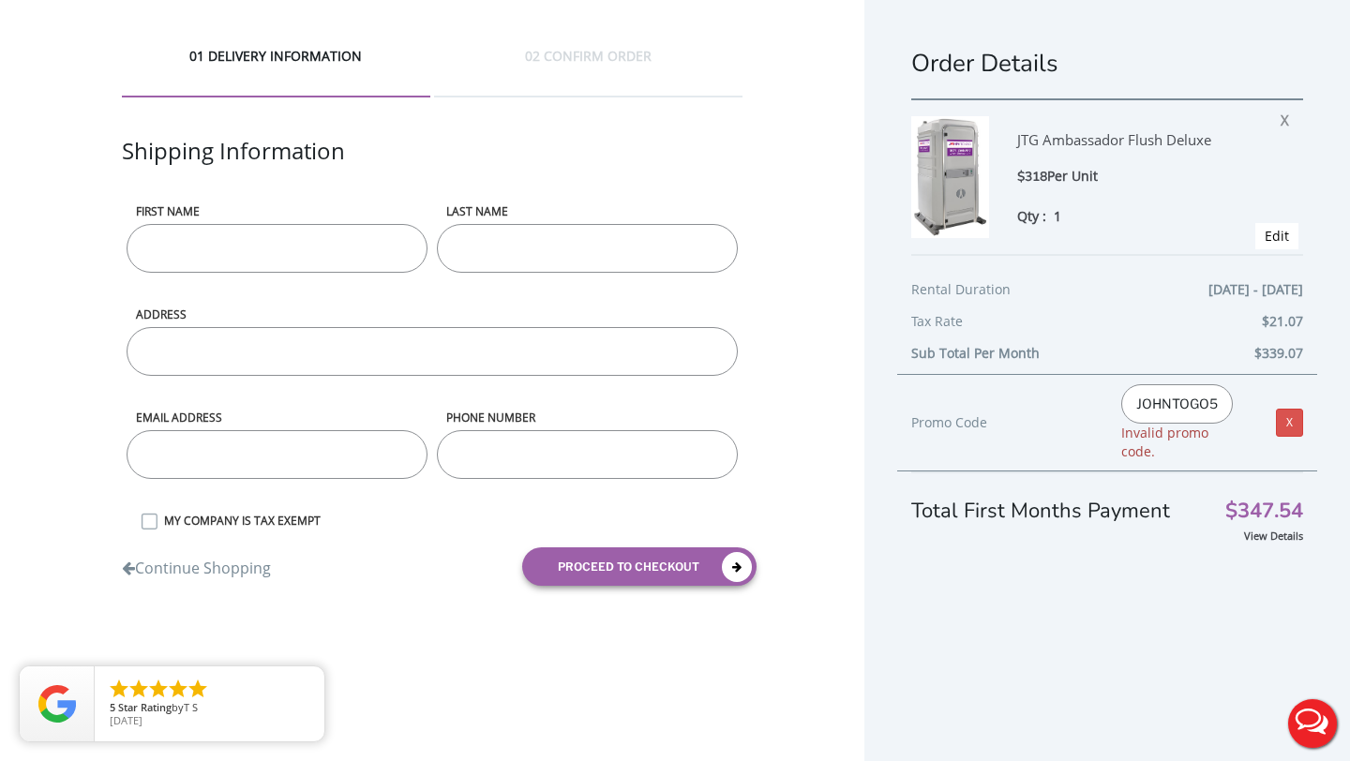
type input "JOHNTOGO5"
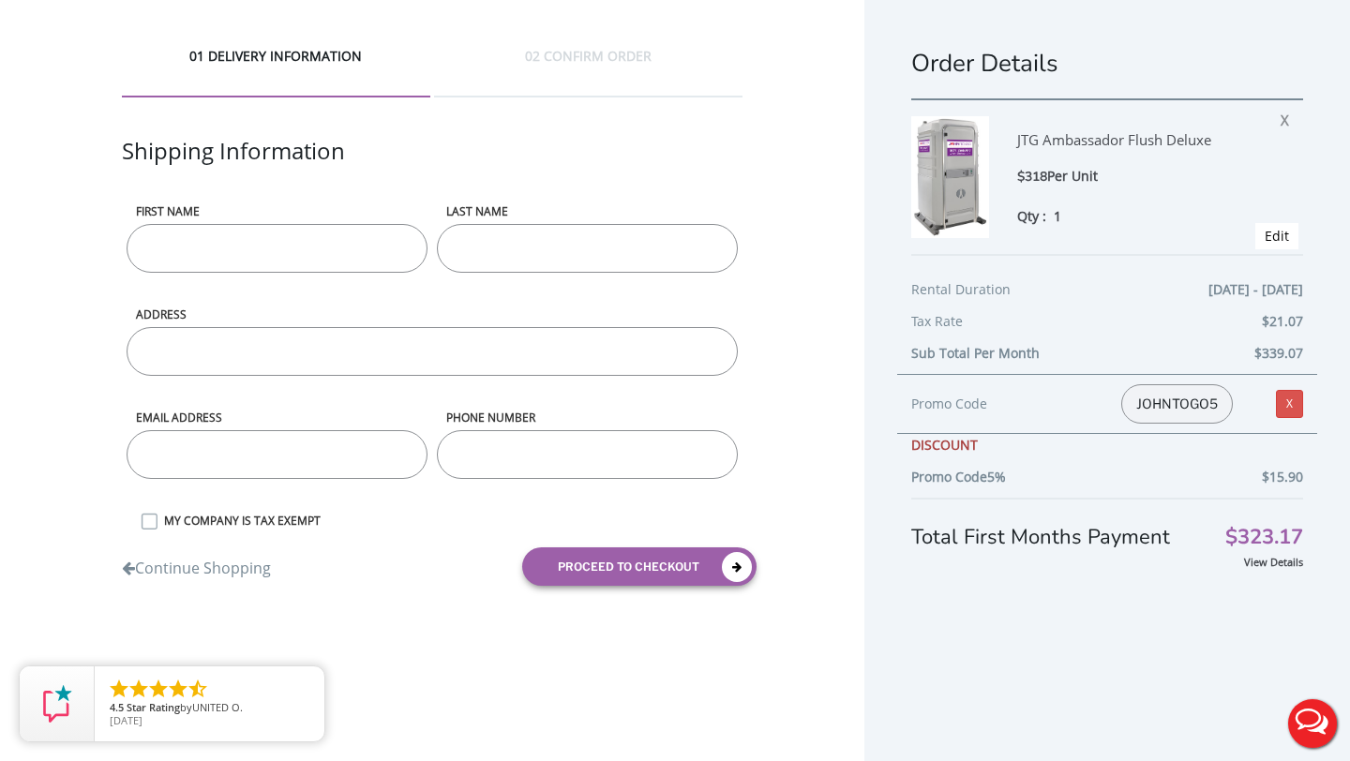
click at [1074, 626] on div "Order Details JTG Ambassador Flush Deluxe $318 Per Unit Qty : 1 X Edit Rental D…" at bounding box center [1107, 400] width 486 height 800
click at [334, 245] on input "First name" at bounding box center [277, 248] width 301 height 49
type input "Keyala"
type input "[PERSON_NAME]"
type input "[GEOGRAPHIC_DATA][PERSON_NAME]"
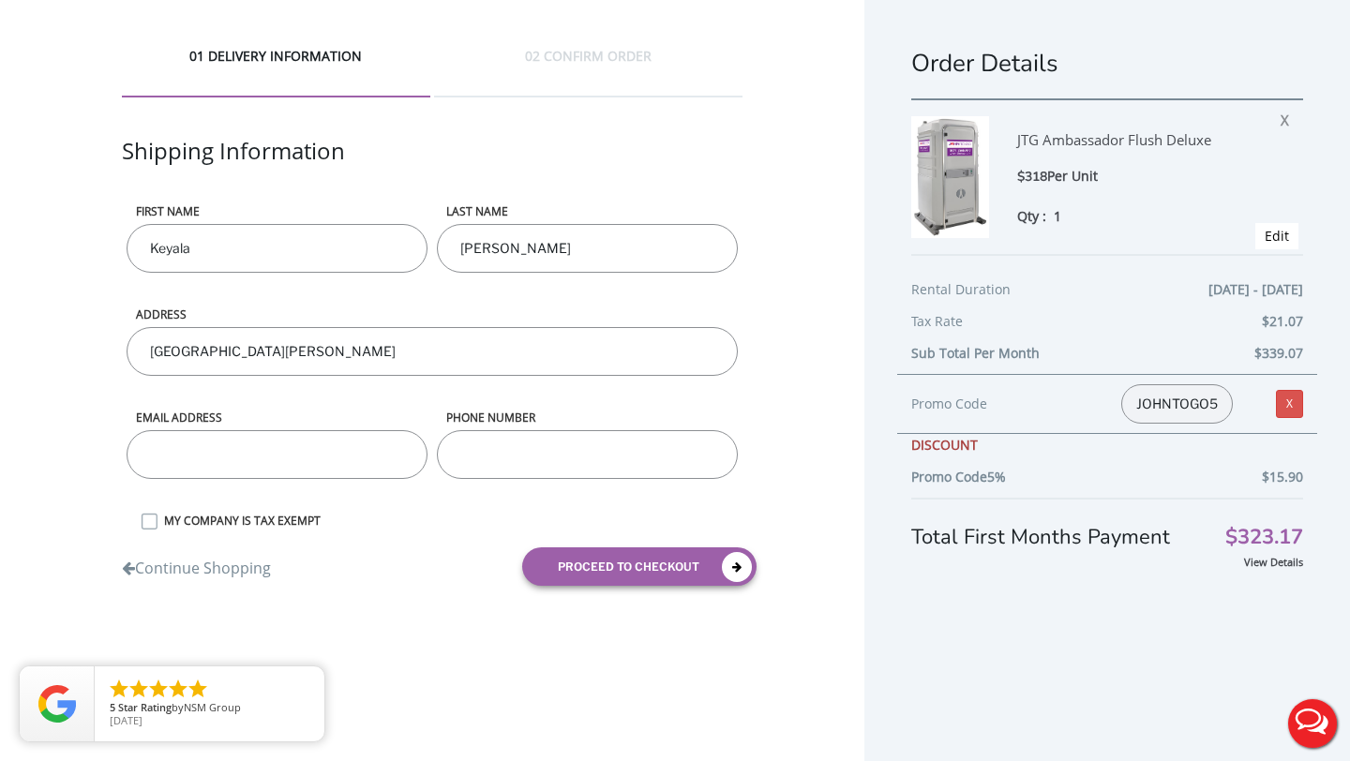
type input "[EMAIL_ADDRESS][DOMAIN_NAME]"
type input "3477132112"
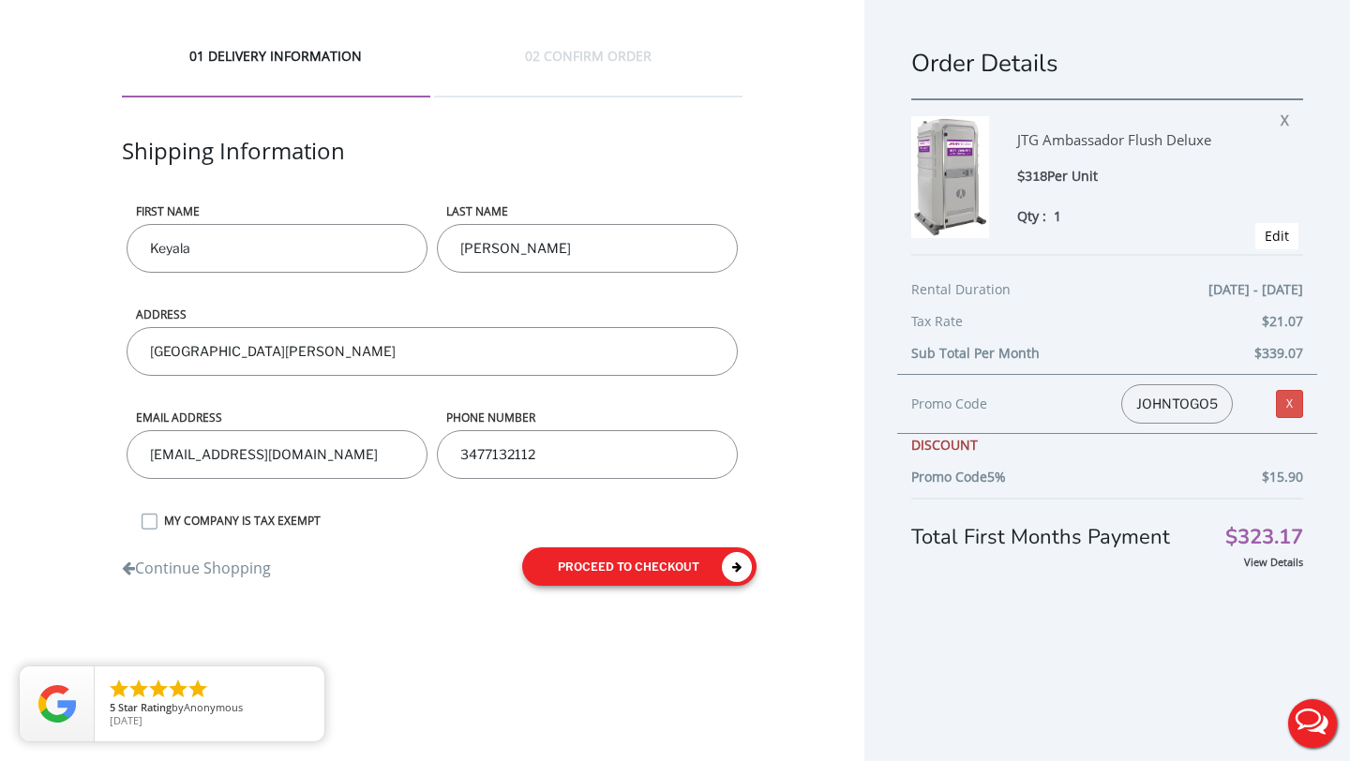
click at [603, 574] on button "proceed to checkout" at bounding box center [639, 566] width 234 height 38
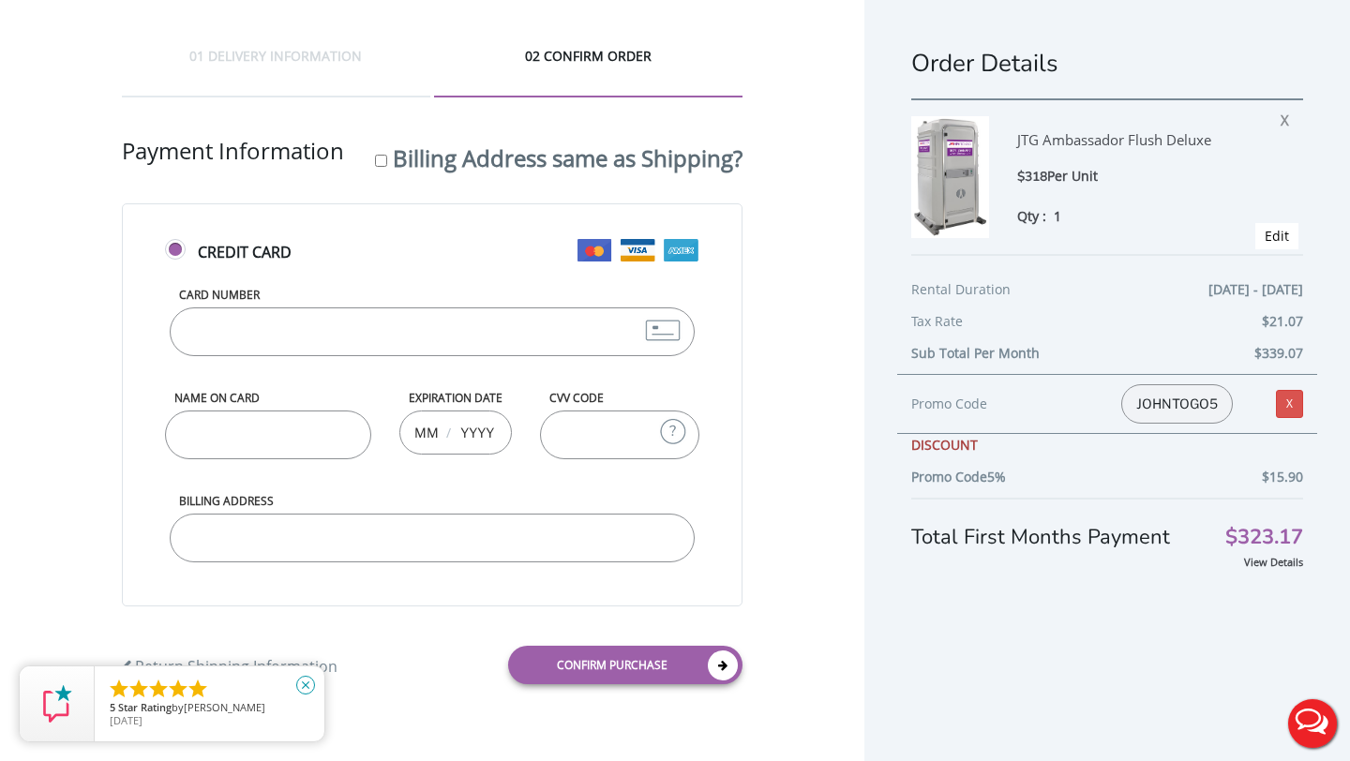
click at [307, 681] on icon "close" at bounding box center [305, 685] width 19 height 19
click at [251, 337] on input "Card Number" at bounding box center [432, 331] width 525 height 49
type input "[CREDIT_CARD_NUMBER]"
click at [225, 428] on input "Name on Card" at bounding box center [268, 435] width 206 height 49
type input "[PERSON_NAME]"
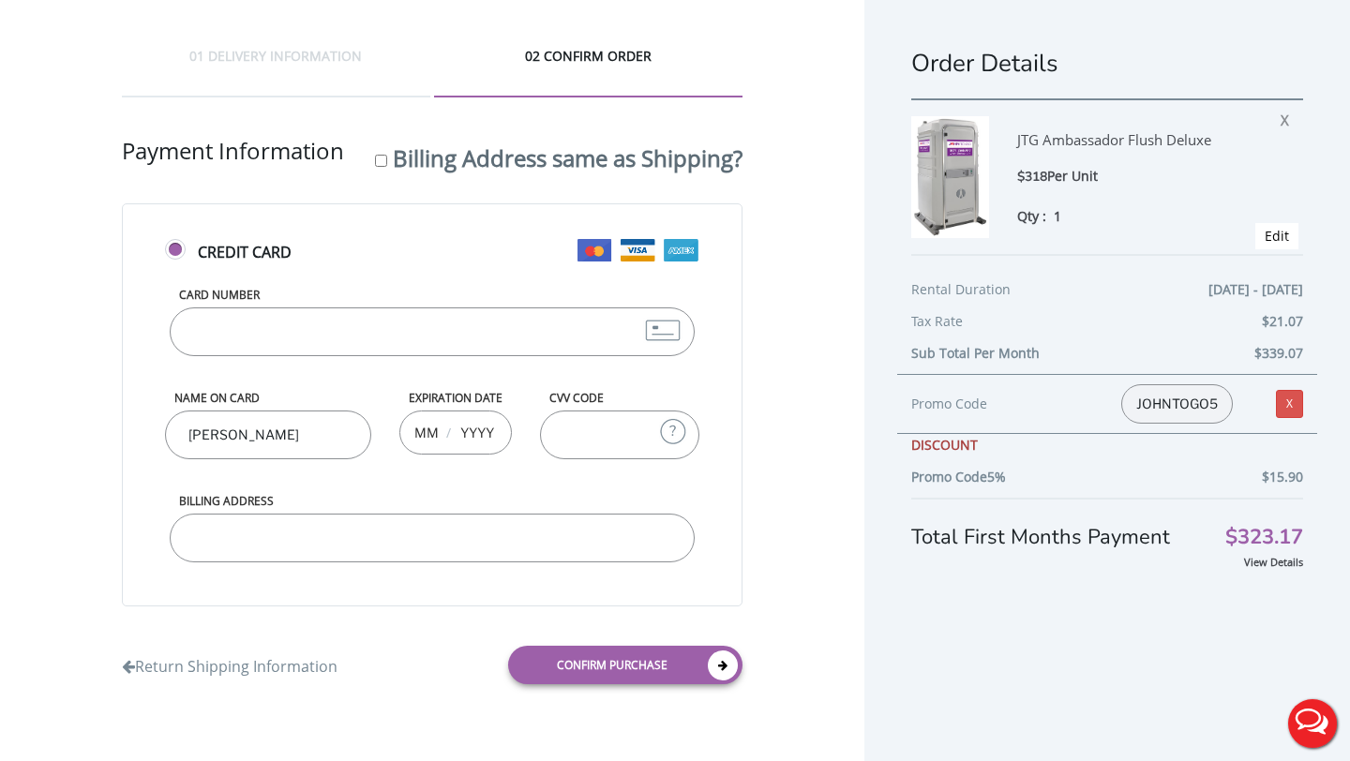
type input "02"
type input "2026"
click at [603, 437] on input "CVV Code" at bounding box center [619, 435] width 159 height 49
type input "061"
click at [416, 528] on input "Billing Address" at bounding box center [432, 538] width 525 height 49
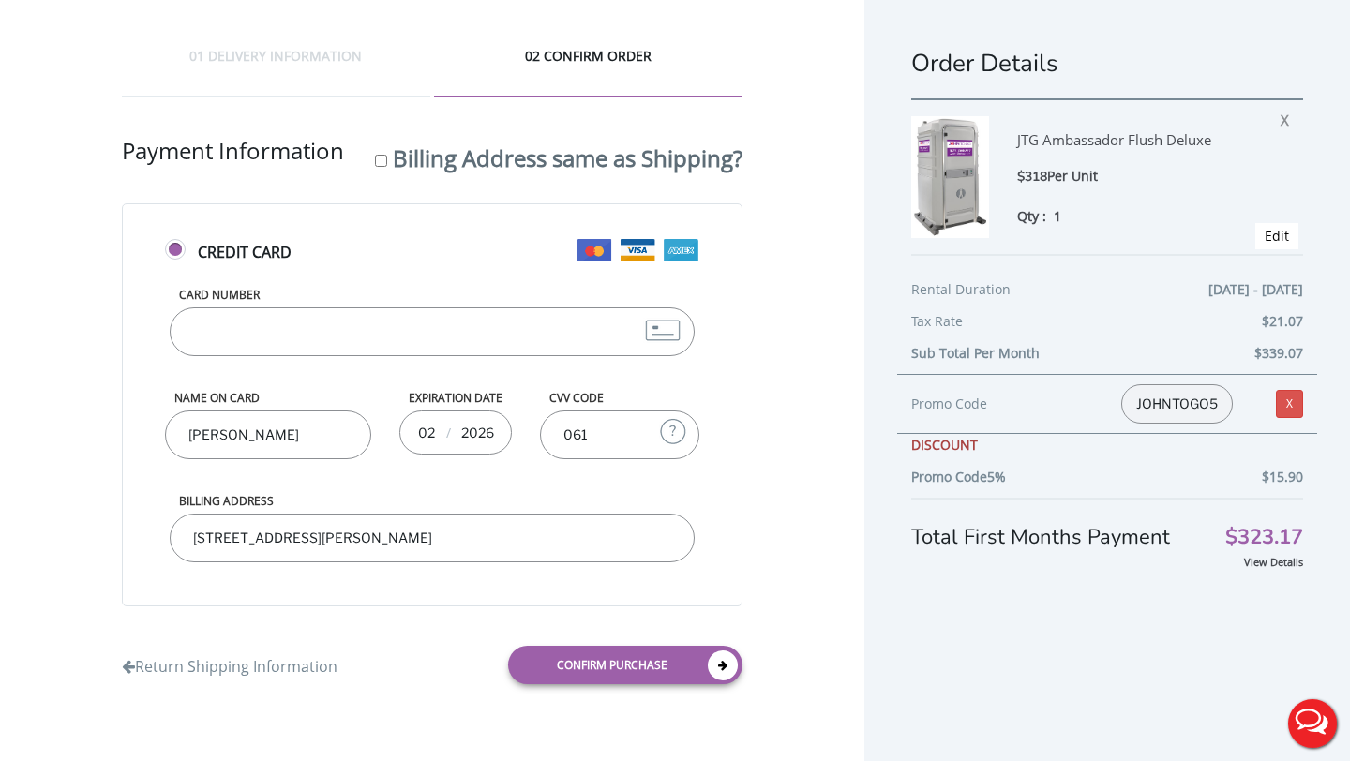
type input "[STREET_ADDRESS][PERSON_NAME]"
click at [379, 160] on input "Billing Address same as Shipping?" at bounding box center [381, 161] width 12 height 12
checkbox input "true"
type input "[GEOGRAPHIC_DATA][PERSON_NAME]"
click at [579, 665] on link "Confirm purchase" at bounding box center [625, 665] width 234 height 38
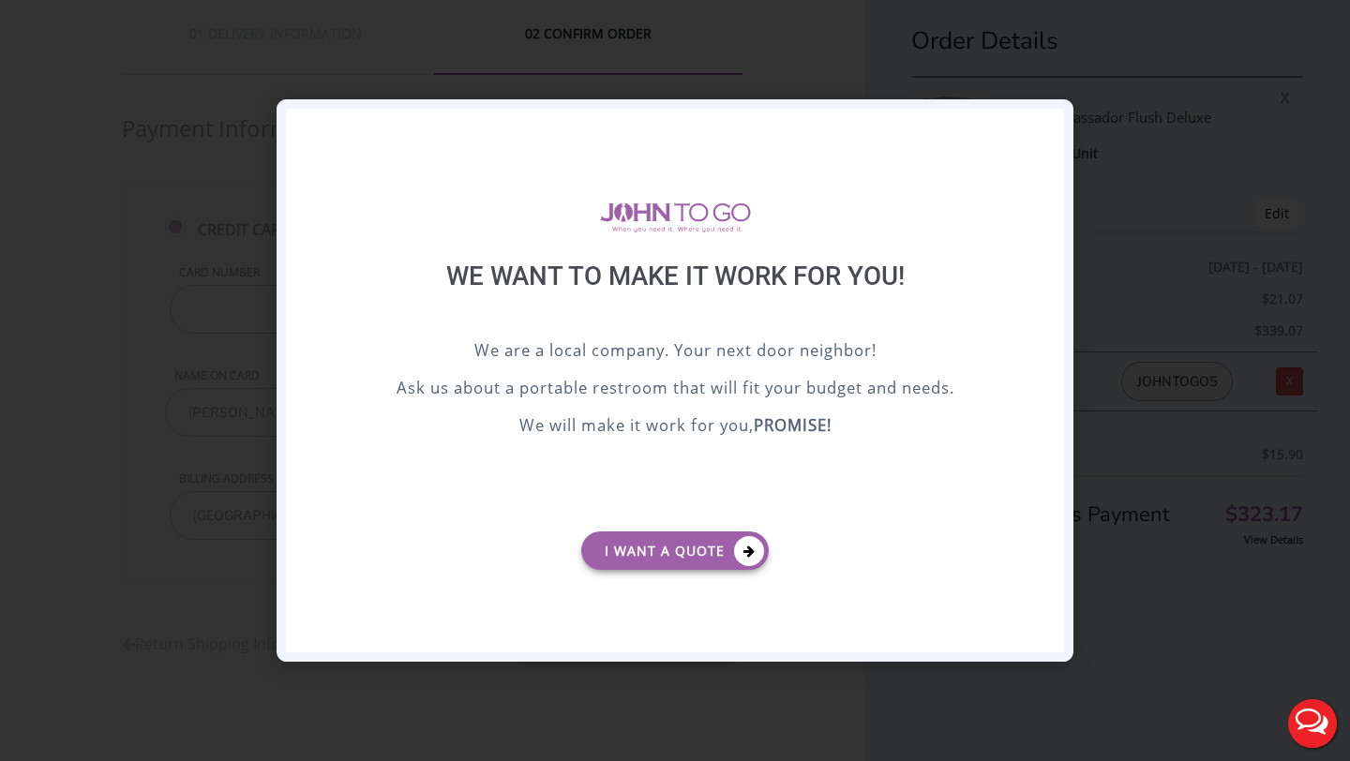
click at [1044, 126] on div "X" at bounding box center [1049, 125] width 29 height 32
